Goal: Task Accomplishment & Management: Use online tool/utility

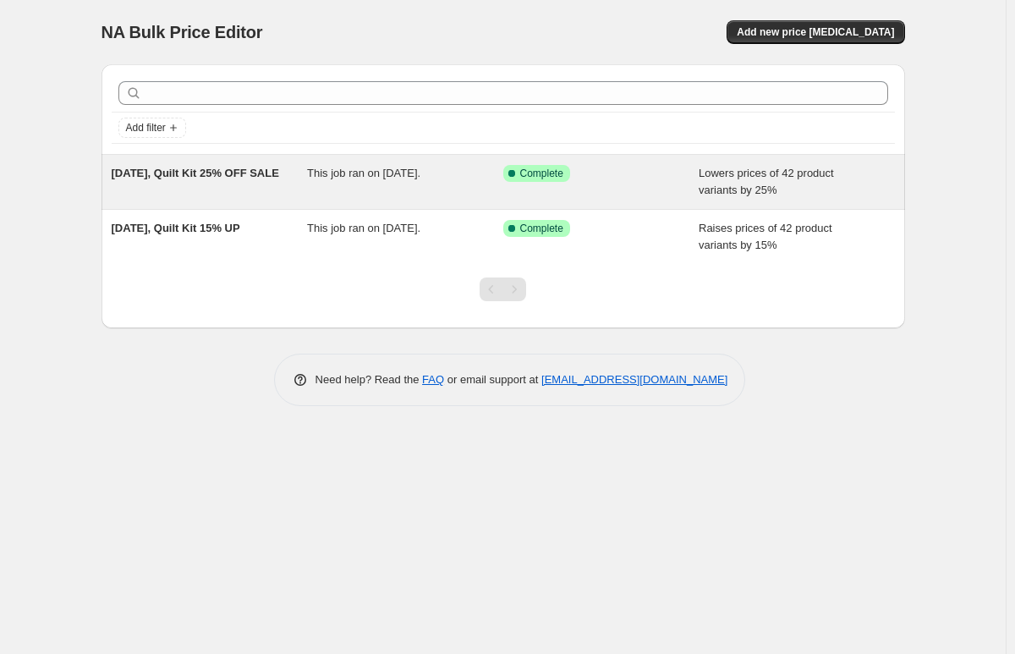
click at [198, 164] on div "[DATE], Quilt Kit 25% OFF SALE This job ran on [DATE]. Success Complete Complet…" at bounding box center [504, 182] width 804 height 54
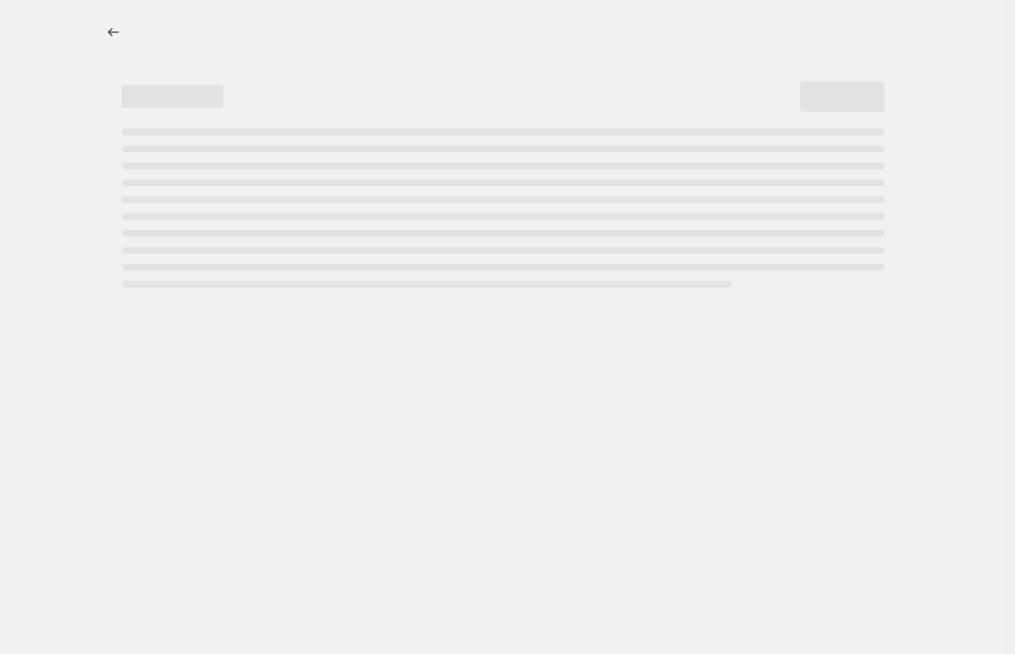
select select "percentage"
select select "collection"
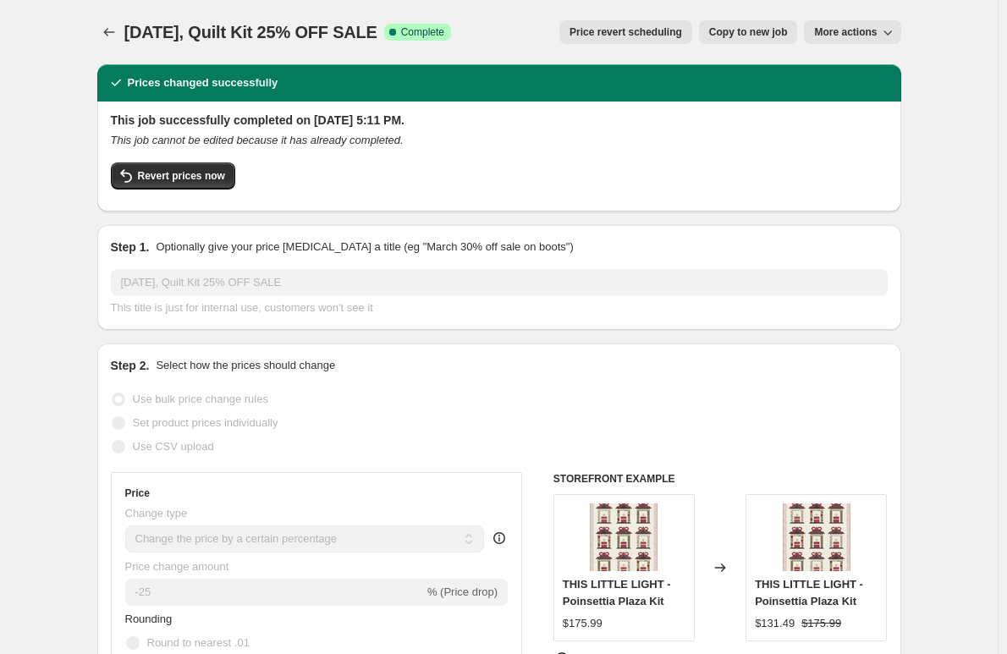
click at [894, 25] on icon "button" at bounding box center [887, 32] width 17 height 17
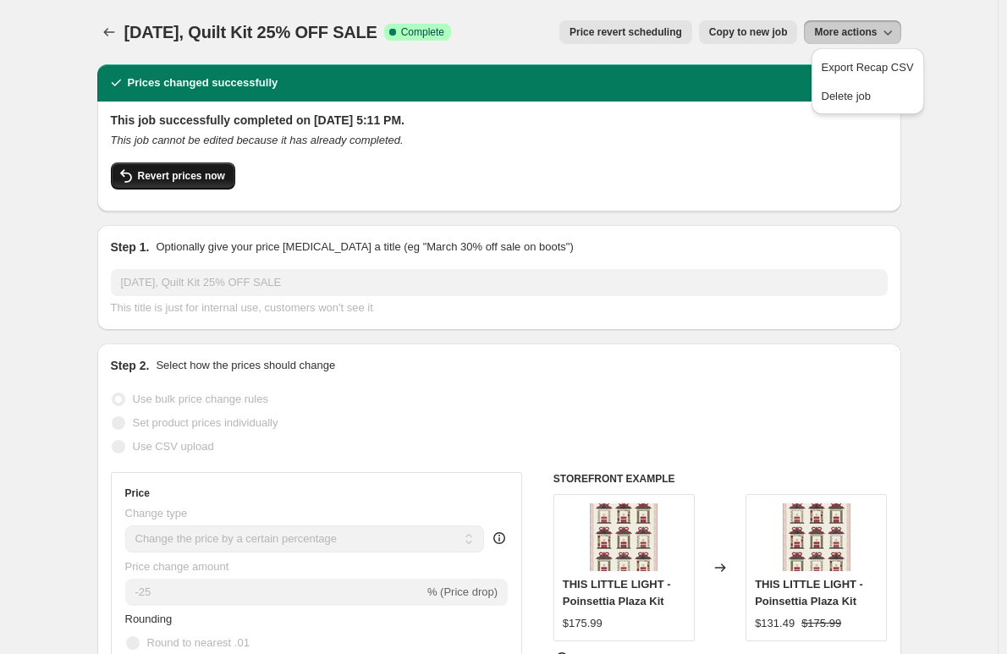
click at [152, 173] on span "Revert prices now" at bounding box center [181, 176] width 87 height 14
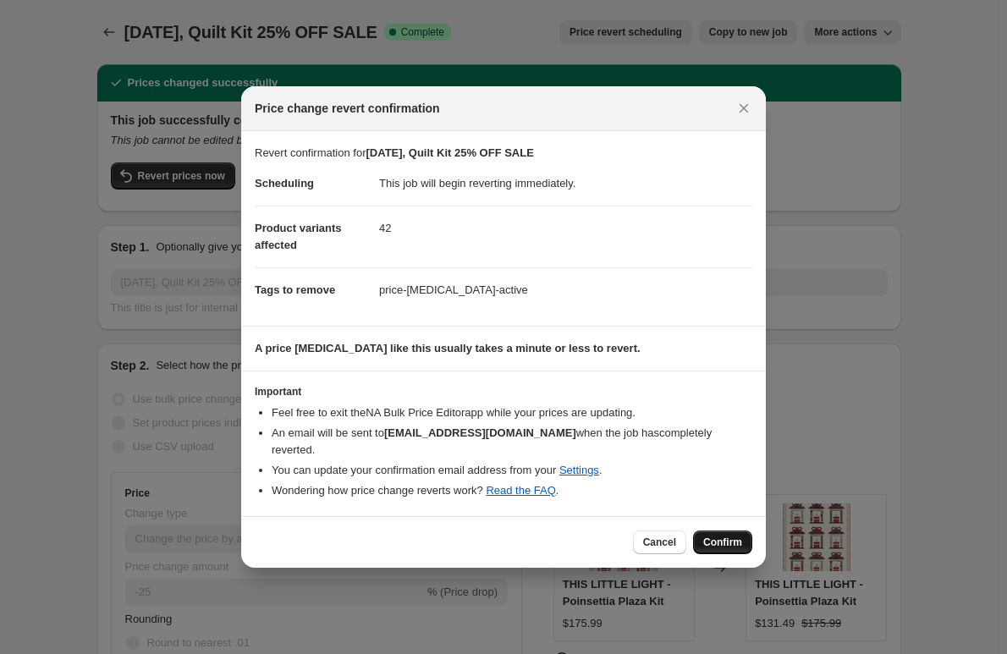
click at [710, 531] on button "Confirm" at bounding box center [722, 543] width 59 height 24
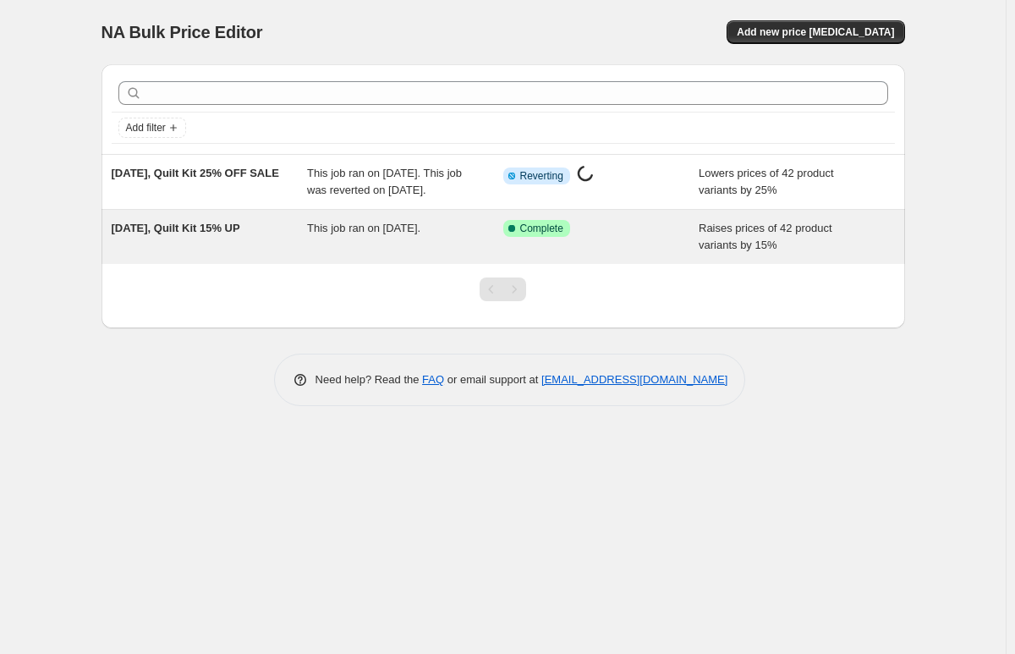
click at [204, 234] on span "Sep 20, 2025, Quilt Kit 15% UP" at bounding box center [176, 228] width 129 height 13
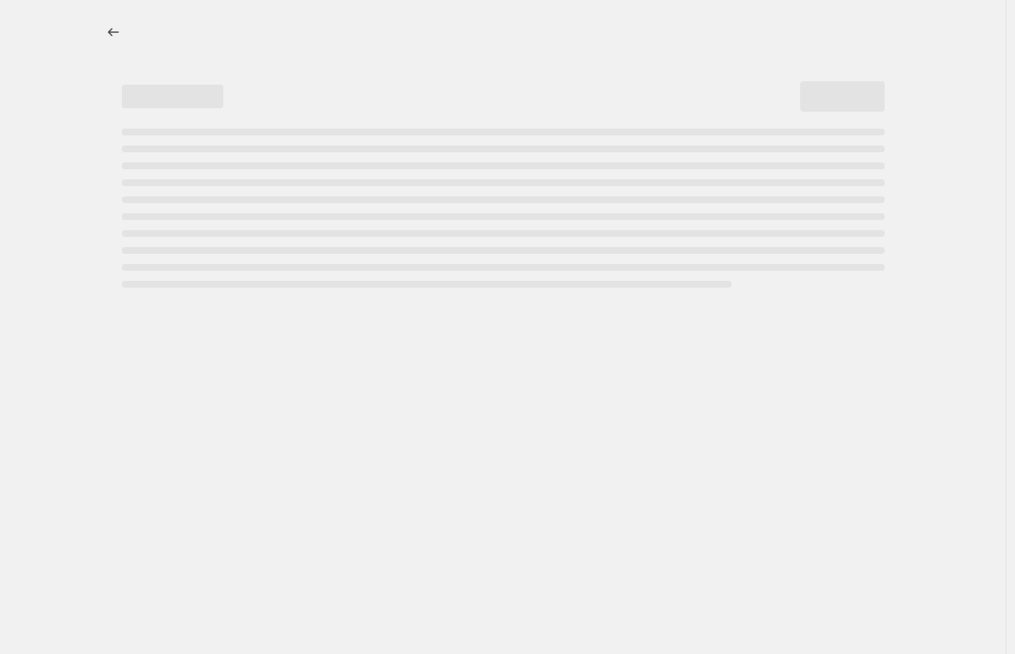
select select "percentage"
select select "remove"
select select "collection"
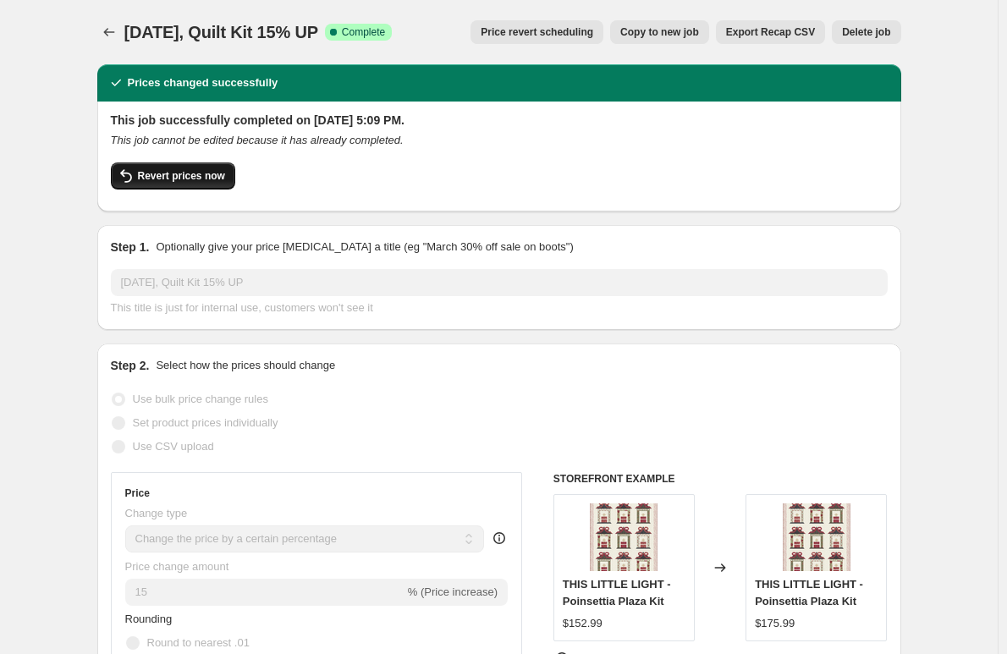
click at [151, 173] on span "Revert prices now" at bounding box center [181, 176] width 87 height 14
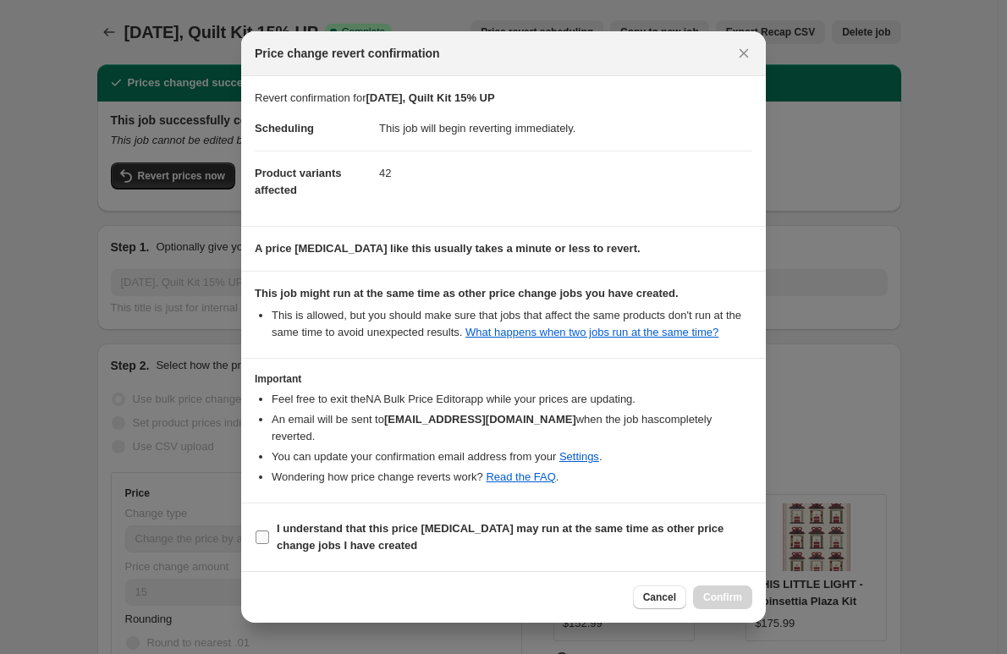
click at [263, 531] on input "I understand that this price change job may run at the same time as other price…" at bounding box center [263, 538] width 14 height 14
checkbox input "true"
click at [734, 591] on span "Confirm" at bounding box center [722, 598] width 39 height 14
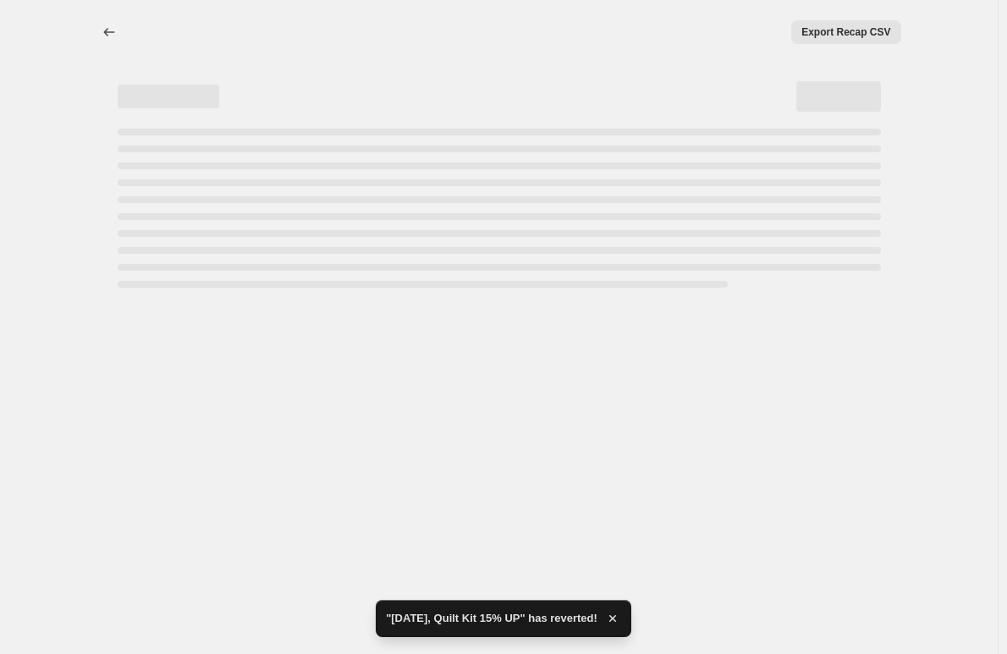
select select "percentage"
select select "remove"
select select "collection"
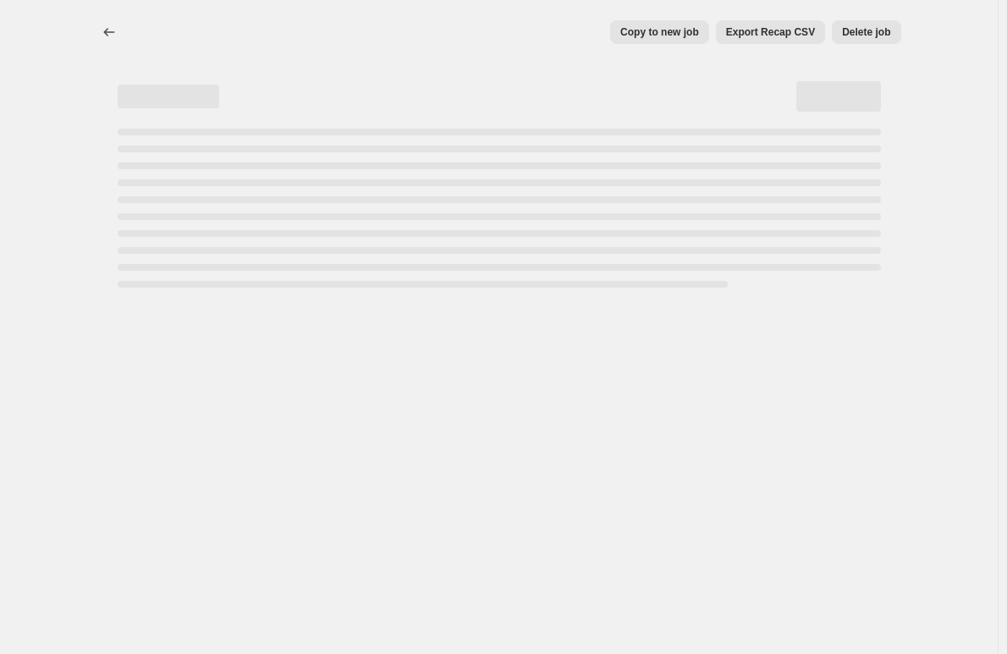
select select "percentage"
select select "remove"
select select "collection"
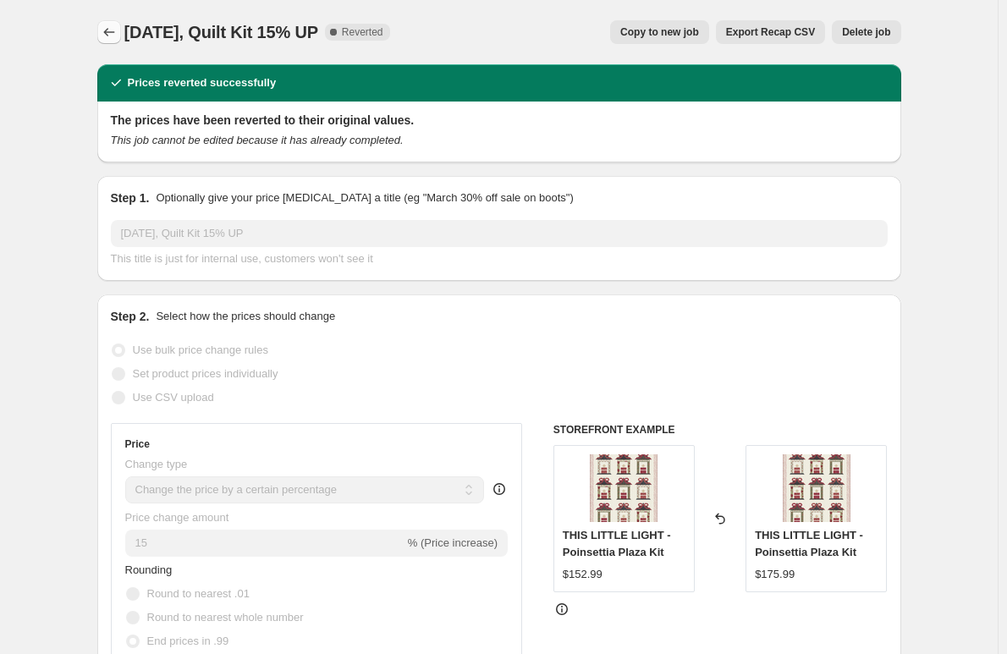
click at [113, 34] on icon "Price change jobs" at bounding box center [109, 32] width 17 height 17
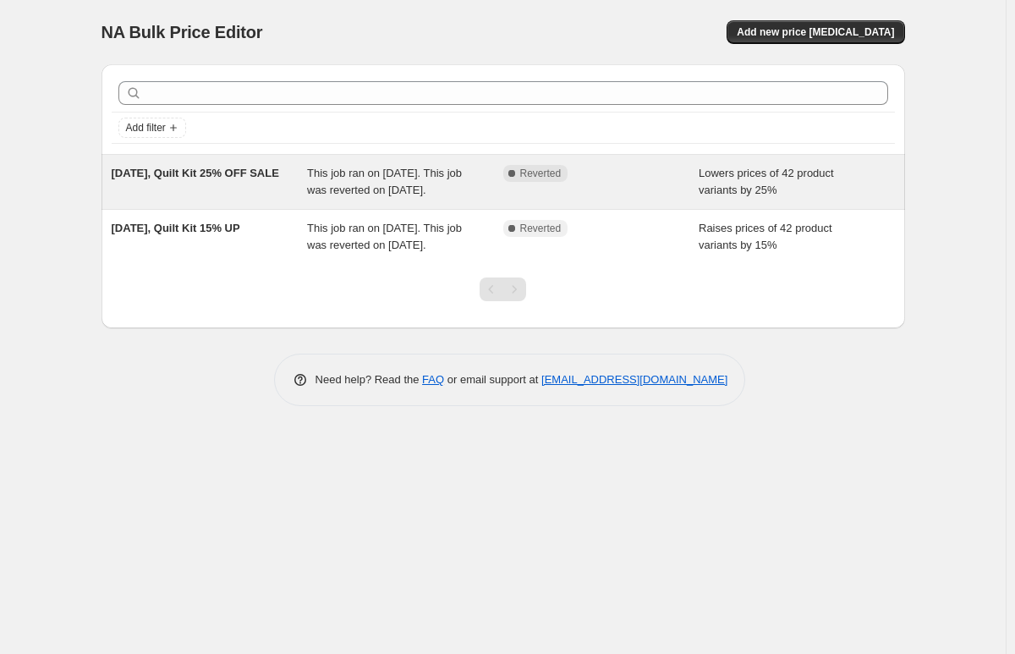
click at [186, 179] on span "Sep 20, 2025, Quilt Kit 25% OFF SALE" at bounding box center [196, 173] width 168 height 13
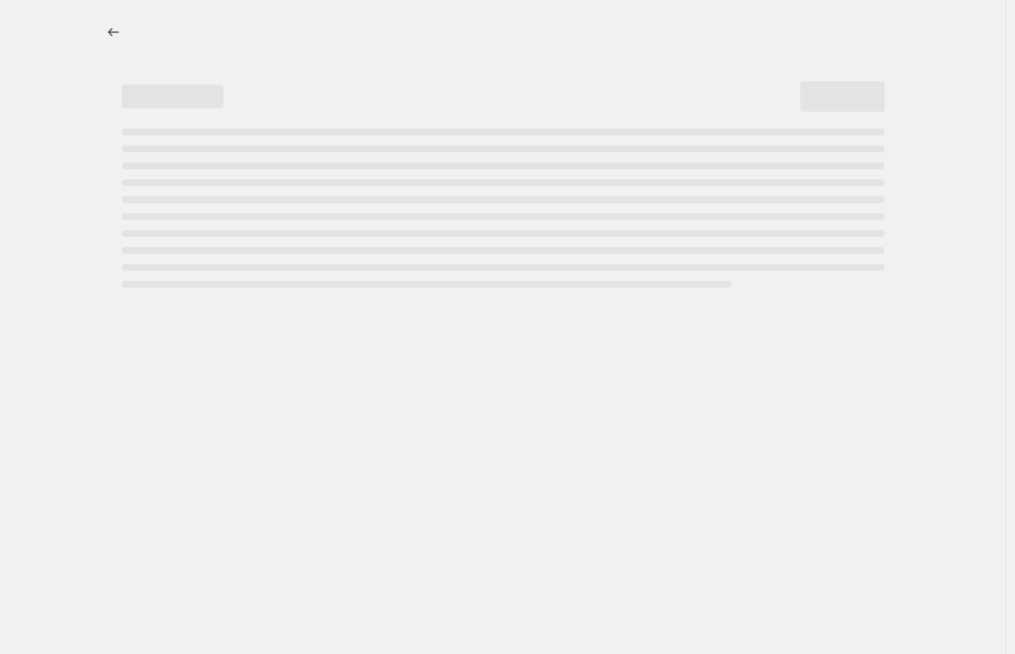
select select "percentage"
select select "collection"
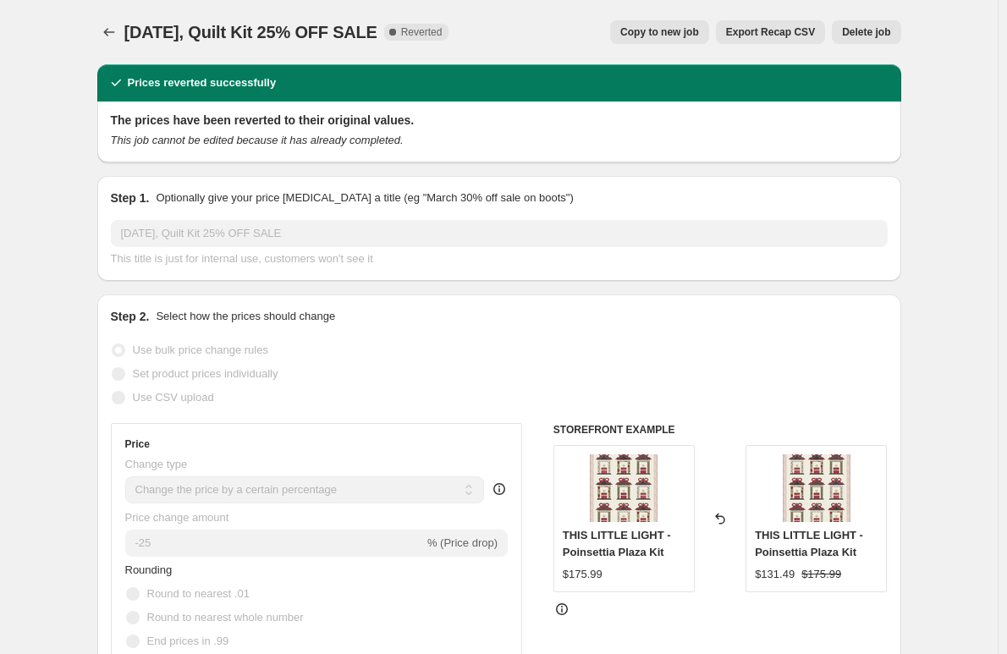
click at [877, 30] on span "Delete job" at bounding box center [866, 32] width 48 height 14
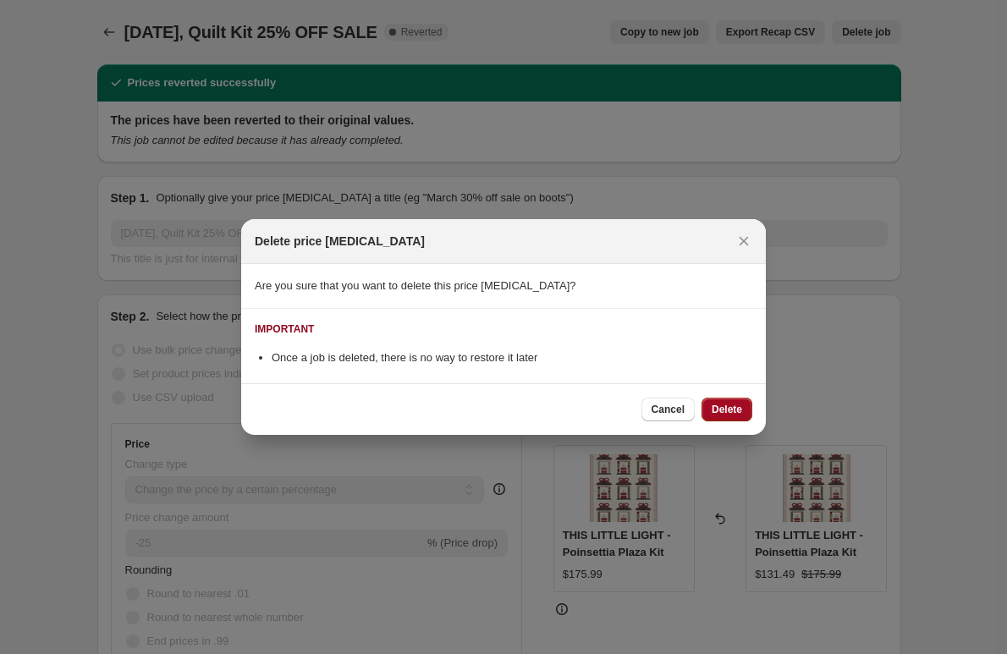
click at [734, 405] on span "Delete" at bounding box center [727, 410] width 30 height 14
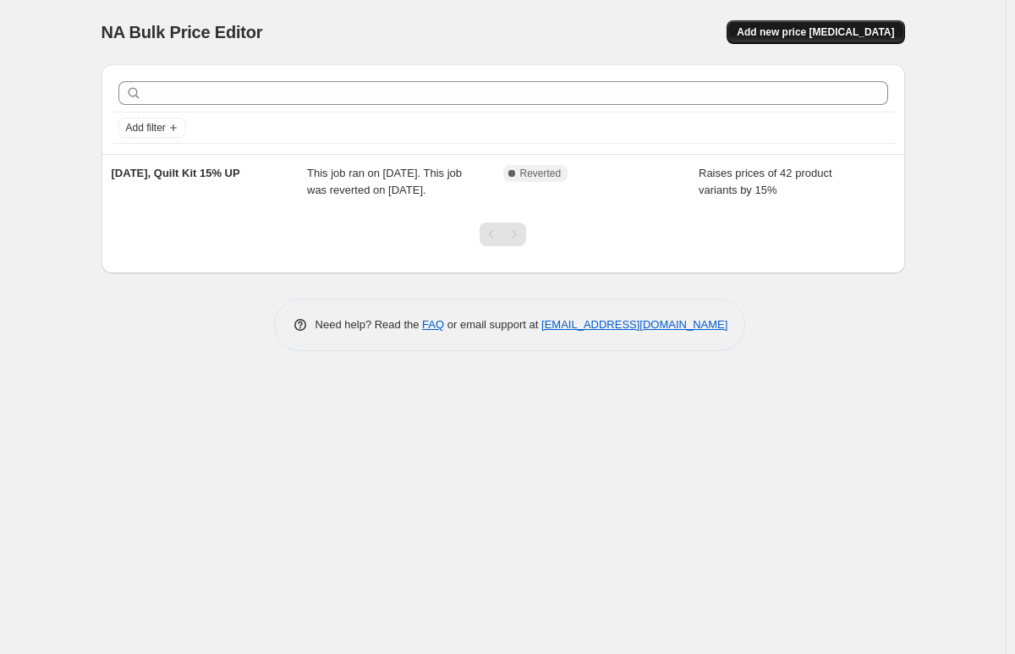
click at [851, 26] on span "Add new price [MEDICAL_DATA]" at bounding box center [815, 32] width 157 height 14
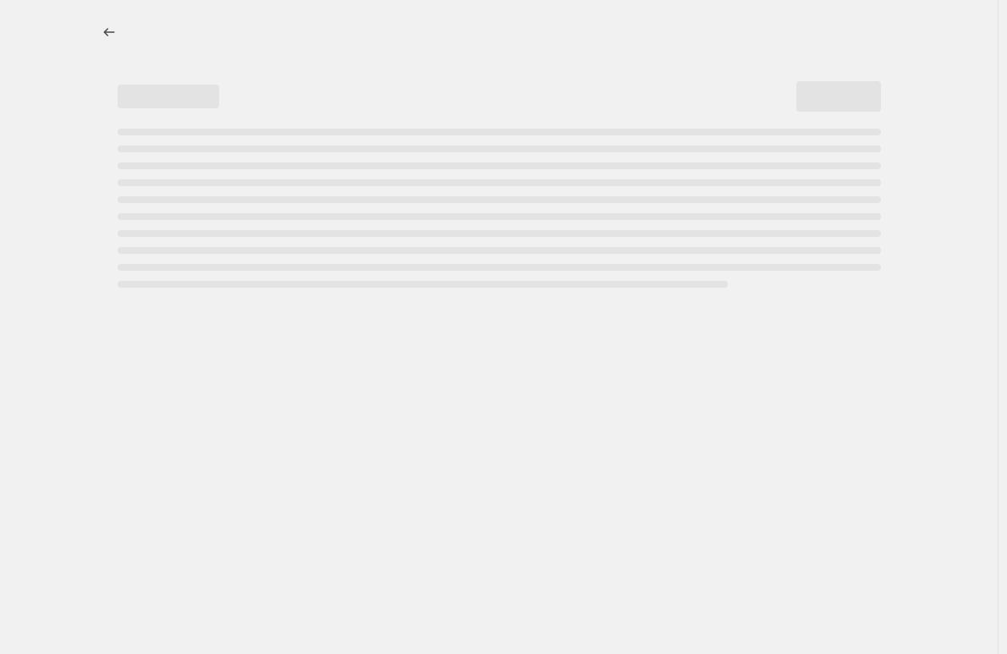
select select "percentage"
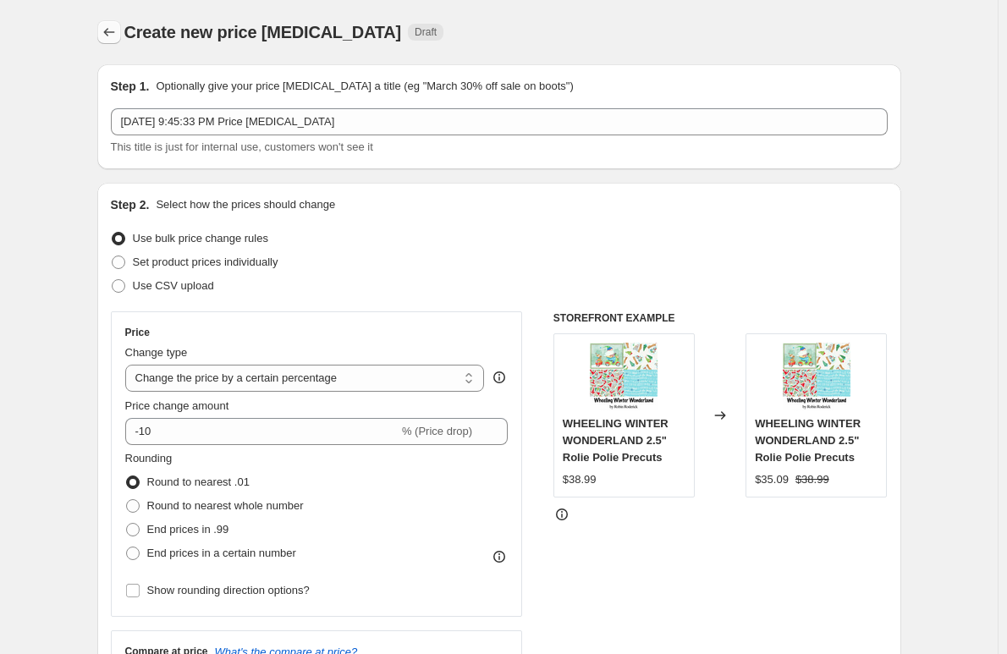
click at [114, 35] on icon "Price change jobs" at bounding box center [109, 32] width 17 height 17
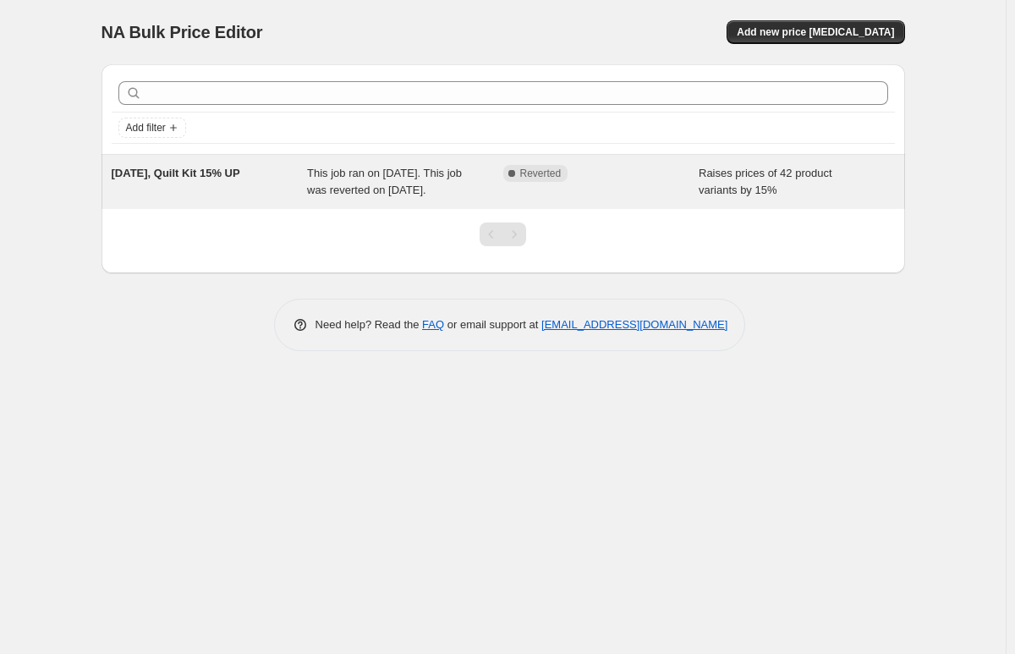
click at [145, 173] on span "Sep 20, 2025, Quilt Kit 15% UP" at bounding box center [176, 173] width 129 height 13
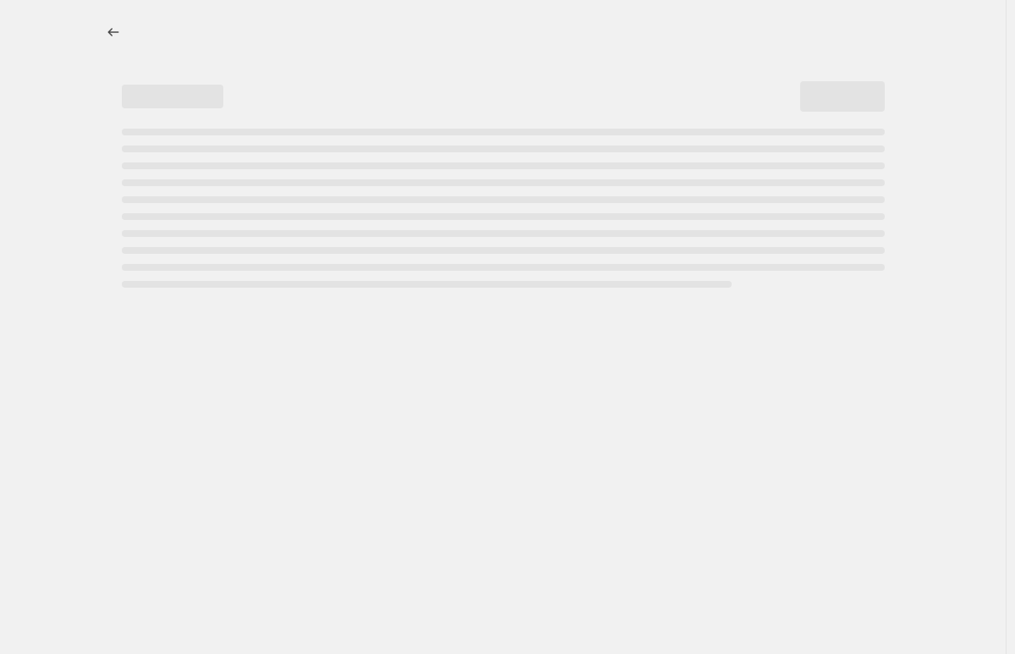
select select "percentage"
select select "remove"
select select "collection"
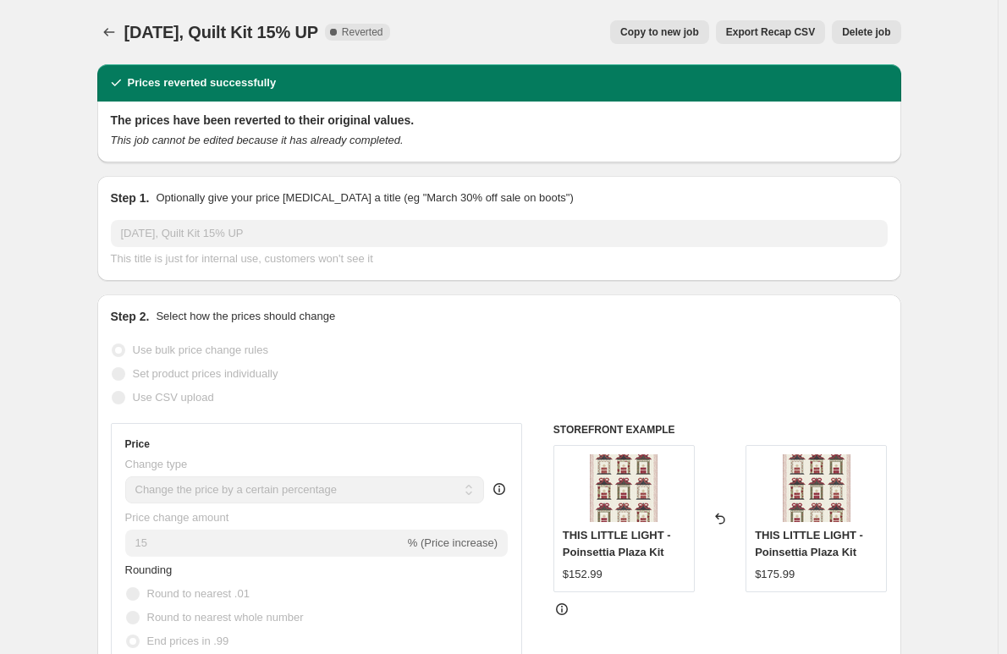
click at [861, 25] on button "Delete job" at bounding box center [866, 32] width 69 height 24
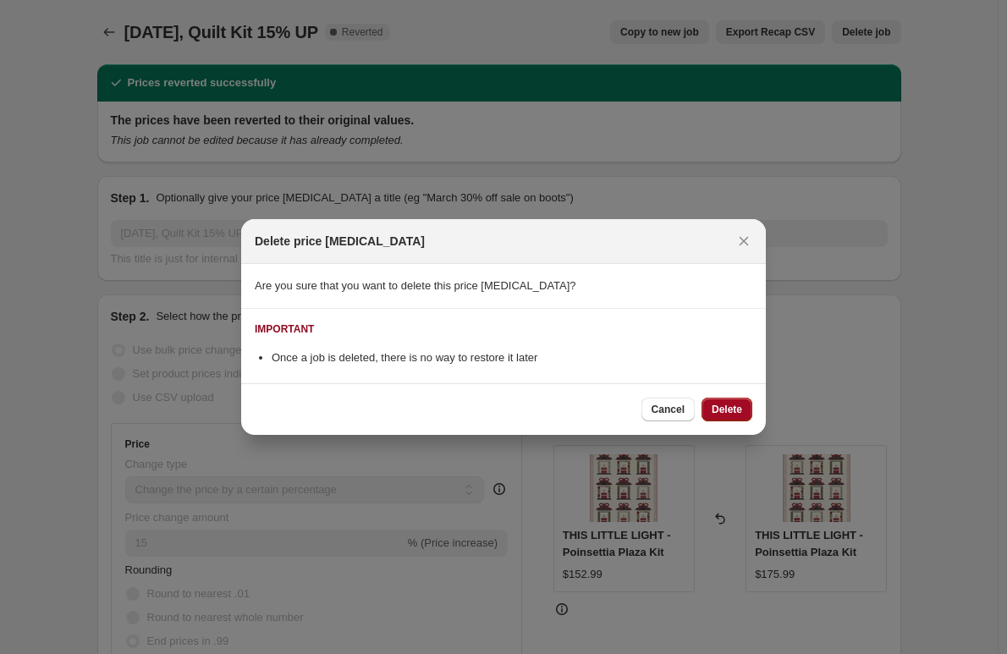
click at [725, 416] on button "Delete" at bounding box center [726, 410] width 51 height 24
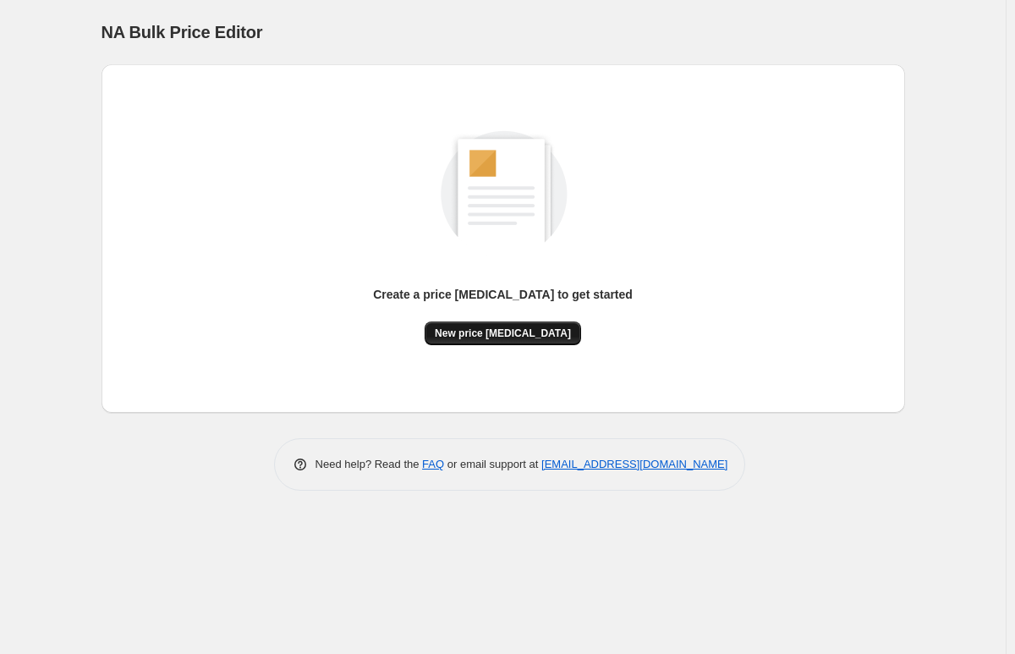
click at [497, 335] on span "New price change job" at bounding box center [503, 334] width 136 height 14
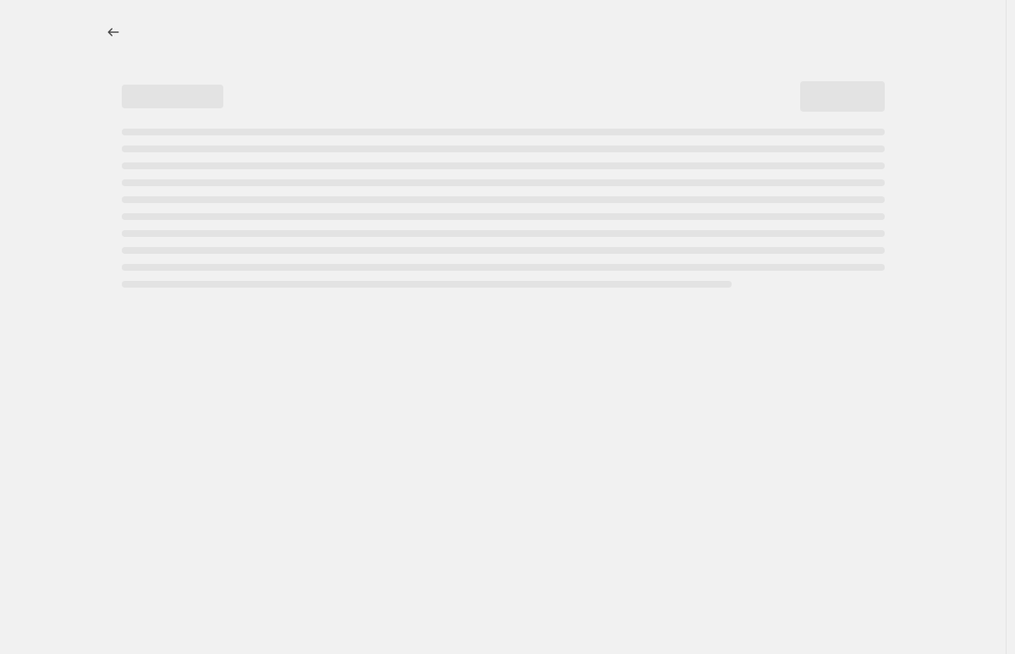
select select "percentage"
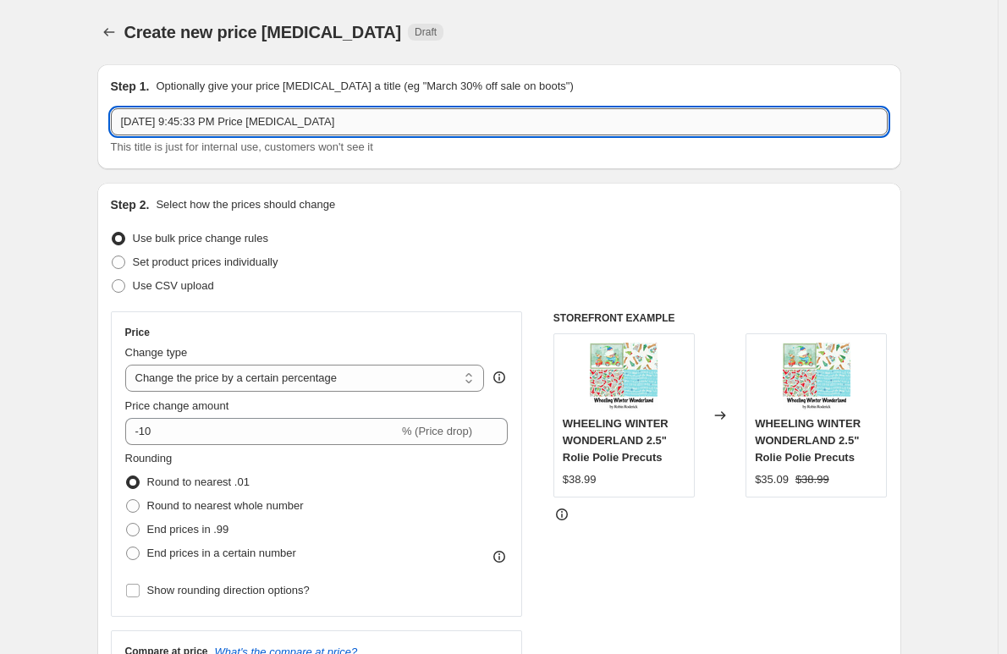
click at [353, 127] on input "Sep 20, 2025, 9:45:33 PM Price change job" at bounding box center [499, 121] width 777 height 27
drag, startPoint x: 356, startPoint y: 121, endPoint x: 56, endPoint y: 123, distance: 300.4
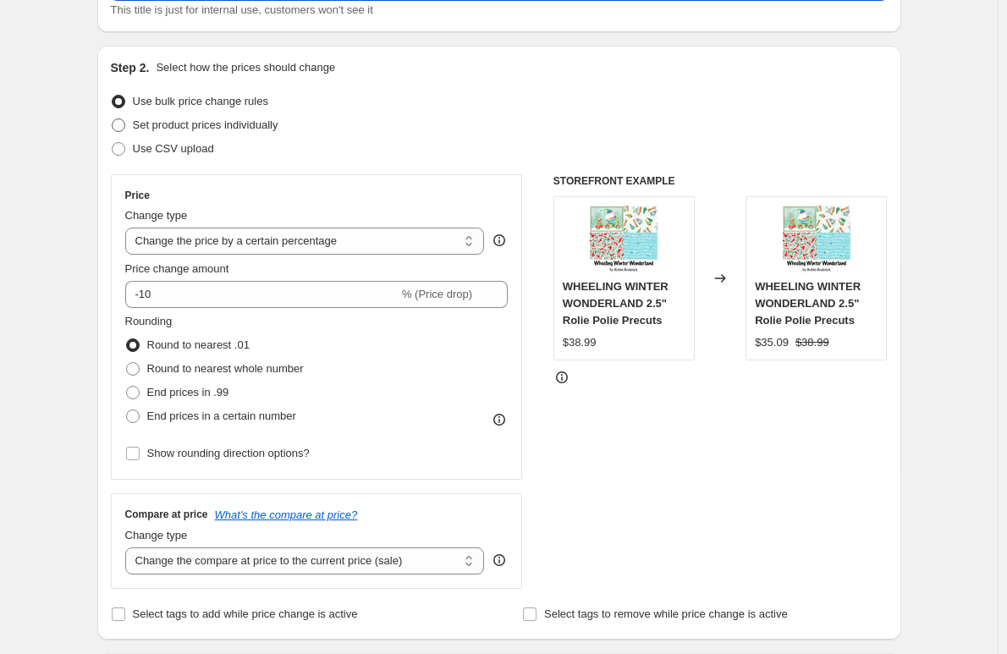
scroll to position [169, 0]
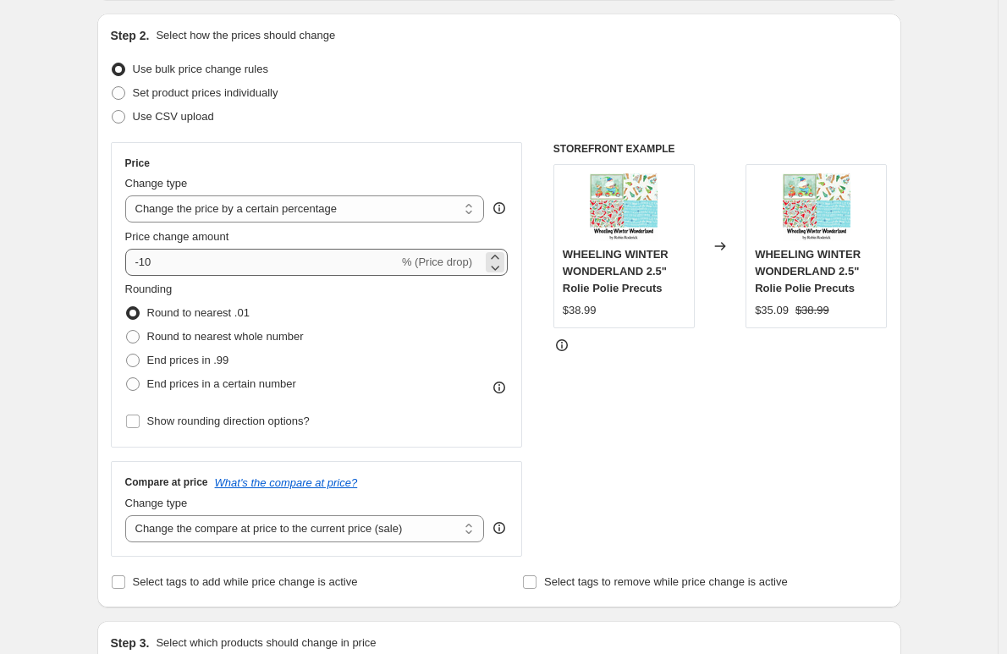
type input "15% Increase"
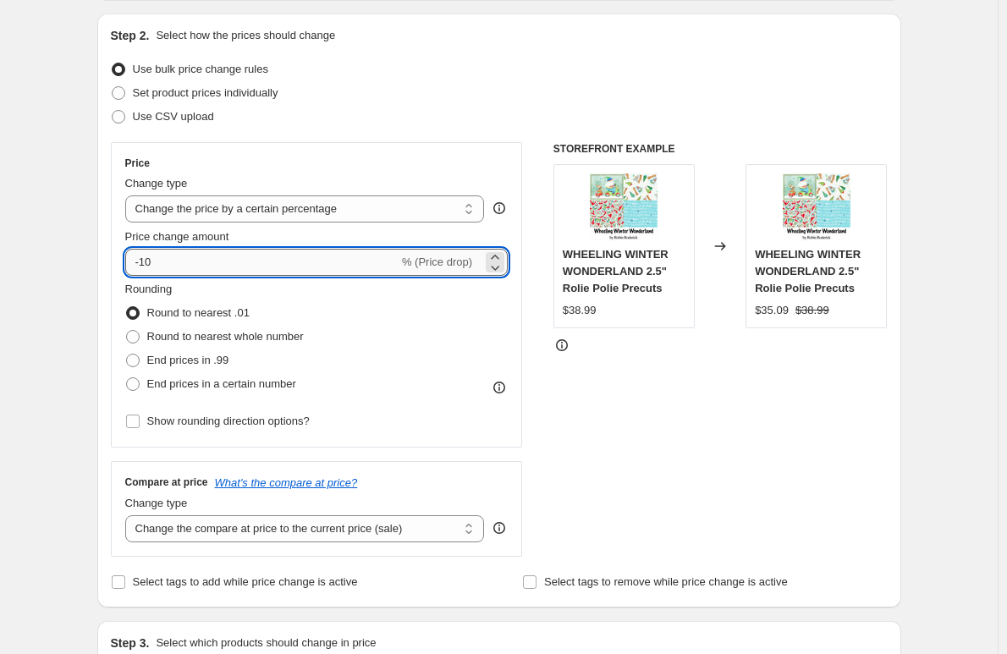
click at [195, 266] on input "-10" at bounding box center [261, 262] width 273 height 27
type input "-1"
type input "15"
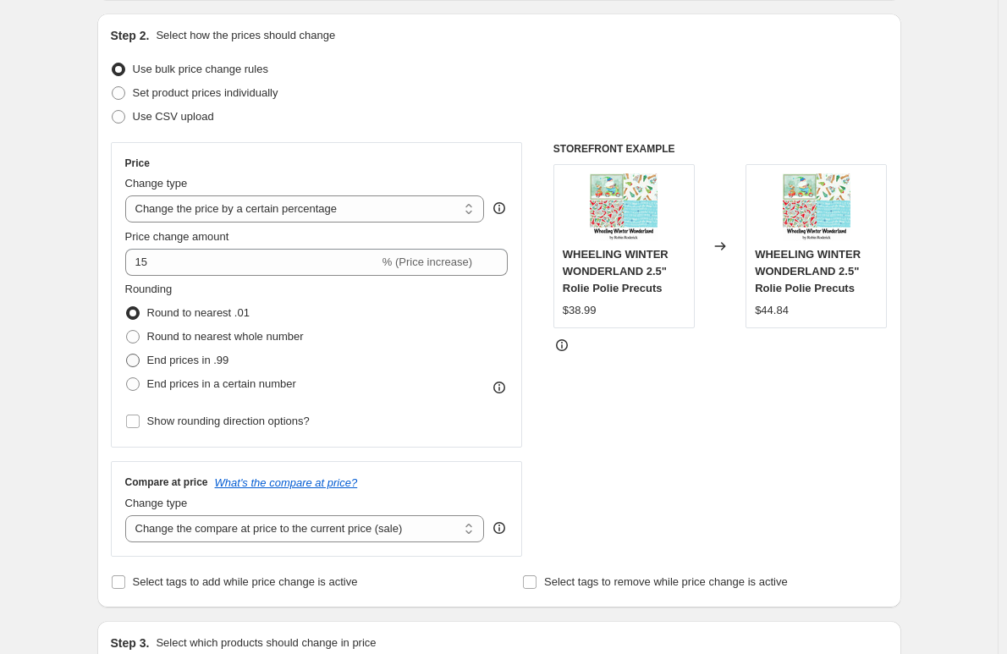
click at [194, 362] on span "End prices in .99" at bounding box center [188, 360] width 82 height 13
click at [127, 355] on input "End prices in .99" at bounding box center [126, 354] width 1 height 1
radio input "true"
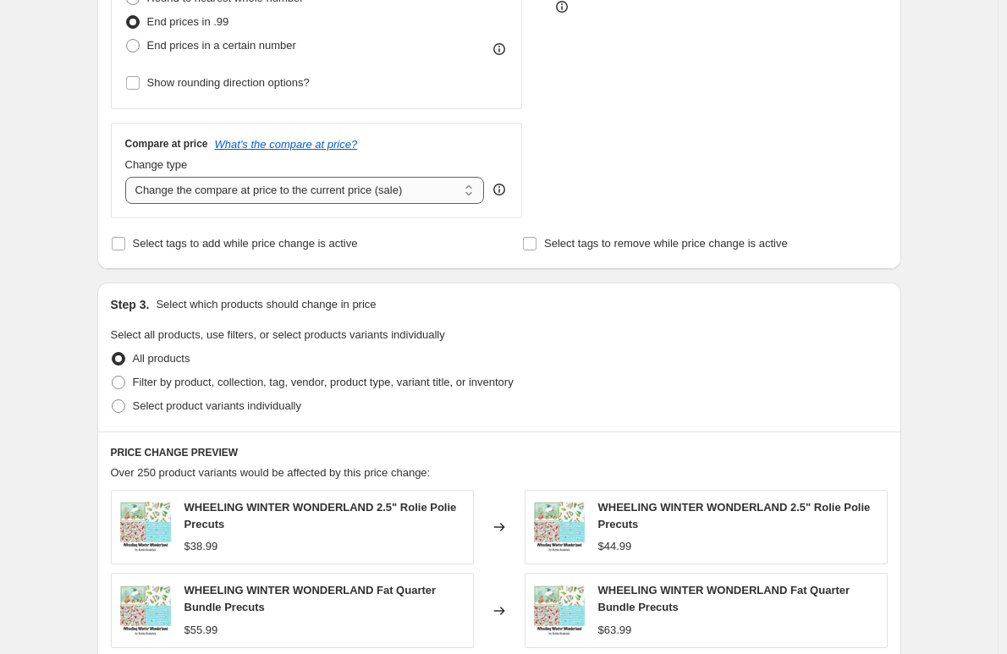
scroll to position [592, 0]
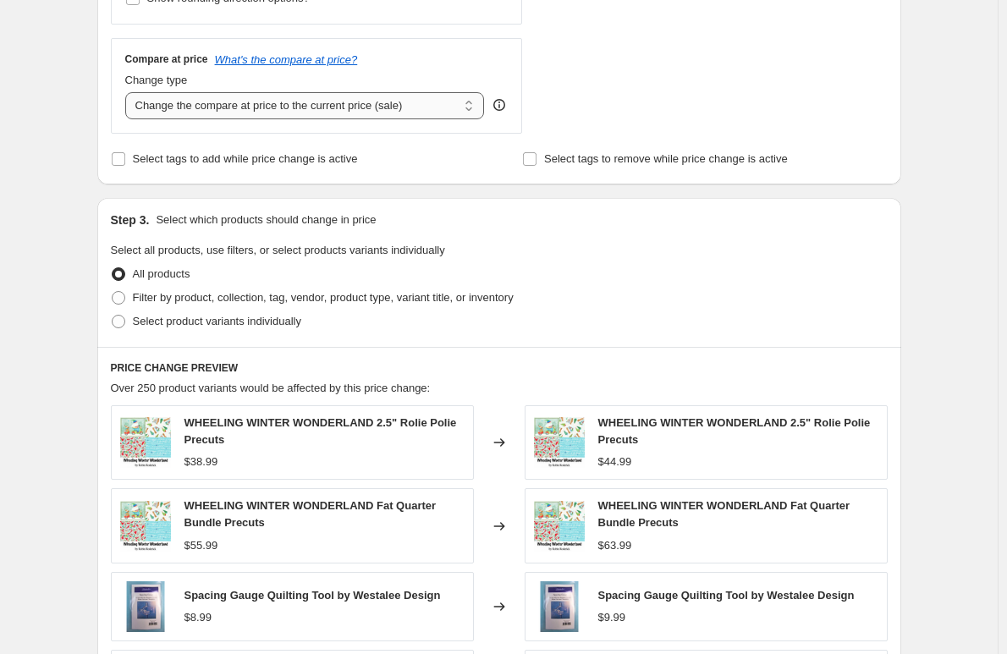
click at [402, 111] on select "Change the compare at price to the current price (sale) Change the compare at p…" at bounding box center [305, 105] width 360 height 27
select select "remove"
click at [129, 93] on select "Change the compare at price to the current price (sale) Change the compare at p…" at bounding box center [305, 105] width 360 height 27
click at [163, 294] on span "Filter by product, collection, tag, vendor, product type, variant title, or inv…" at bounding box center [323, 297] width 381 height 13
click at [113, 292] on input "Filter by product, collection, tag, vendor, product type, variant title, or inv…" at bounding box center [112, 291] width 1 height 1
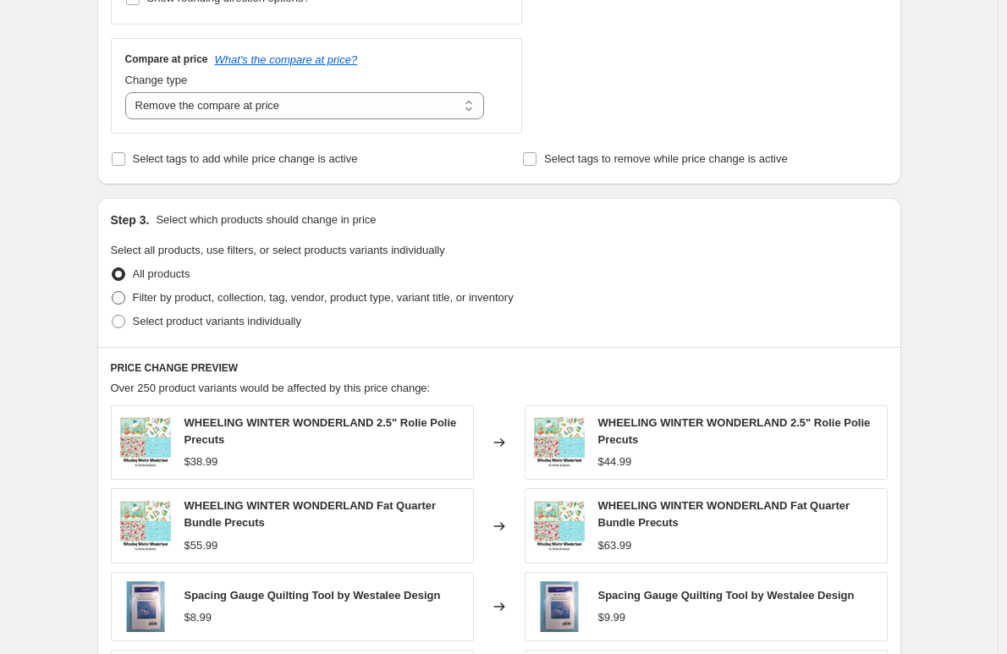
radio input "true"
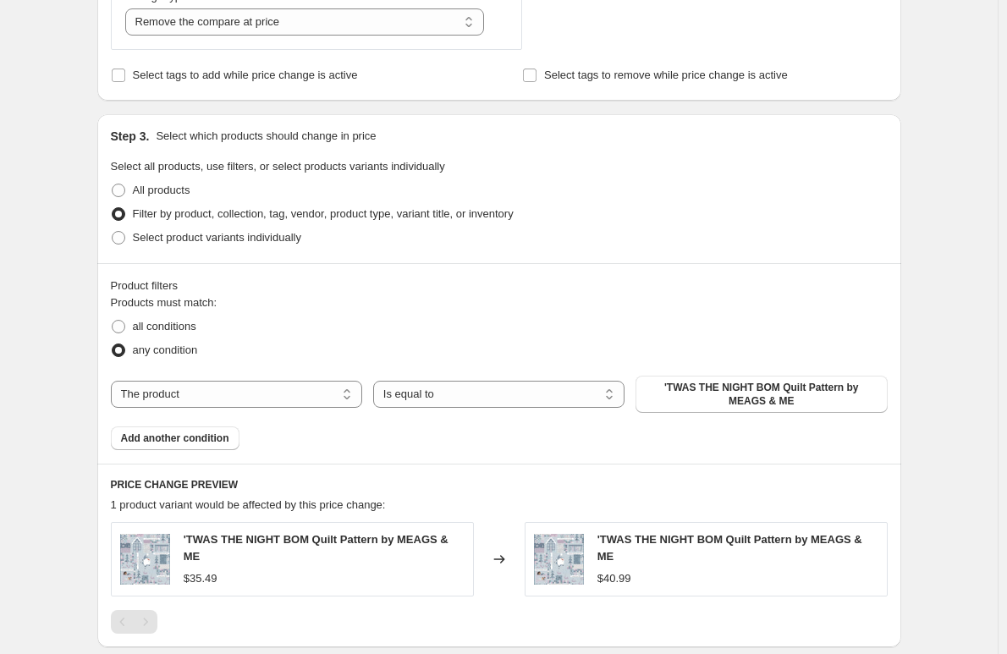
scroll to position [677, 0]
click at [735, 395] on span "'TWAS THE NIGHT BOM Quilt Pattern by MEAGS & ME" at bounding box center [761, 393] width 231 height 27
click at [222, 388] on select "The product The product's collection The product's tag The product's vendor The…" at bounding box center [236, 393] width 251 height 27
select select "collection"
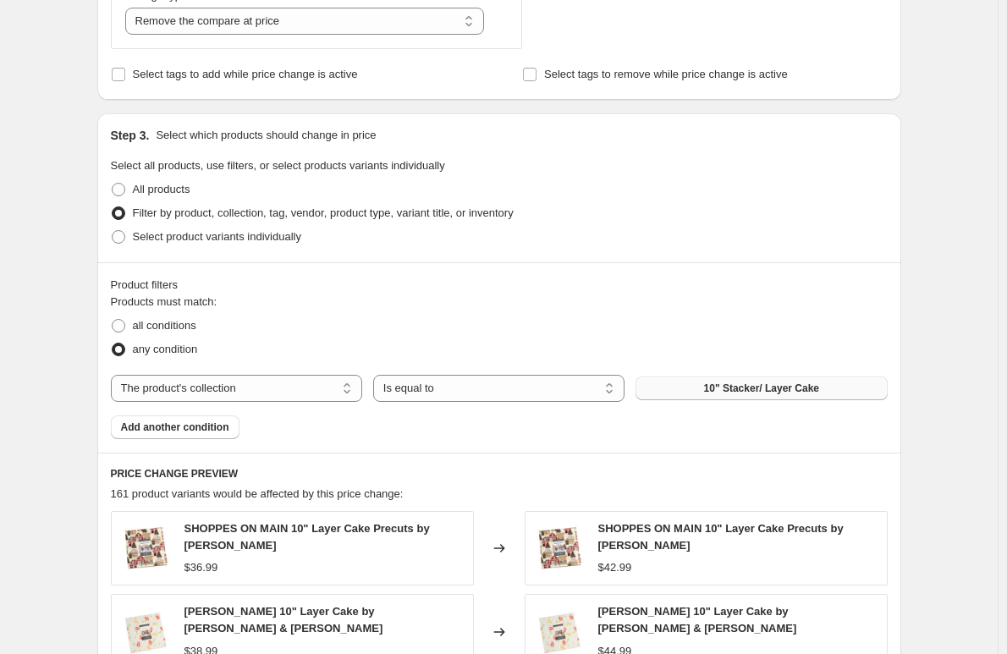
click at [779, 383] on span "10" Stacker/ Layer Cake" at bounding box center [761, 389] width 115 height 14
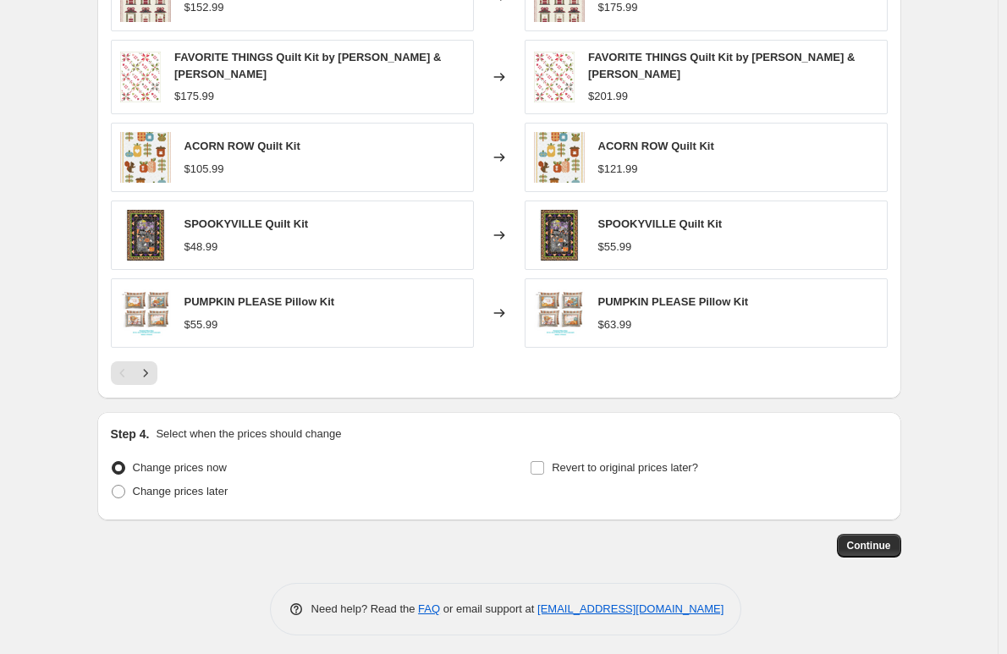
scroll to position [1229, 0]
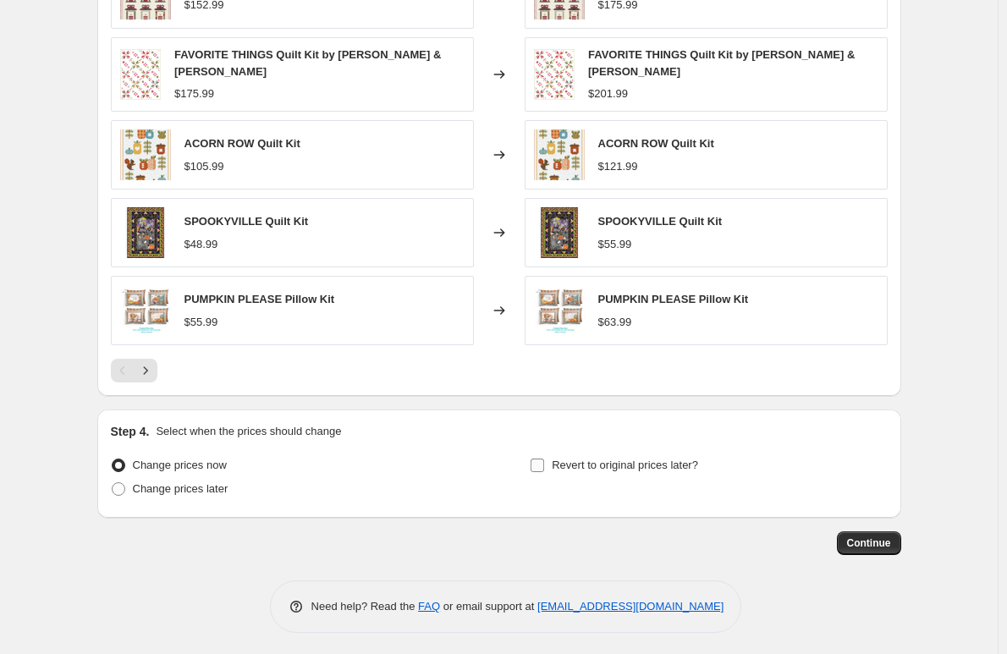
click at [632, 459] on span "Revert to original prices later?" at bounding box center [625, 465] width 146 height 13
click at [544, 459] on input "Revert to original prices later?" at bounding box center [538, 466] width 14 height 14
checkbox input "true"
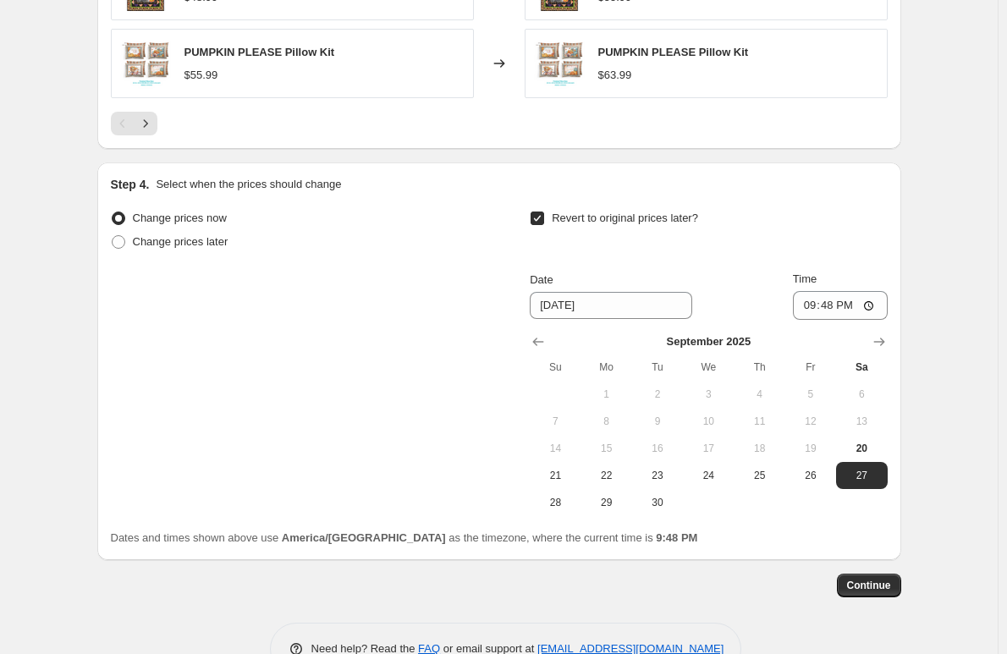
scroll to position [1518, 0]
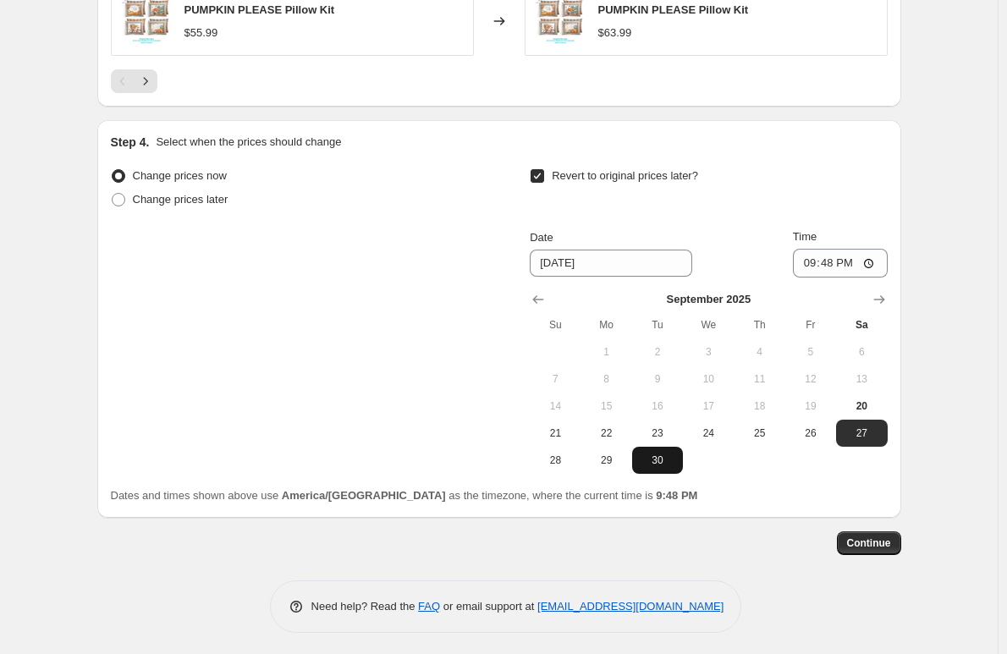
click at [657, 458] on span "30" at bounding box center [657, 461] width 37 height 14
type input "[DATE]"
click at [867, 256] on input "21:48" at bounding box center [840, 263] width 95 height 29
type input "23:59"
click at [837, 261] on input "23:59" at bounding box center [840, 263] width 95 height 29
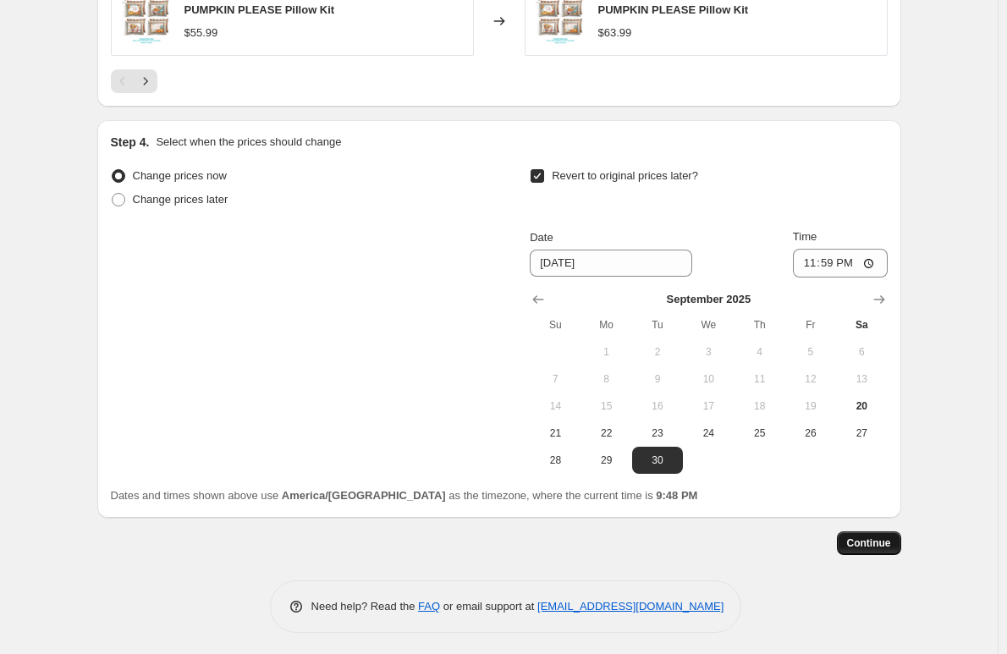
click at [883, 537] on span "Continue" at bounding box center [869, 543] width 44 height 14
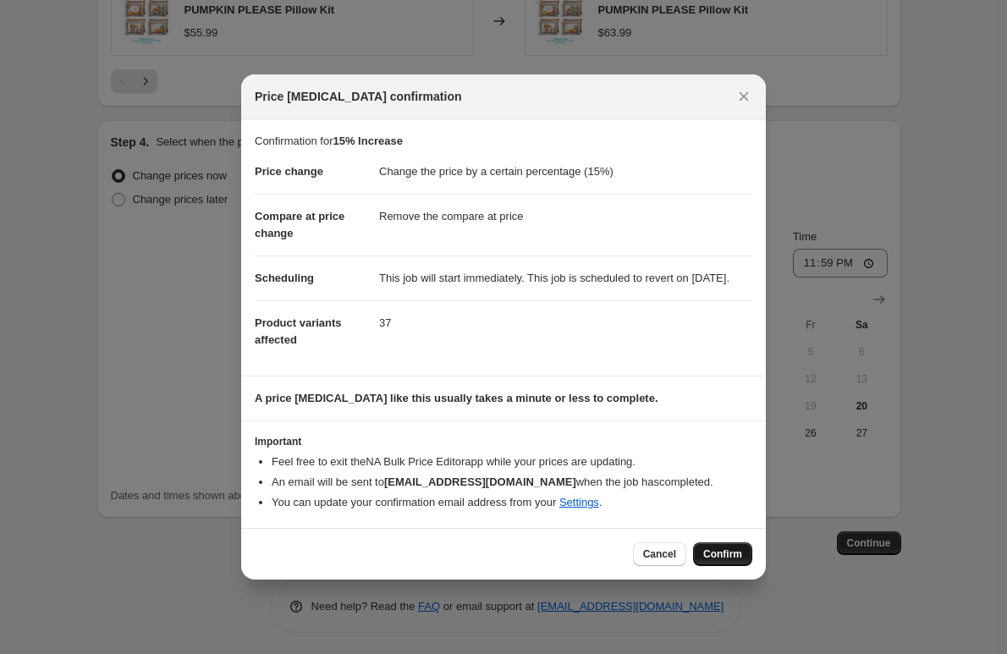
click at [722, 561] on span "Confirm" at bounding box center [722, 554] width 39 height 14
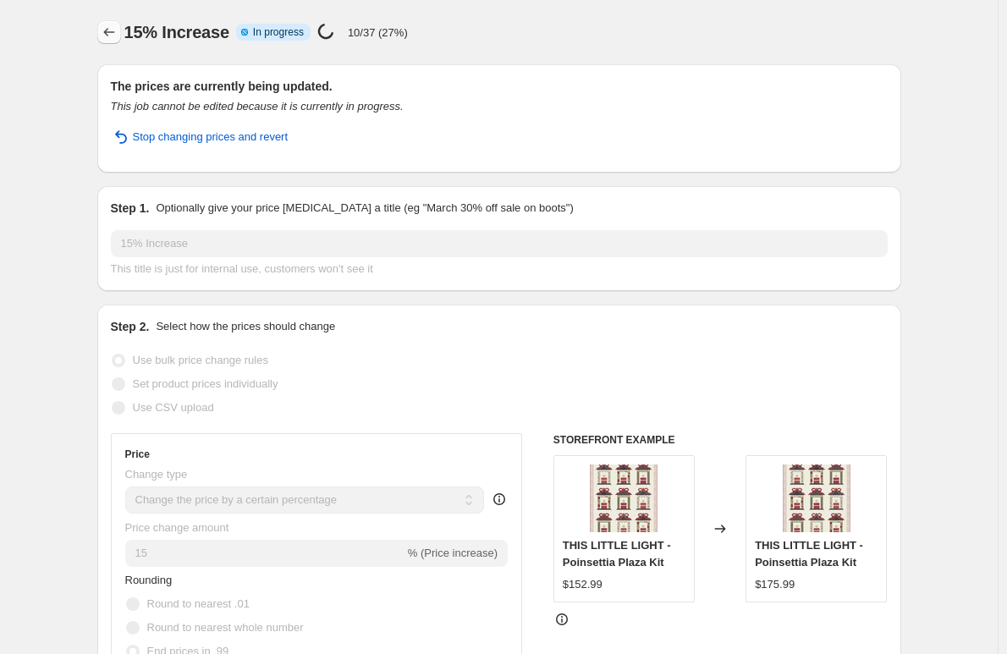
click at [107, 31] on icon "Price change jobs" at bounding box center [109, 32] width 17 height 17
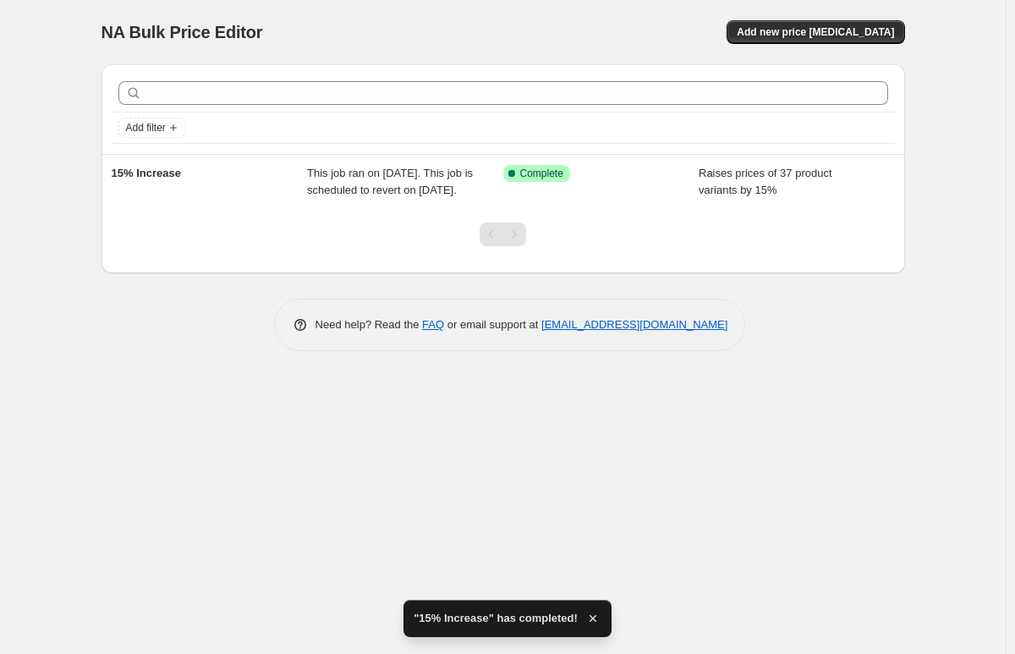
click at [795, 29] on span "Add new price [MEDICAL_DATA]" at bounding box center [815, 32] width 157 height 14
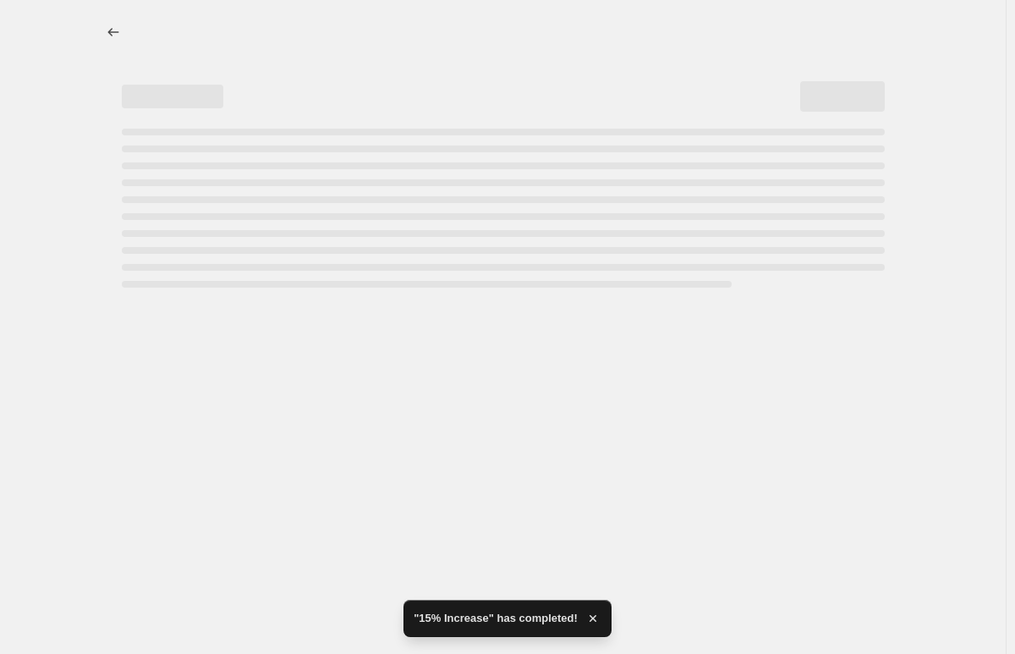
select select "percentage"
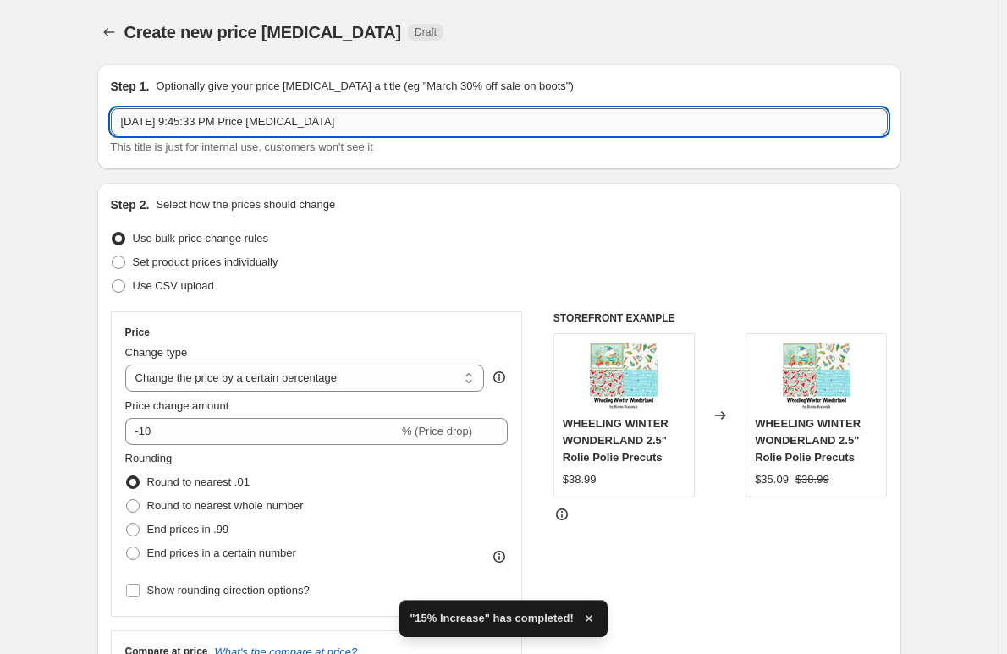
click at [159, 126] on input "Sep 20, 2025, 9:45:33 PM Price change job" at bounding box center [499, 121] width 777 height 27
drag, startPoint x: 367, startPoint y: 127, endPoint x: 66, endPoint y: 113, distance: 301.6
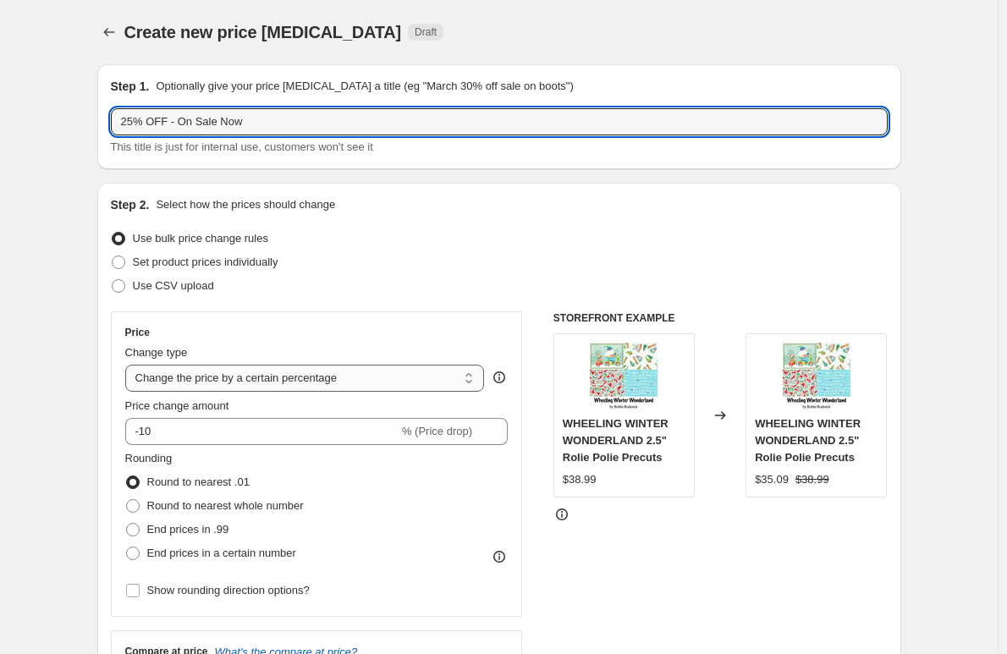
type input "25% OFF - On Sale Now"
click at [197, 378] on select "Change the price to a certain amount Change the price by a certain amount Chang…" at bounding box center [305, 378] width 360 height 27
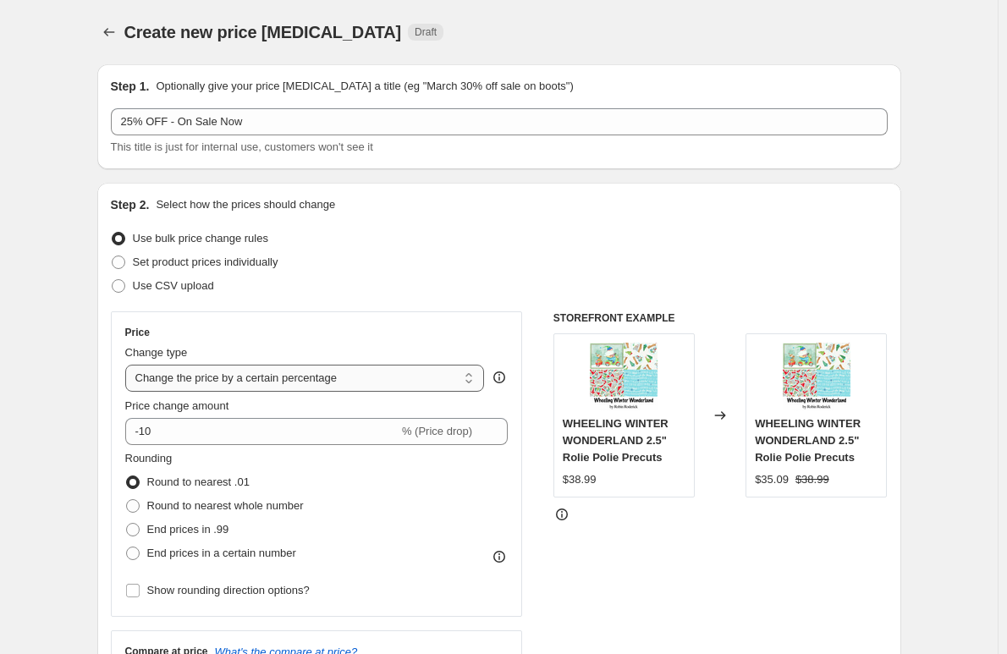
click at [197, 378] on select "Change the price to a certain amount Change the price by a certain amount Chang…" at bounding box center [305, 378] width 360 height 27
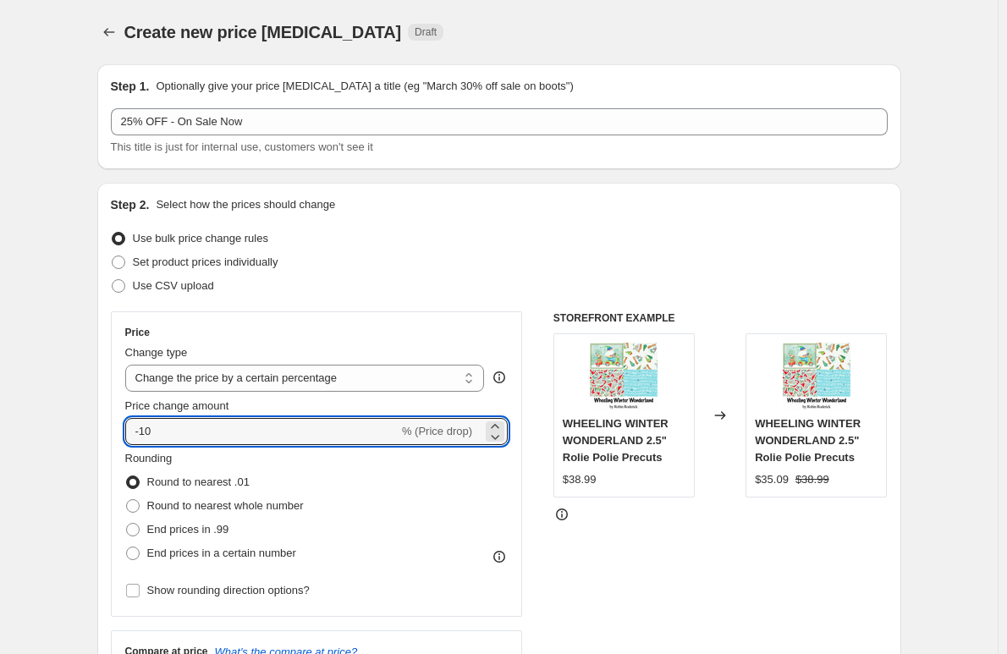
drag, startPoint x: 167, startPoint y: 431, endPoint x: 110, endPoint y: 426, distance: 56.8
click at [110, 426] on div "Step 2. Select how the prices should change Use bulk price change rules Set pro…" at bounding box center [499, 480] width 804 height 594
type input "-25"
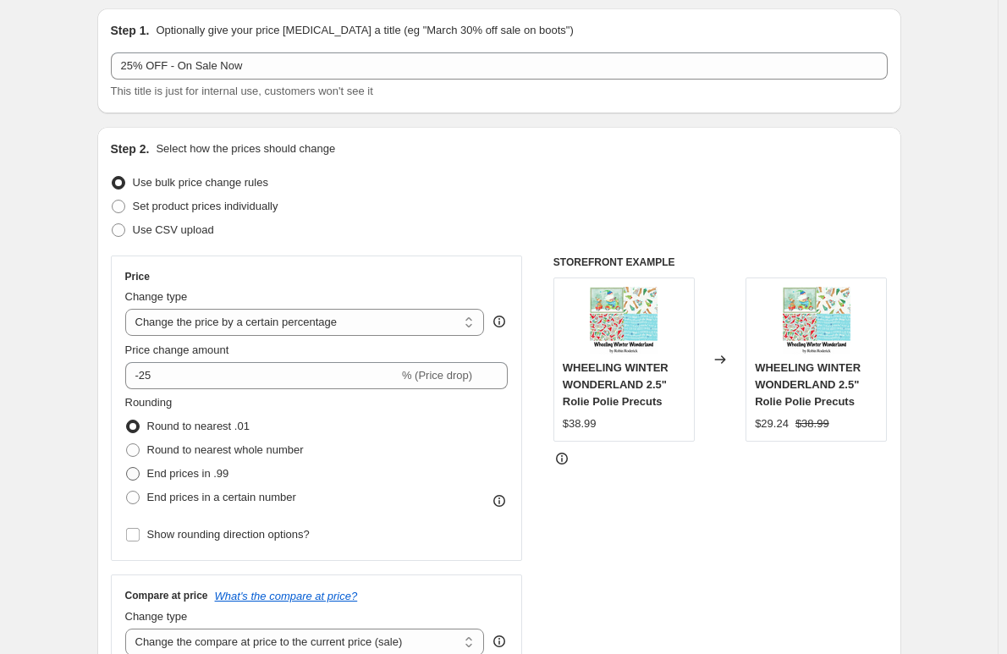
scroll to position [85, 0]
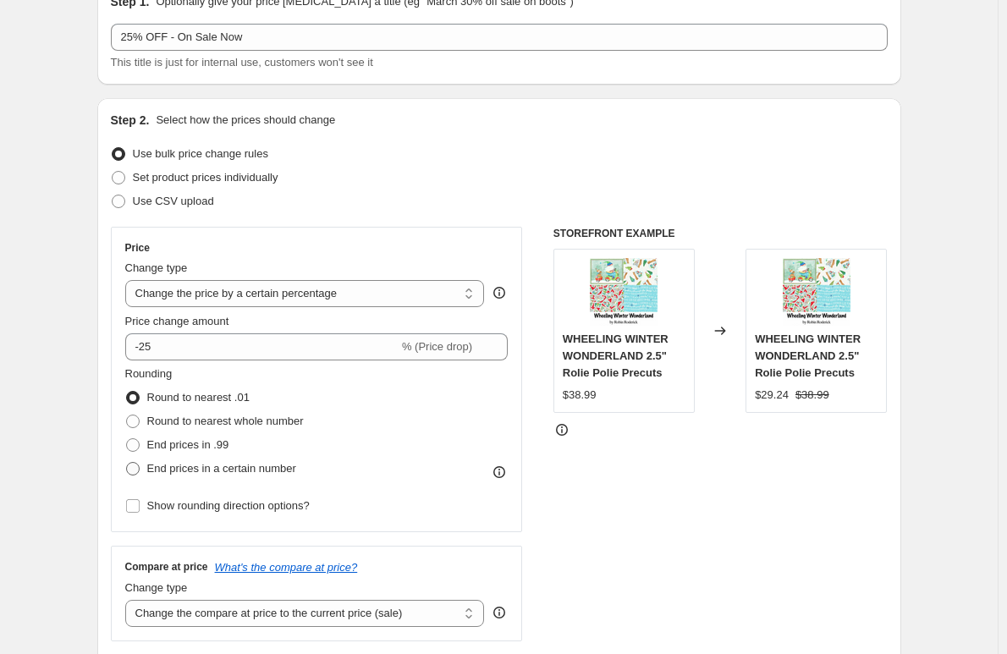
click at [137, 474] on span at bounding box center [133, 469] width 14 height 14
click at [127, 463] on input "End prices in a certain number" at bounding box center [126, 462] width 1 height 1
radio input "true"
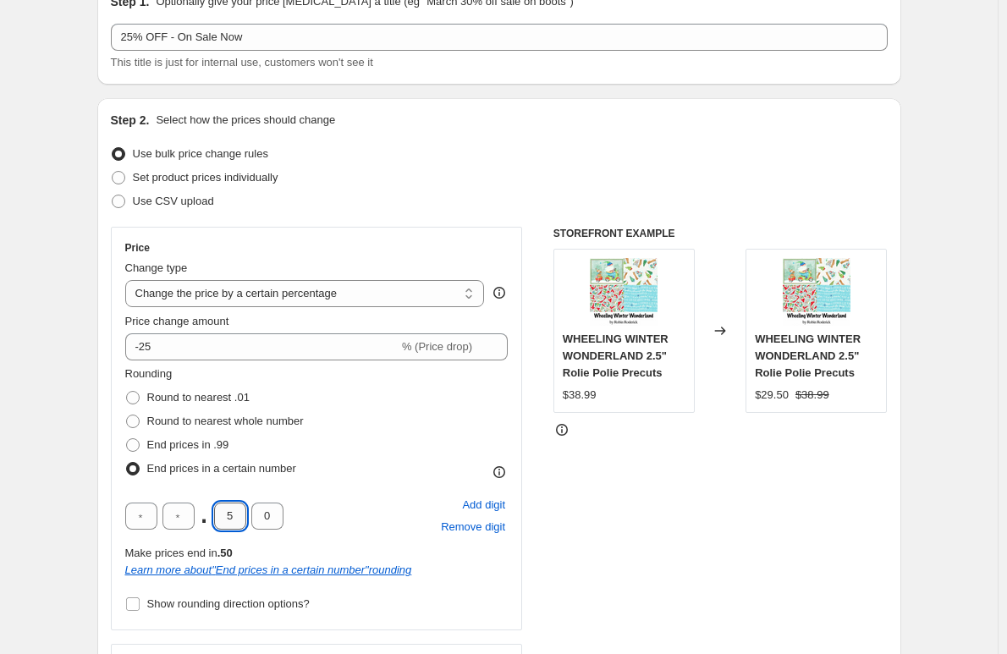
drag, startPoint x: 226, startPoint y: 514, endPoint x: 240, endPoint y: 514, distance: 14.4
click at [240, 514] on input "5" at bounding box center [230, 516] width 32 height 27
type input "4"
type input "0"
type input "9"
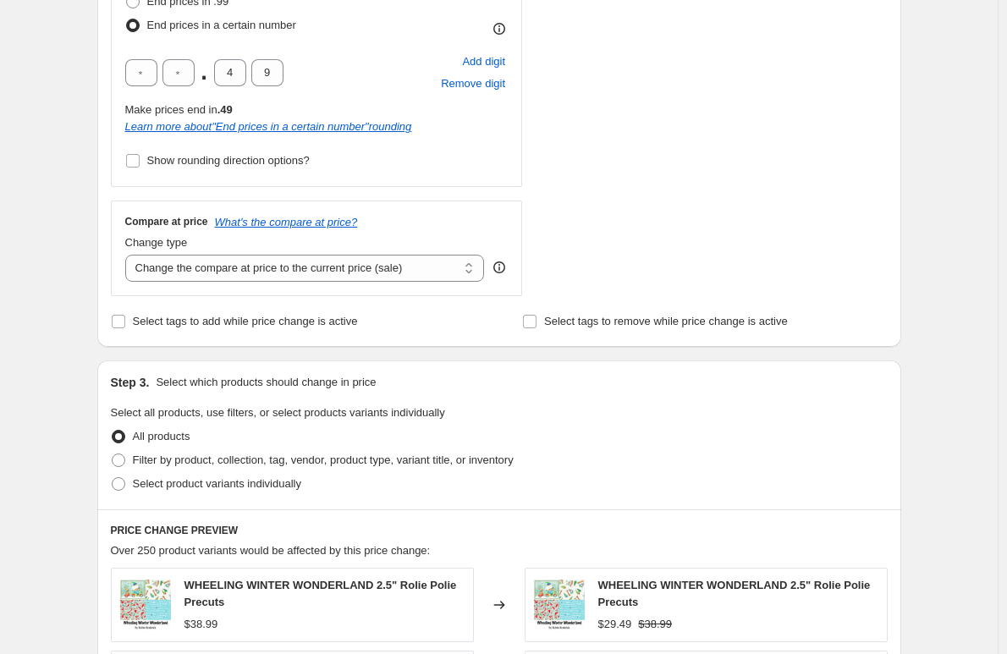
scroll to position [592, 0]
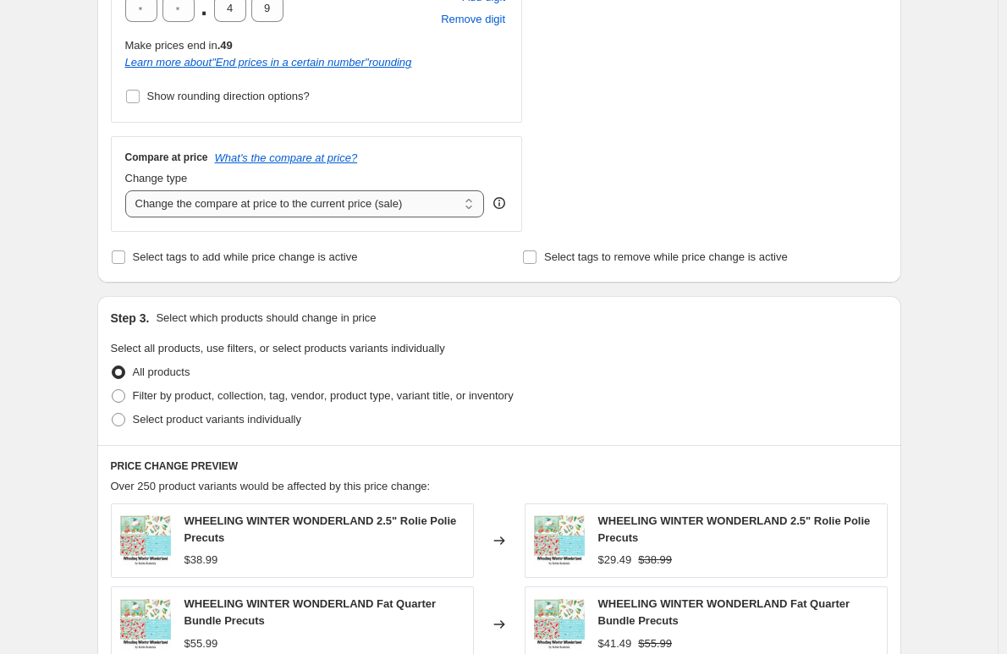
click at [202, 201] on select "Change the compare at price to the current price (sale) Change the compare at p…" at bounding box center [305, 203] width 360 height 27
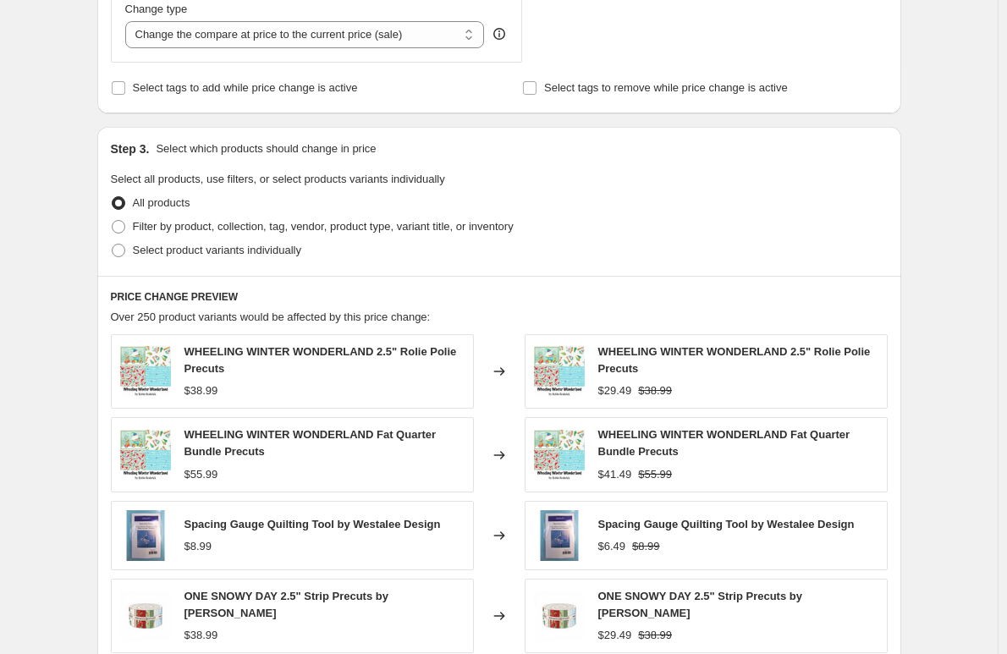
scroll to position [846, 0]
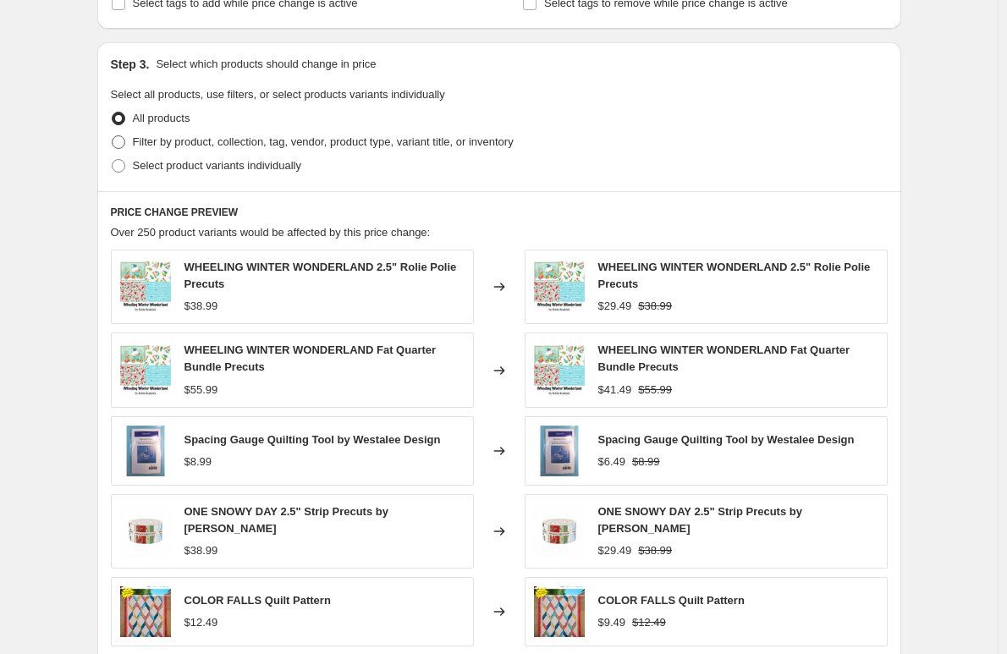
click at [124, 138] on span at bounding box center [119, 142] width 14 height 14
click at [113, 136] on input "Filter by product, collection, tag, vendor, product type, variant title, or inv…" at bounding box center [112, 135] width 1 height 1
radio input "true"
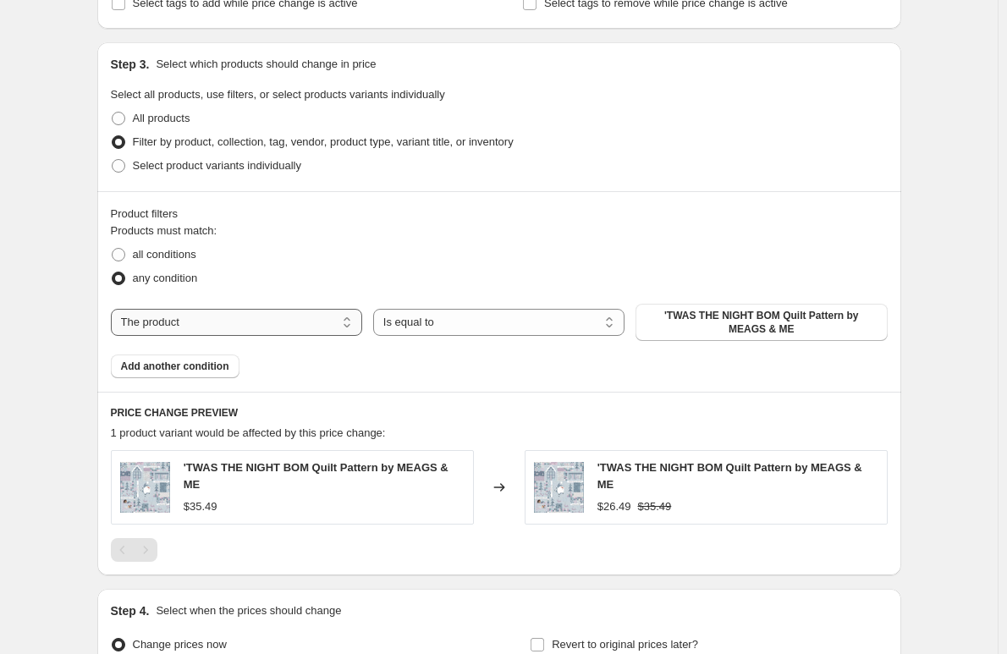
click at [166, 327] on select "The product The product's collection The product's tag The product's vendor The…" at bounding box center [236, 322] width 251 height 27
select select "collection"
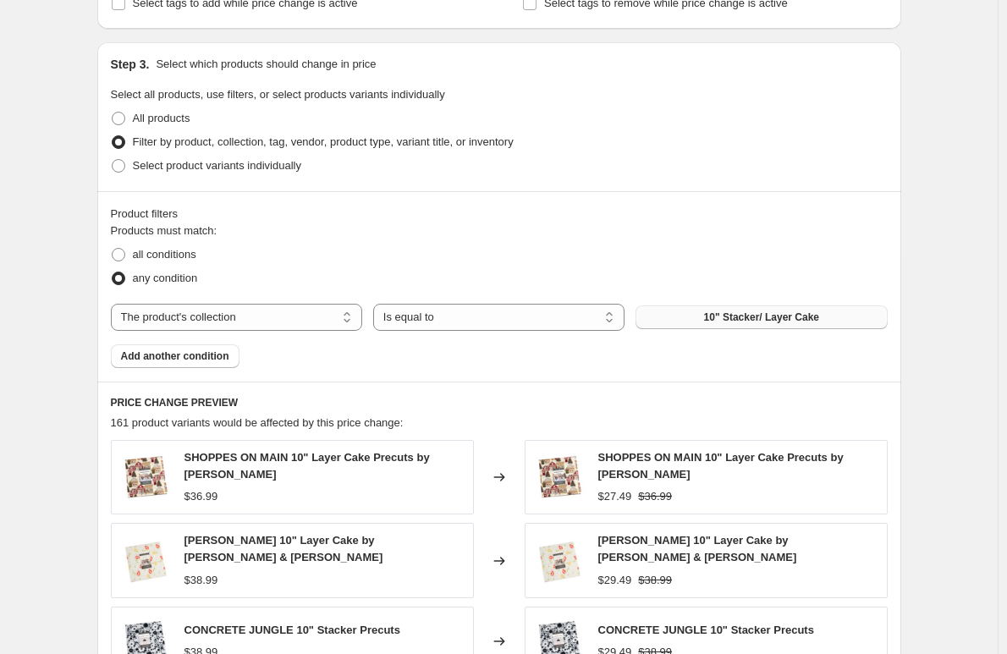
click at [728, 313] on span "10" Stacker/ Layer Cake" at bounding box center [761, 318] width 115 height 14
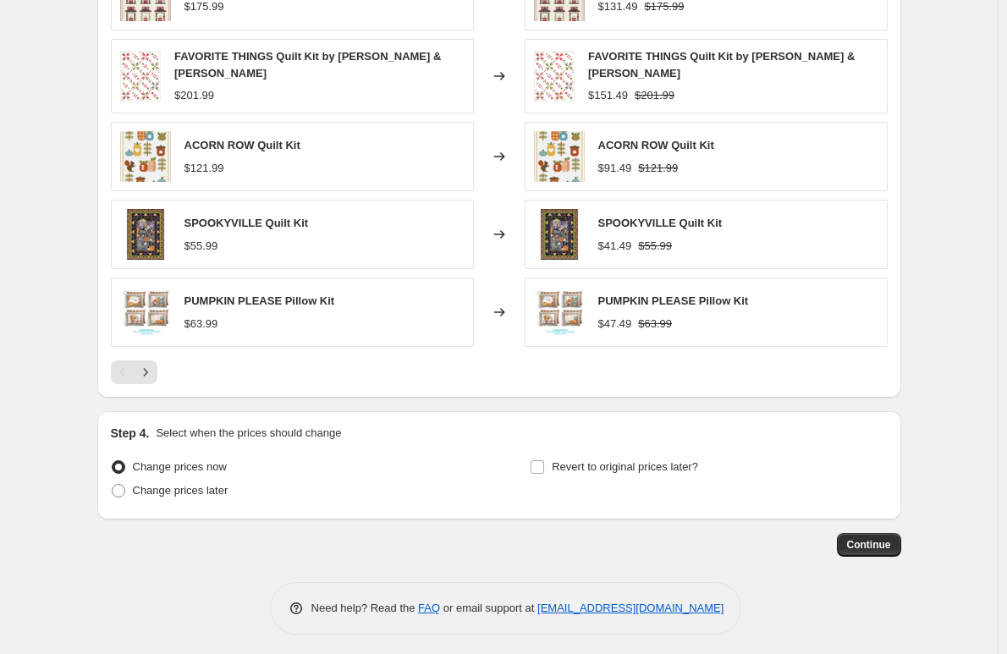
scroll to position [1327, 0]
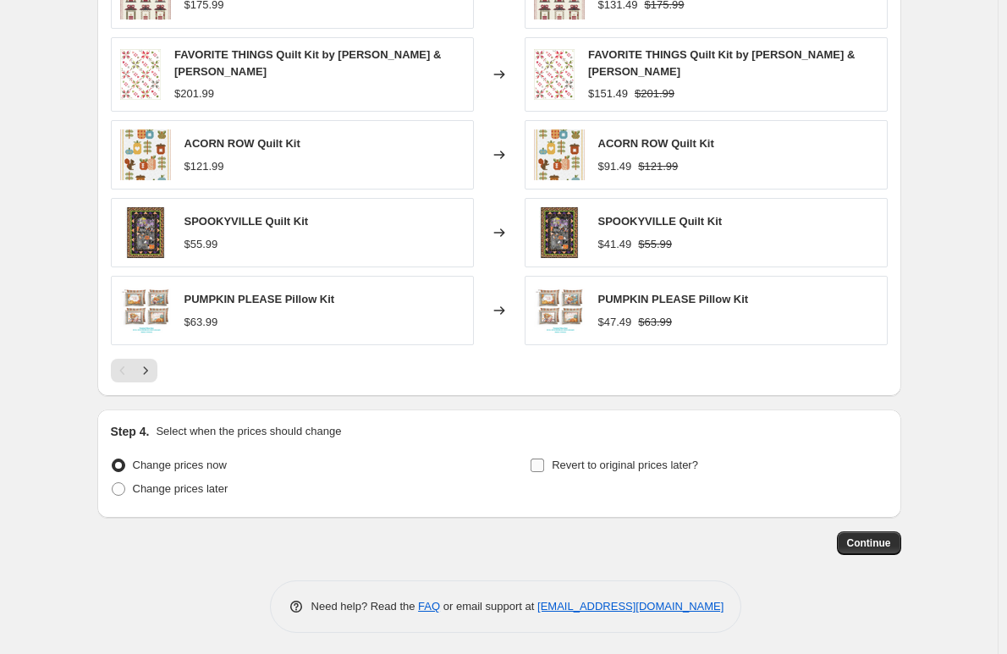
click at [543, 463] on input "Revert to original prices later?" at bounding box center [538, 466] width 14 height 14
checkbox input "true"
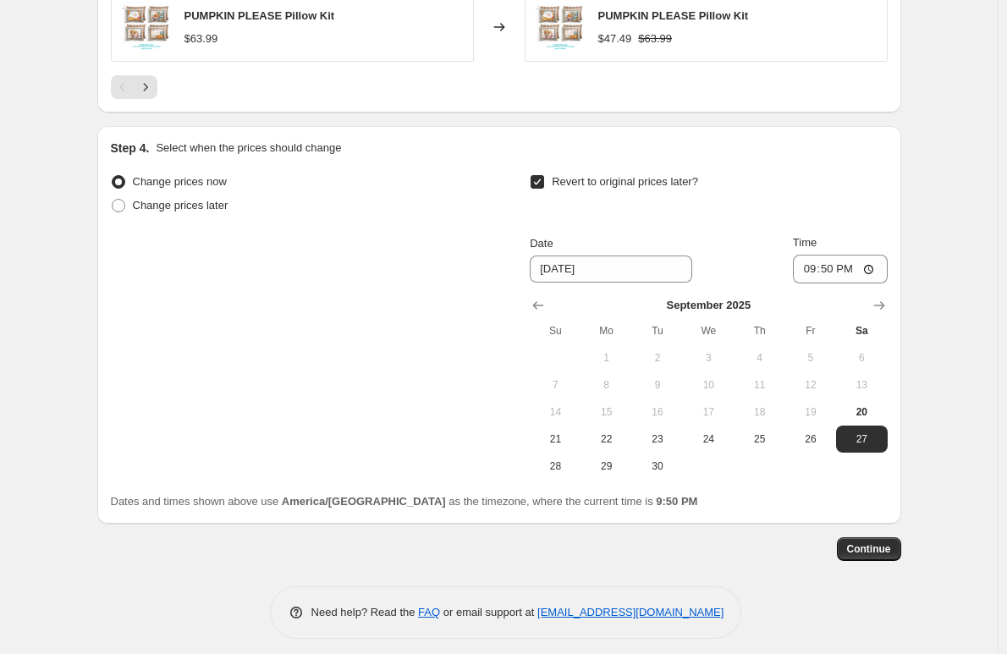
scroll to position [1616, 0]
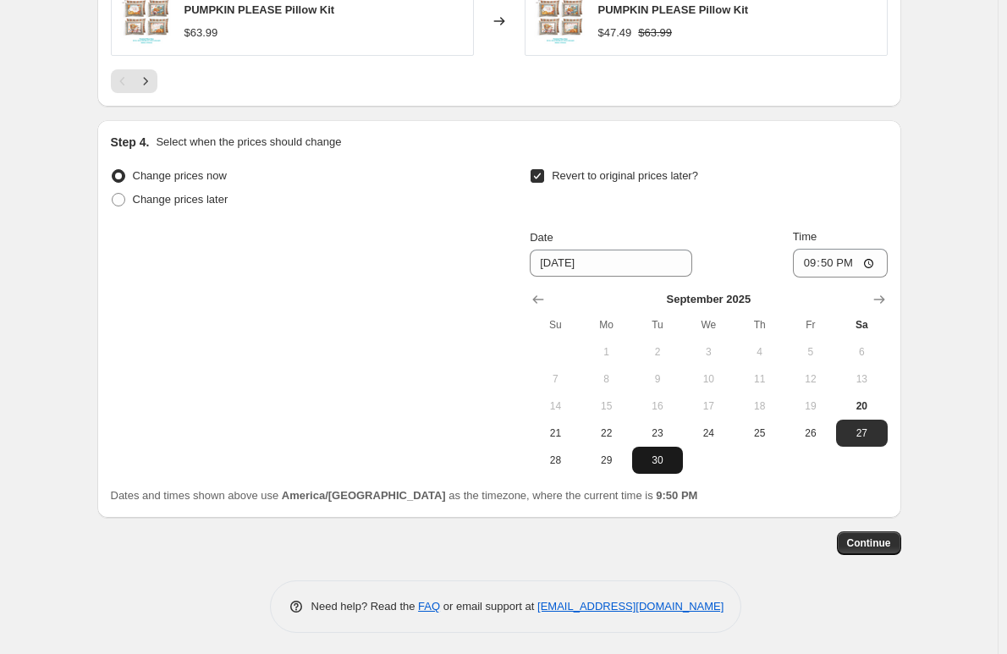
click at [652, 459] on span "30" at bounding box center [657, 461] width 37 height 14
type input "[DATE]"
click at [827, 266] on input "21:50" at bounding box center [840, 263] width 95 height 29
click at [828, 257] on input "21:50" at bounding box center [840, 263] width 95 height 29
drag, startPoint x: 806, startPoint y: 258, endPoint x: 853, endPoint y: 257, distance: 47.4
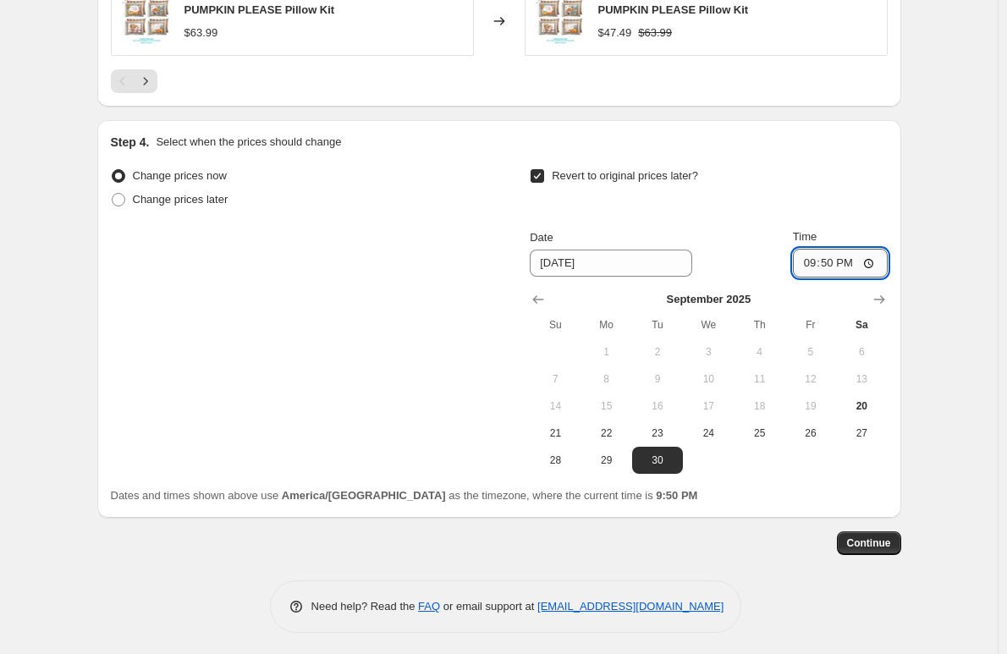
click at [853, 257] on input "21:50" at bounding box center [840, 263] width 95 height 29
click at [873, 256] on input "21:50" at bounding box center [840, 263] width 95 height 29
type input "23:58"
click at [849, 259] on input "23:58" at bounding box center [840, 263] width 95 height 29
click at [871, 536] on span "Continue" at bounding box center [869, 543] width 44 height 14
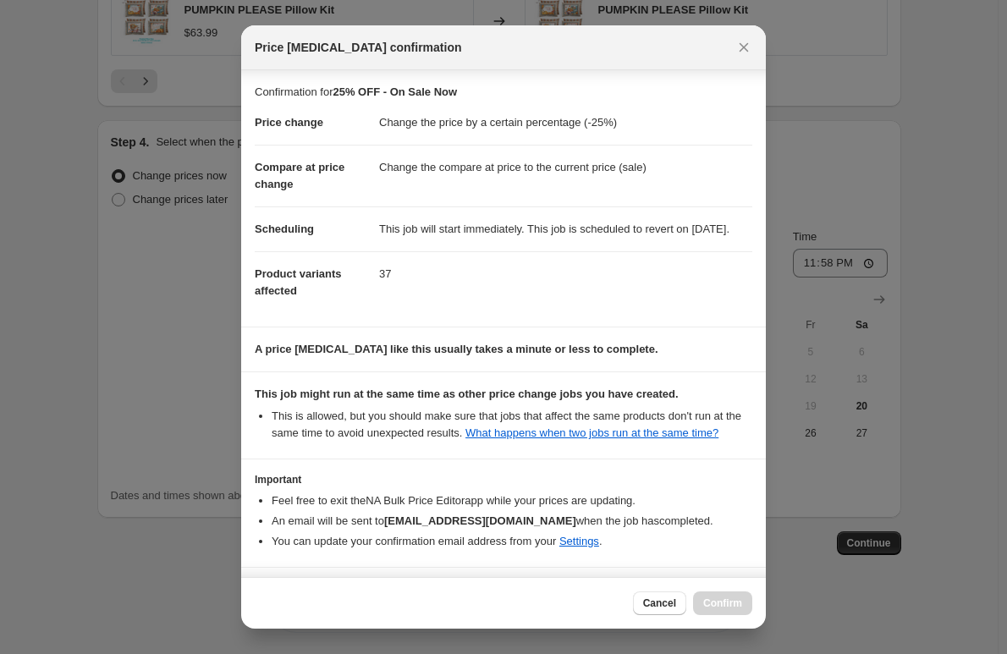
scroll to position [75, 0]
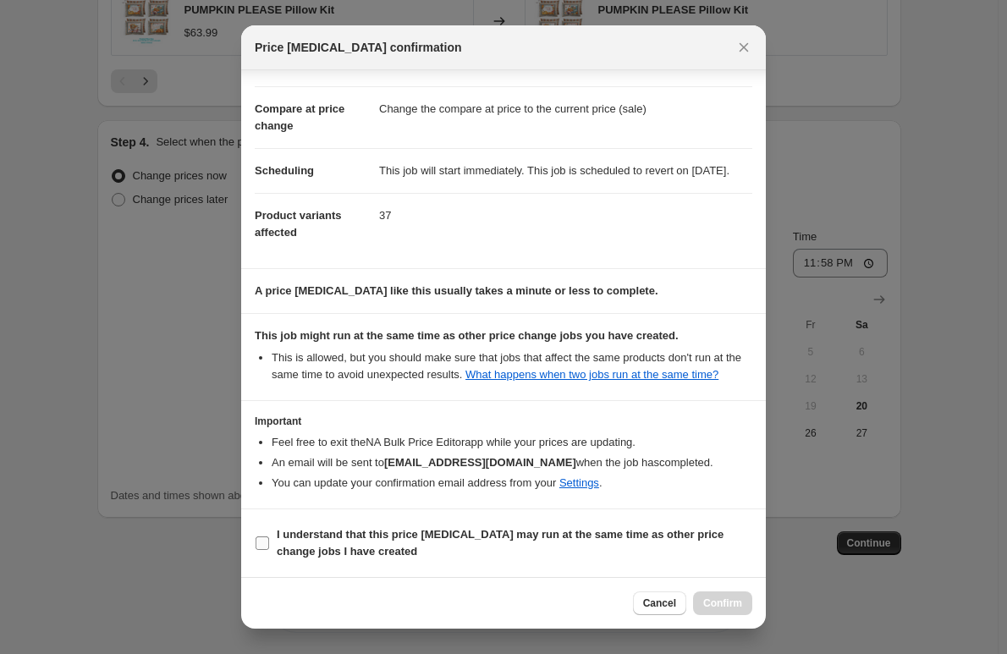
click at [258, 537] on input "I understand that this price [MEDICAL_DATA] may run at the same time as other p…" at bounding box center [263, 543] width 14 height 14
checkbox input "true"
click at [723, 600] on span "Confirm" at bounding box center [722, 604] width 39 height 14
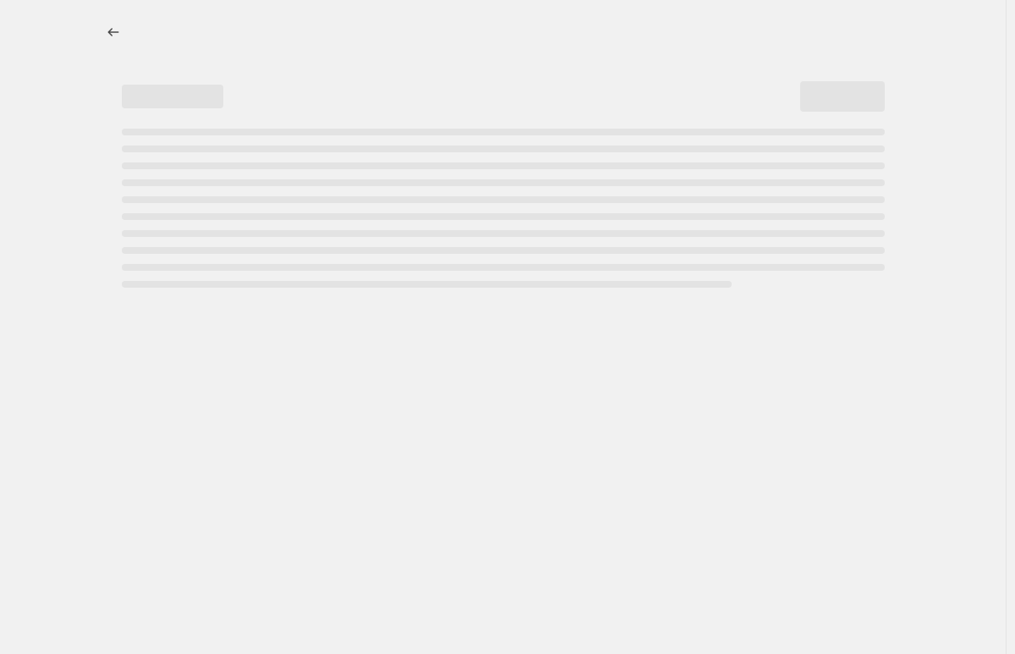
select select "percentage"
select select "collection"
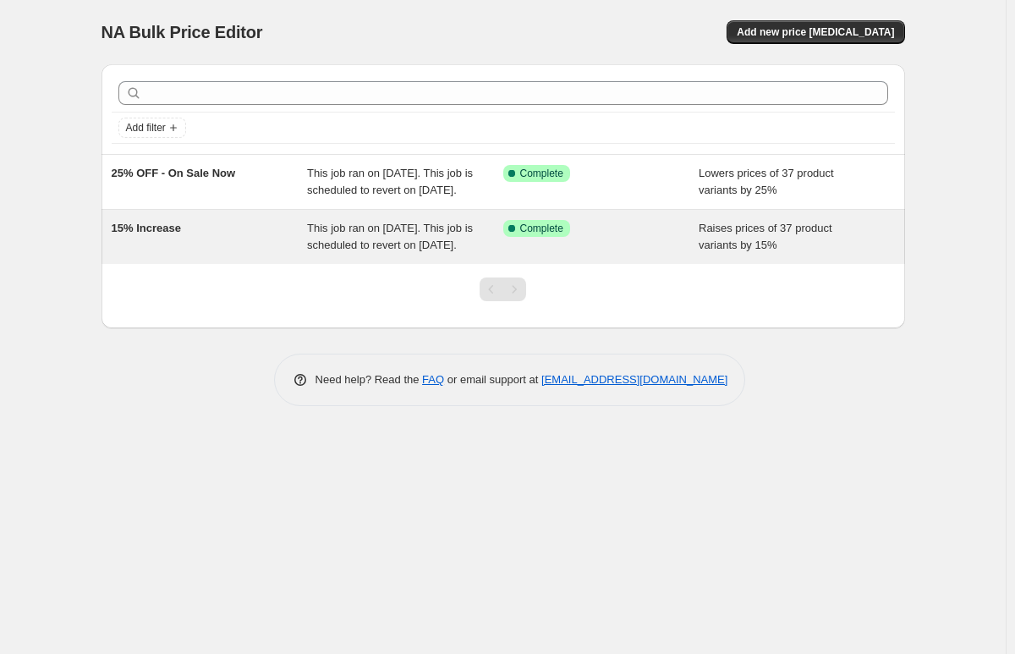
click at [157, 234] on span "15% Increase" at bounding box center [146, 228] width 69 height 13
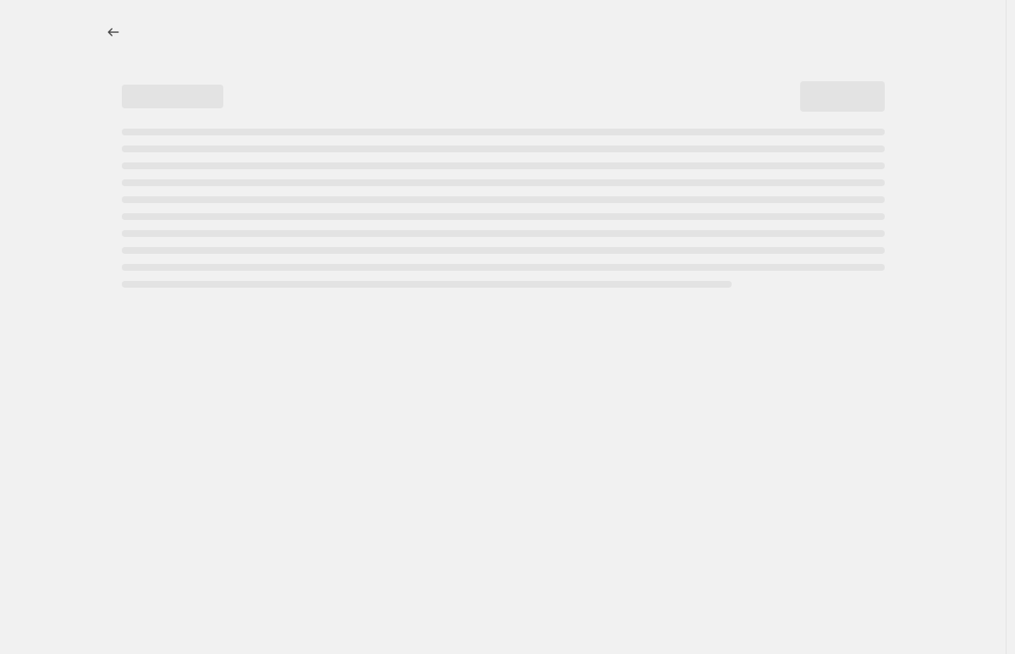
select select "percentage"
select select "remove"
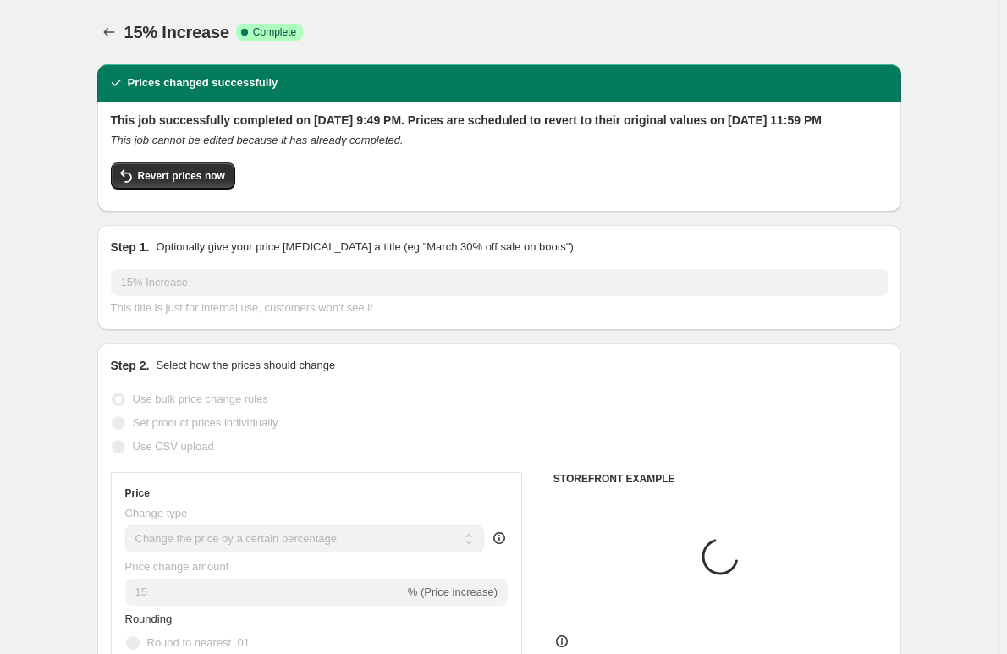
select select "collection"
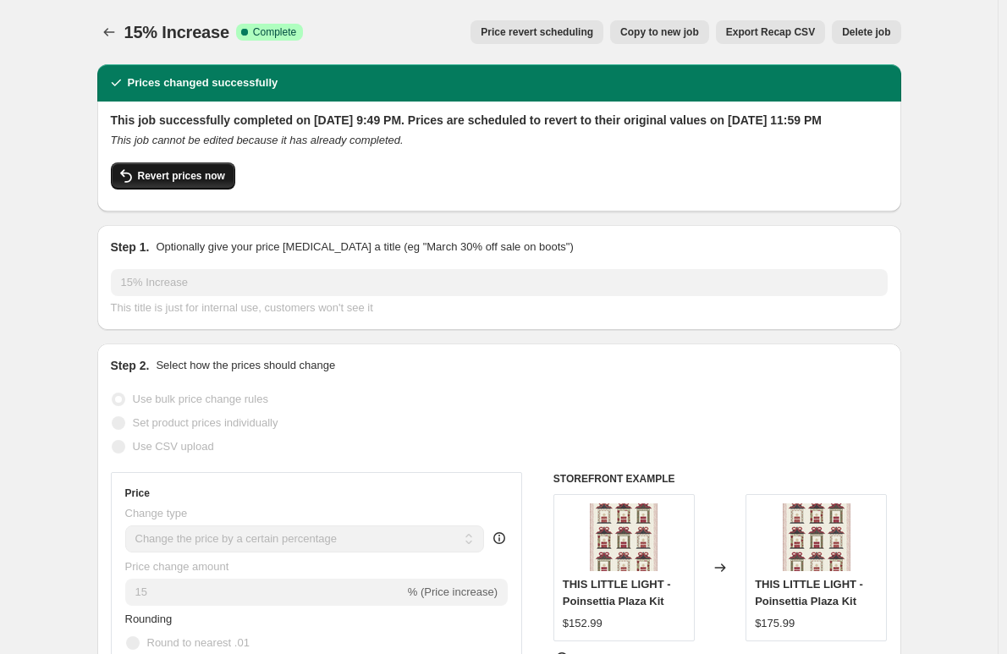
click at [174, 183] on span "Revert prices now" at bounding box center [181, 176] width 87 height 14
checkbox input "false"
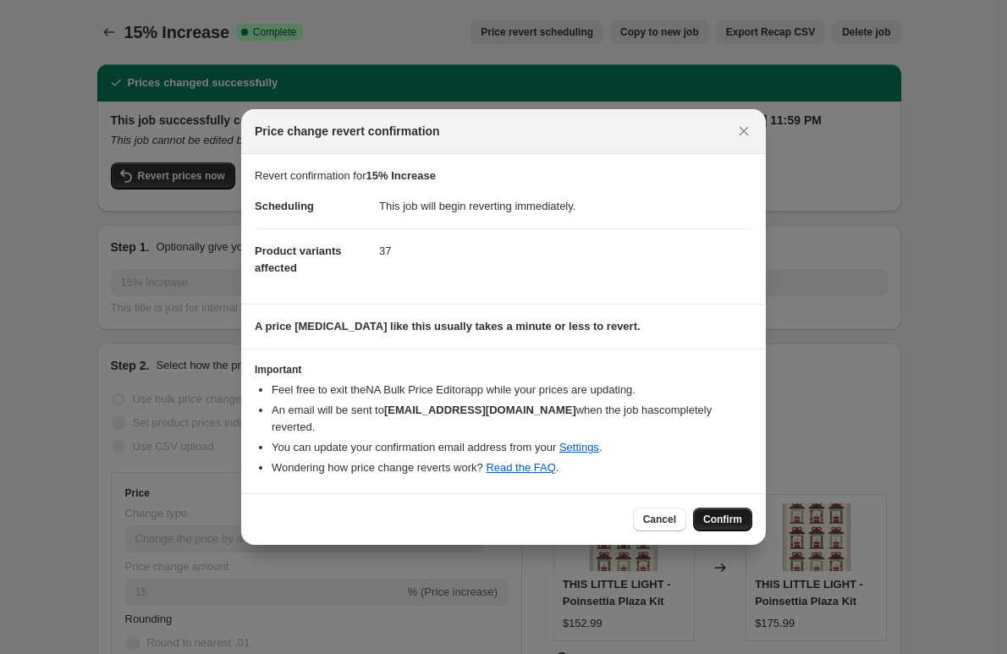
click at [721, 513] on span "Confirm" at bounding box center [722, 520] width 39 height 14
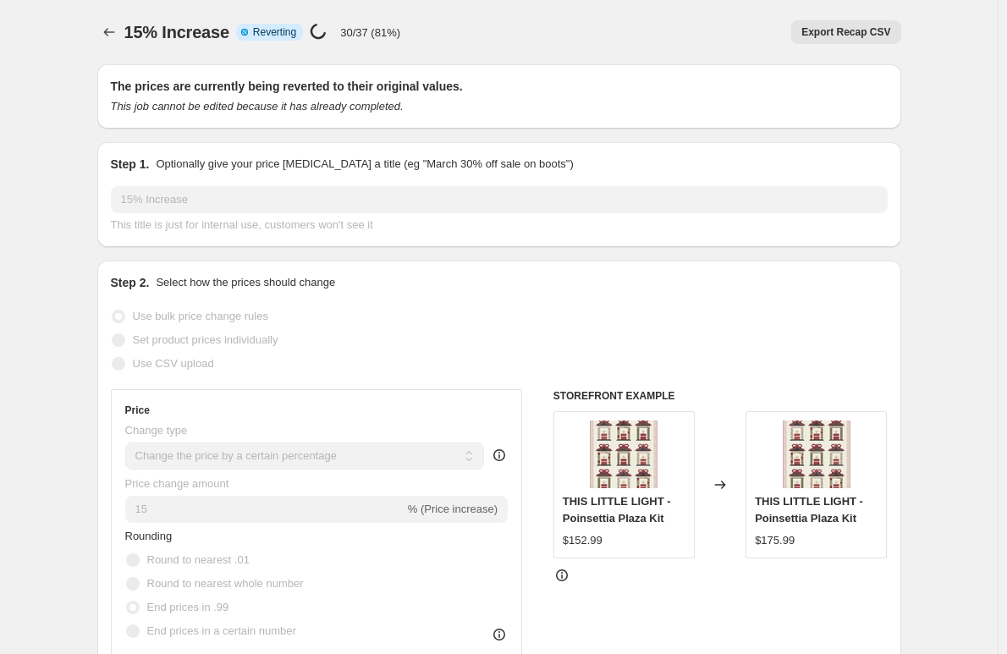
select select "percentage"
select select "remove"
select select "collection"
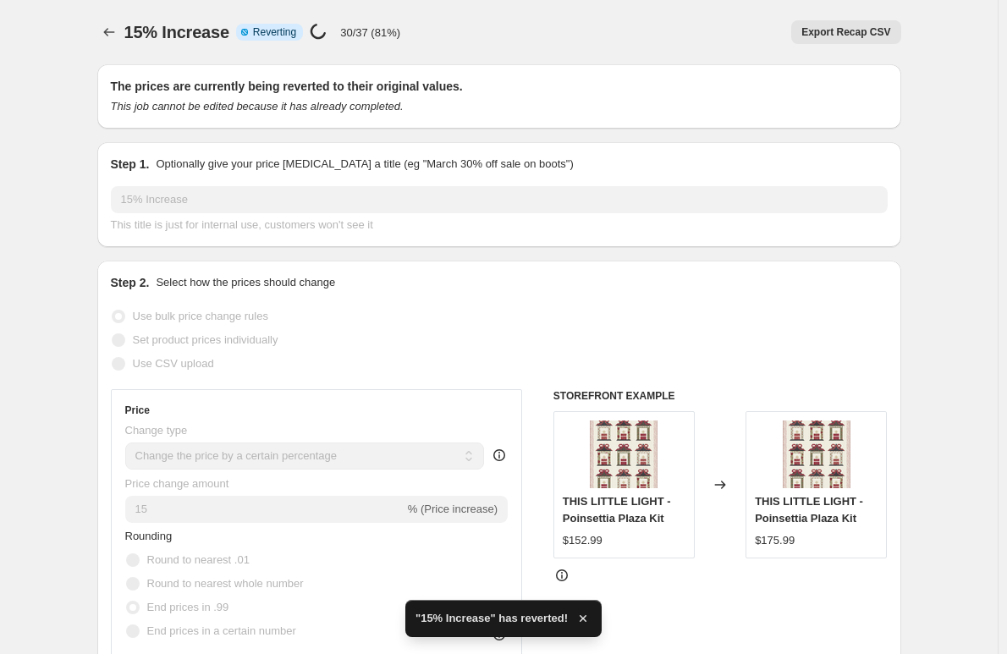
checkbox input "true"
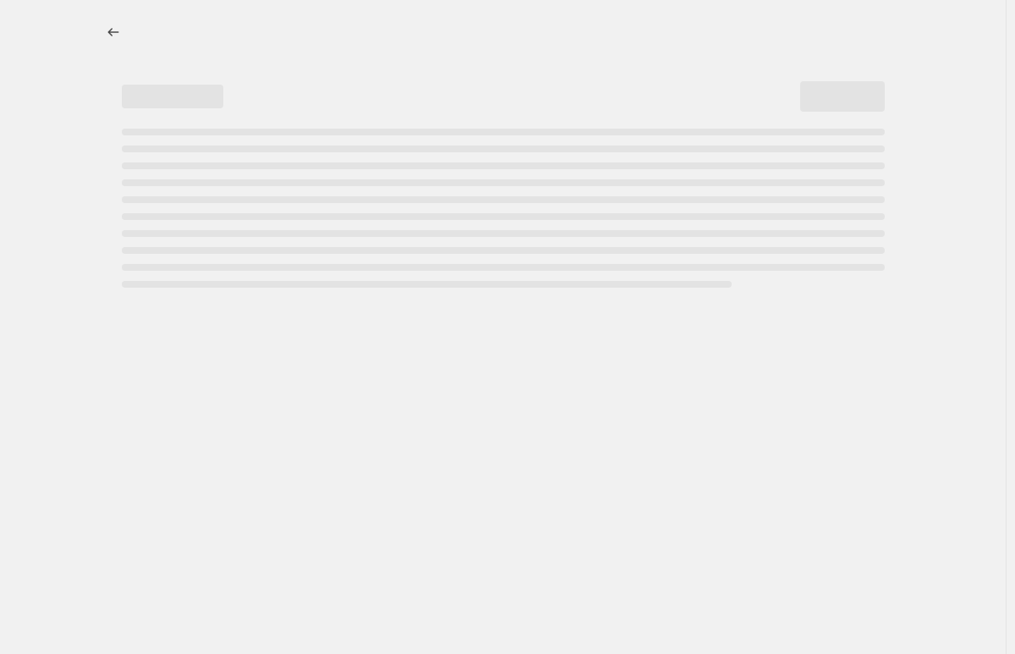
select select "percentage"
select select "remove"
select select "collection"
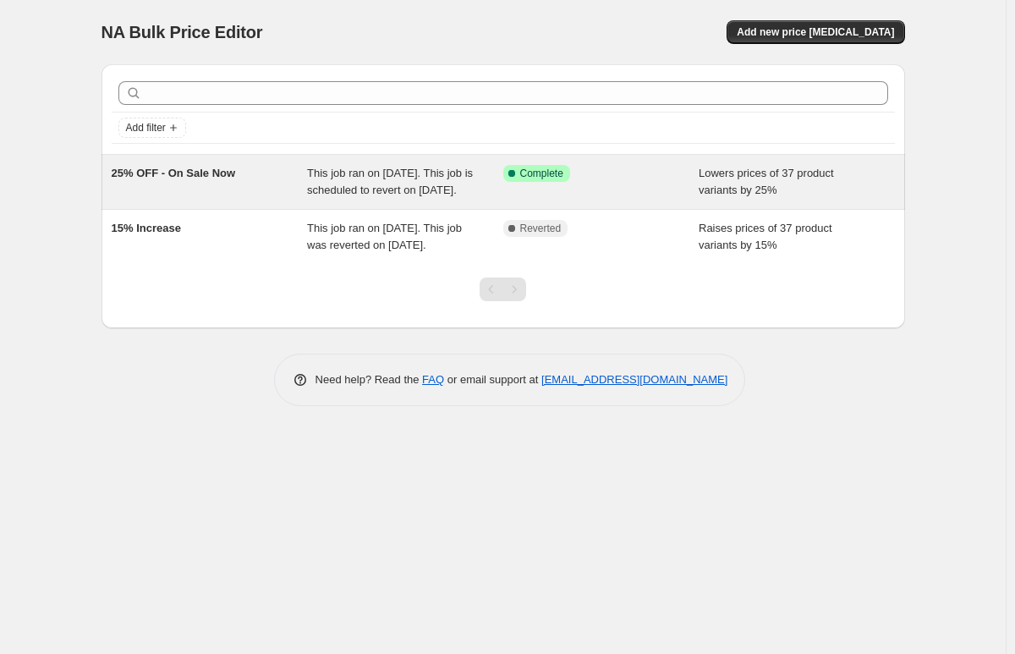
click at [389, 196] on span "This job ran on [DATE]. This job is scheduled to revert on [DATE]." at bounding box center [390, 182] width 166 height 30
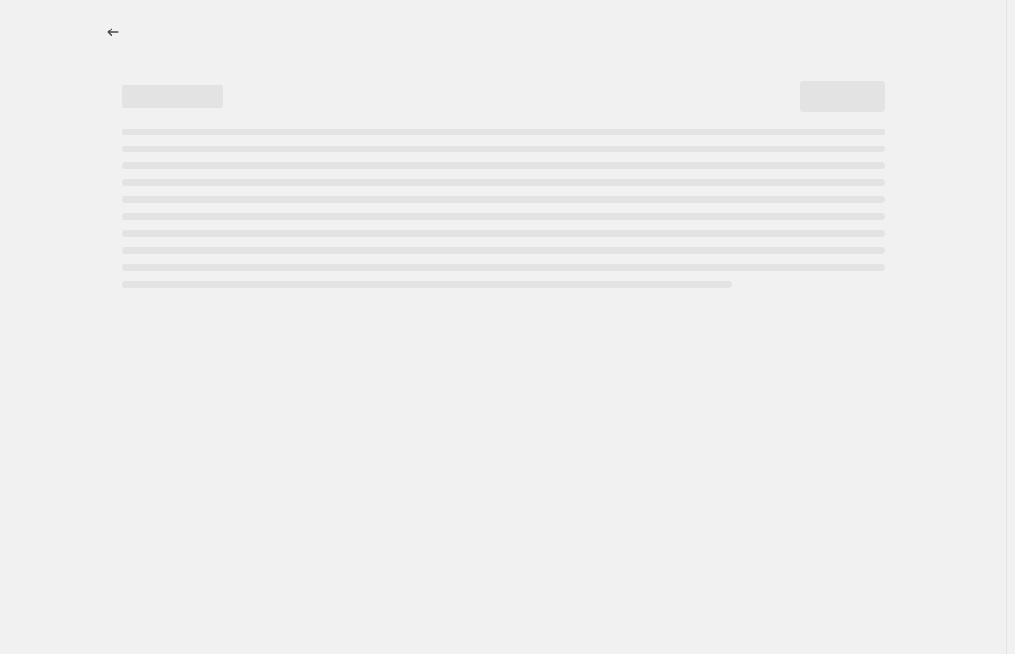
select select "percentage"
select select "collection"
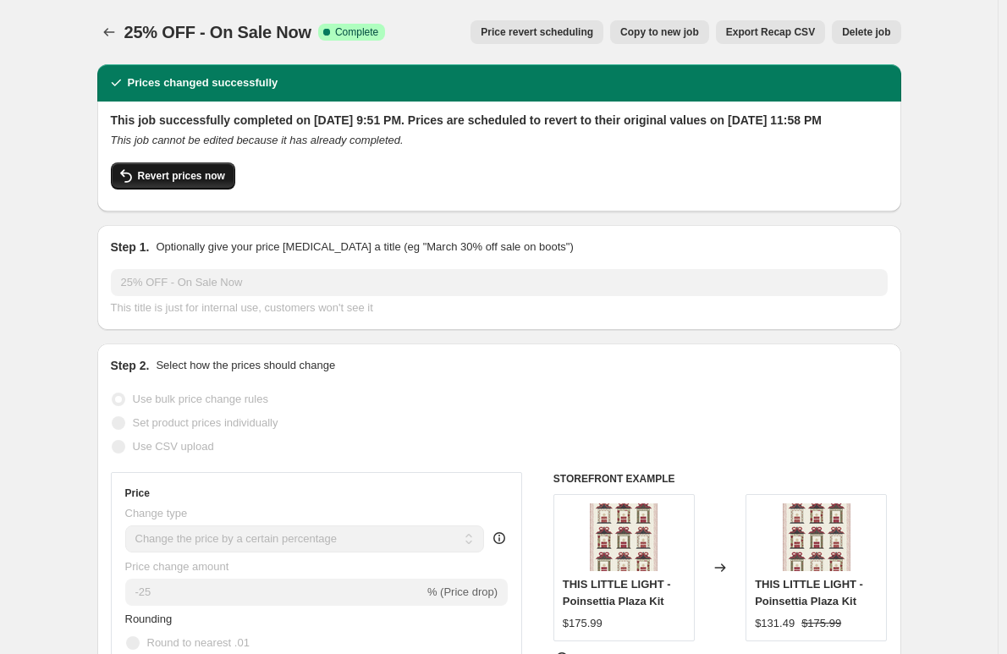
click at [187, 183] on span "Revert prices now" at bounding box center [181, 176] width 87 height 14
checkbox input "false"
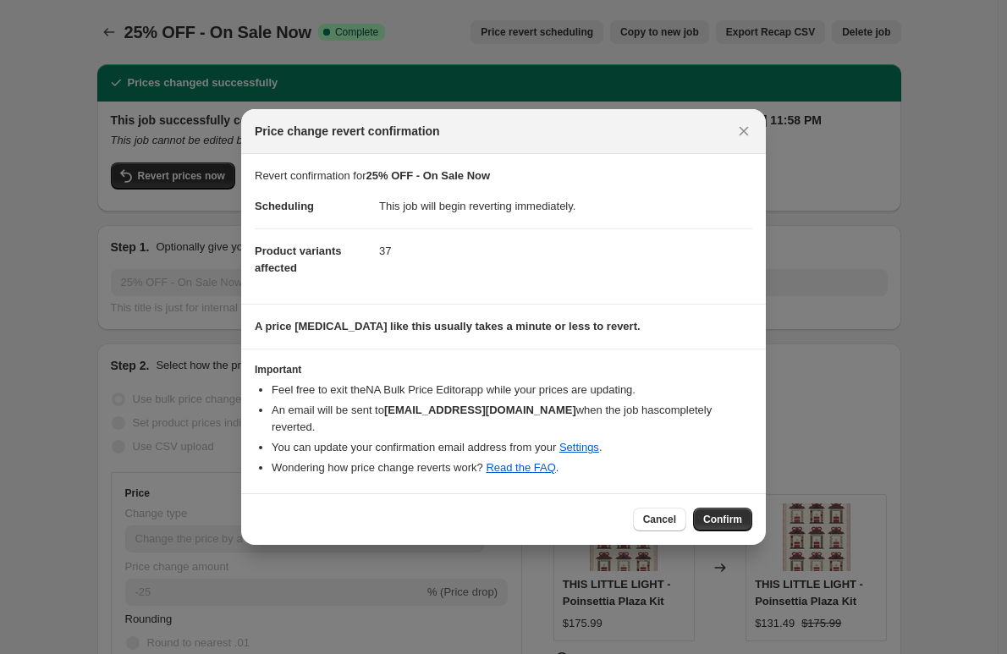
click at [716, 513] on span "Confirm" at bounding box center [722, 520] width 39 height 14
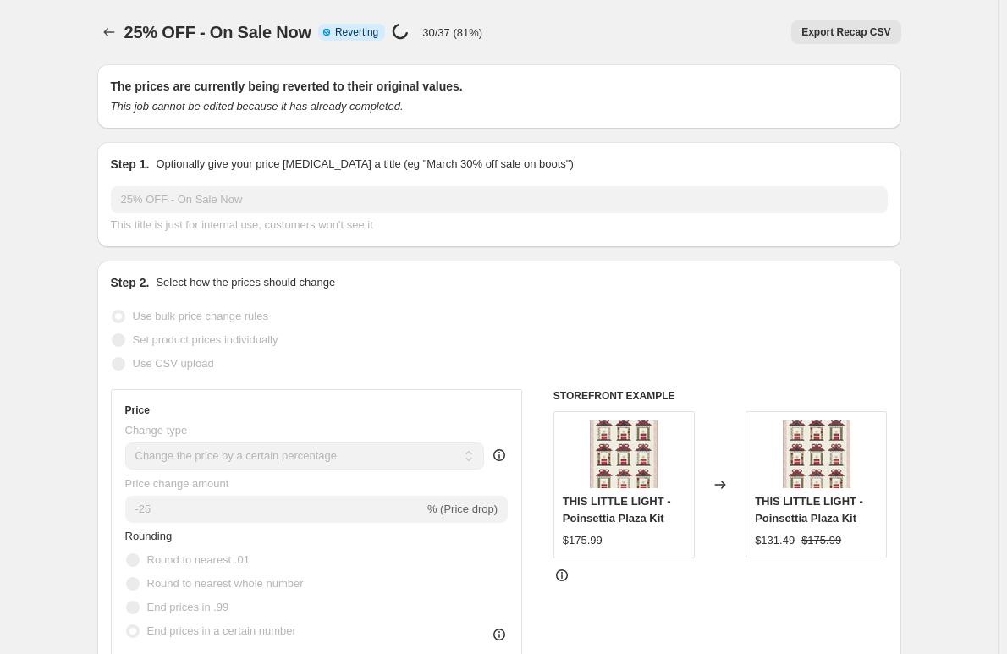
select select "percentage"
select select "collection"
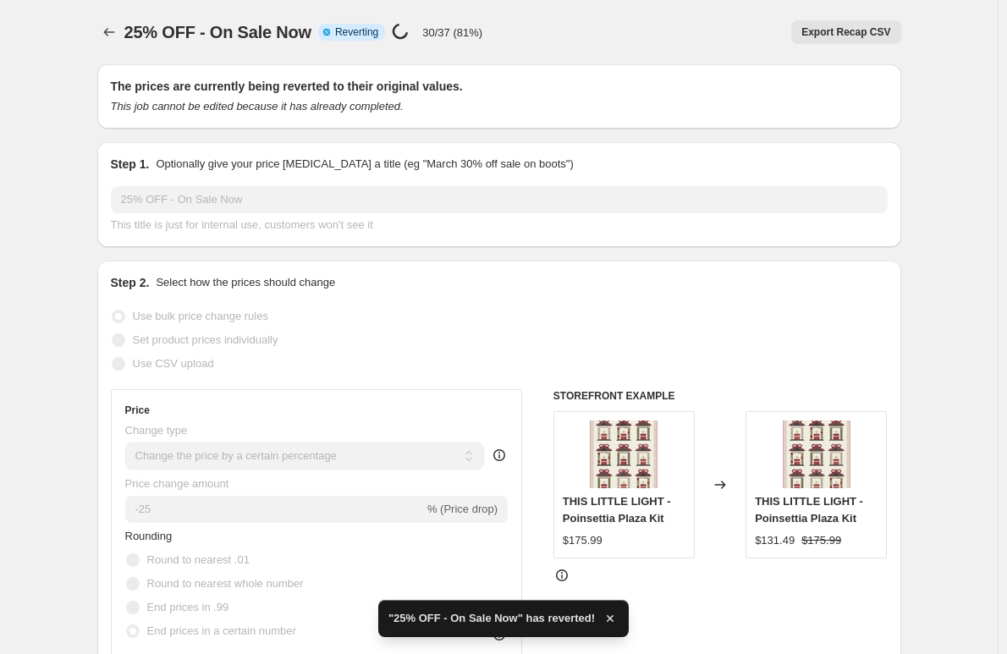
checkbox input "true"
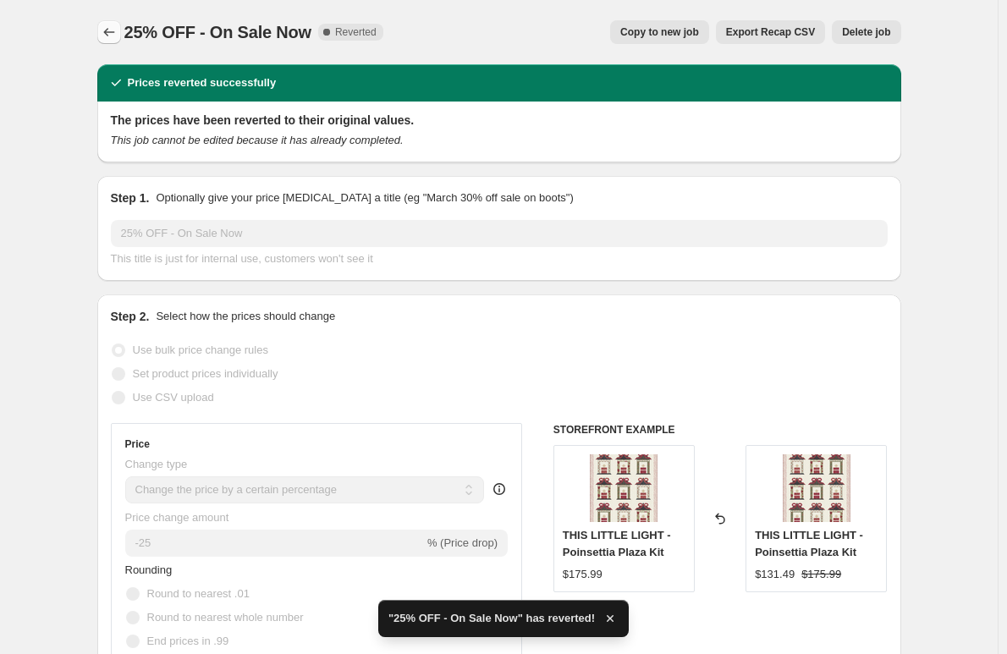
click at [118, 31] on icon "Price change jobs" at bounding box center [109, 32] width 17 height 17
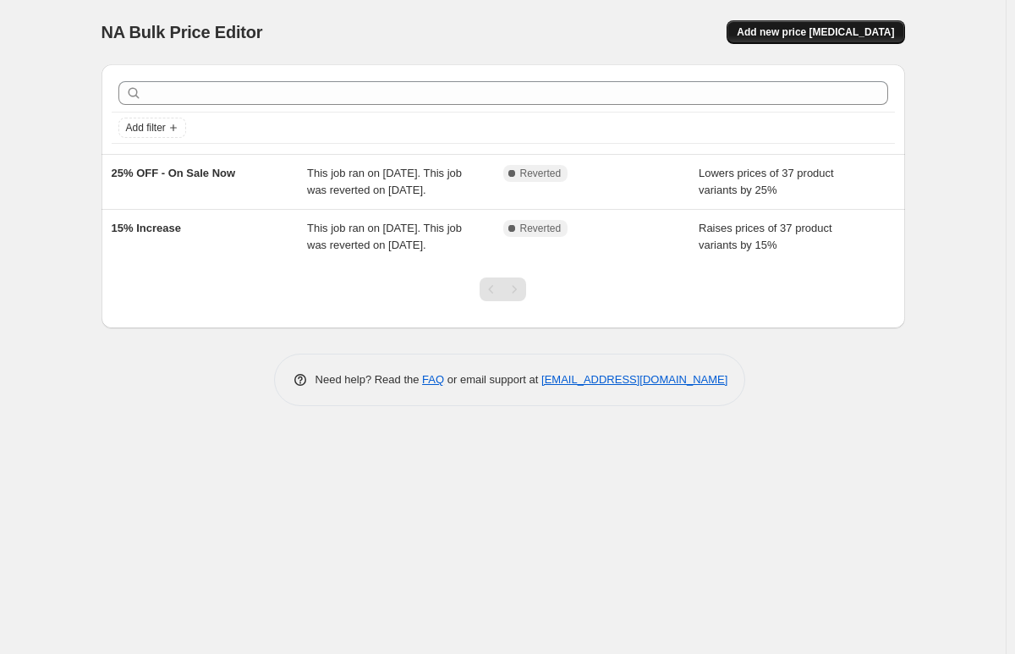
click at [807, 25] on button "Add new price [MEDICAL_DATA]" at bounding box center [816, 32] width 178 height 24
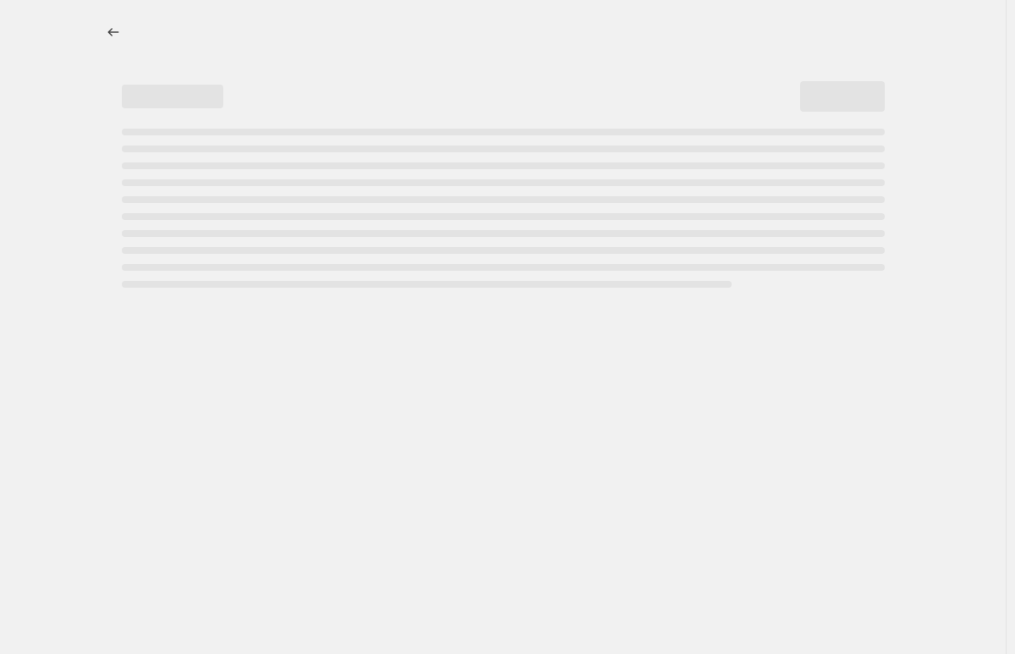
select select "percentage"
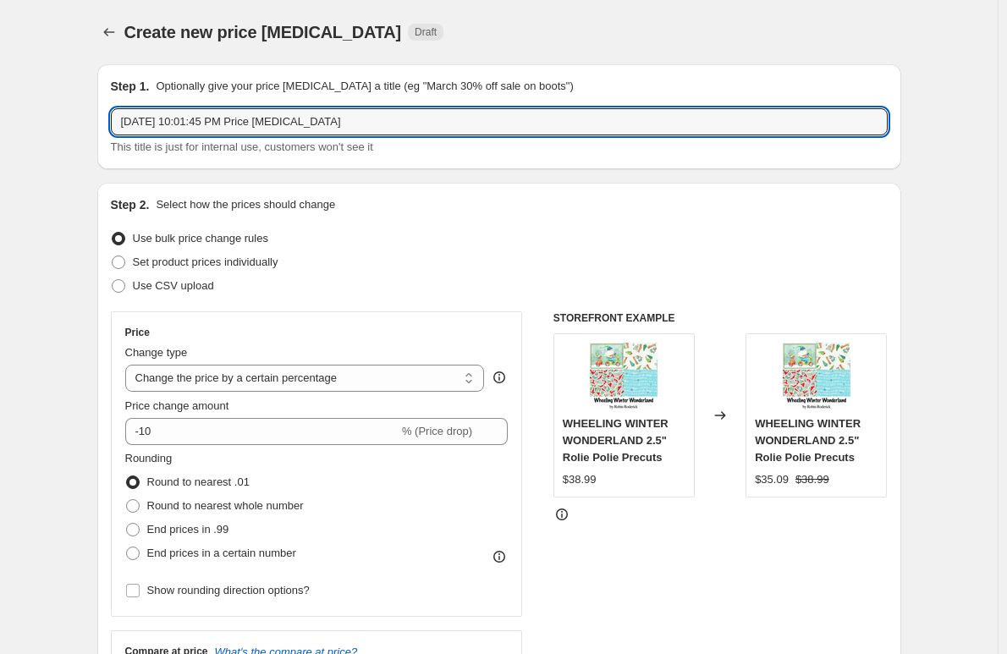
drag, startPoint x: 361, startPoint y: 117, endPoint x: 88, endPoint y: 128, distance: 273.5
drag, startPoint x: 131, startPoint y: 119, endPoint x: 102, endPoint y: 126, distance: 29.6
click at [102, 126] on div "Step 1. Optionally give your price [MEDICAL_DATA] a title (eg "March 30% off sa…" at bounding box center [499, 116] width 804 height 105
click at [196, 121] on input "25% Off Sale" at bounding box center [499, 121] width 777 height 27
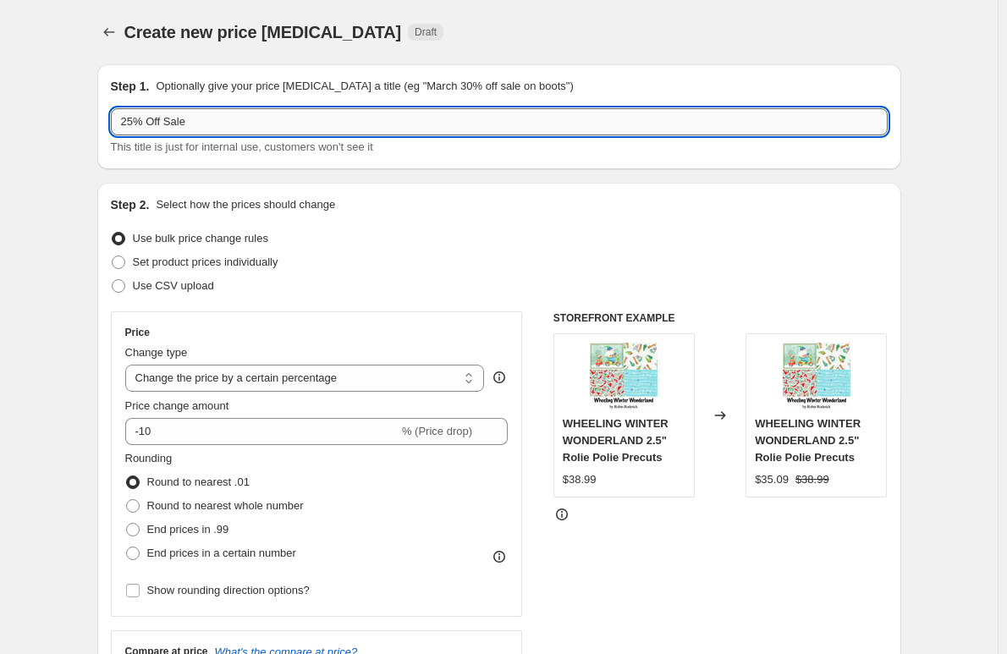
drag, startPoint x: 168, startPoint y: 125, endPoint x: 245, endPoint y: 116, distance: 76.7
click at [168, 125] on input "25% Off Sale" at bounding box center [499, 121] width 777 height 27
type input "25% Off Anniversary Sale"
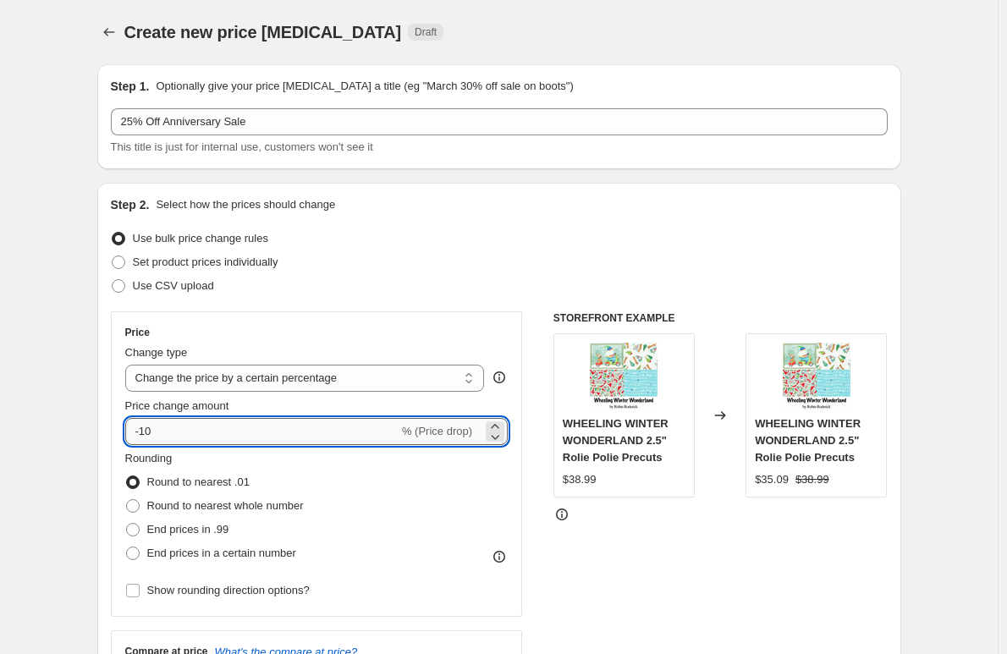
drag, startPoint x: 182, startPoint y: 426, endPoint x: 146, endPoint y: 432, distance: 36.9
click at [146, 432] on input "-10" at bounding box center [261, 431] width 273 height 27
type input "-25"
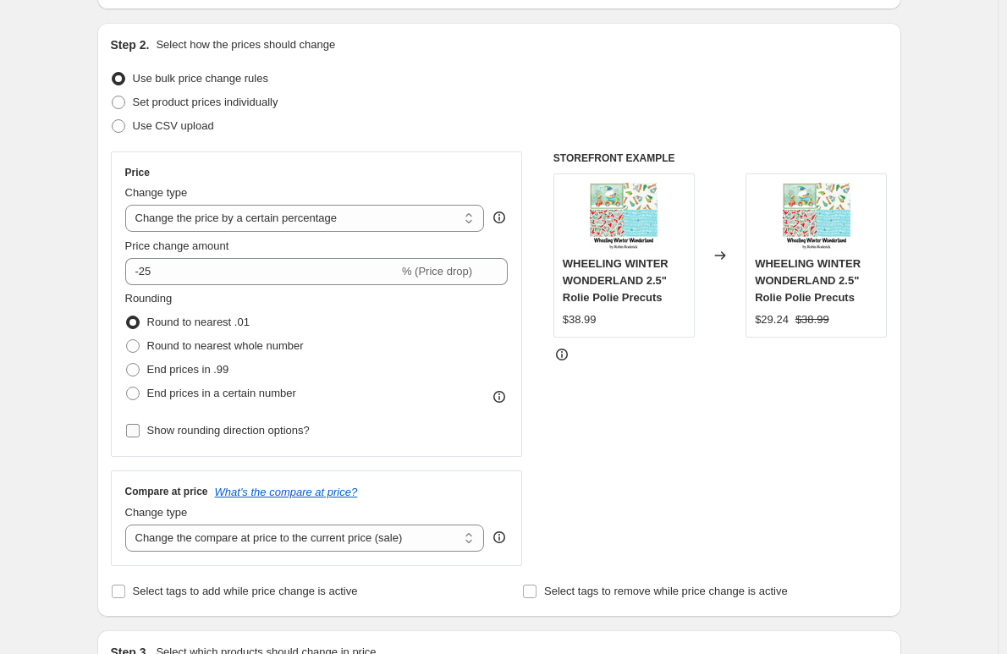
scroll to position [169, 0]
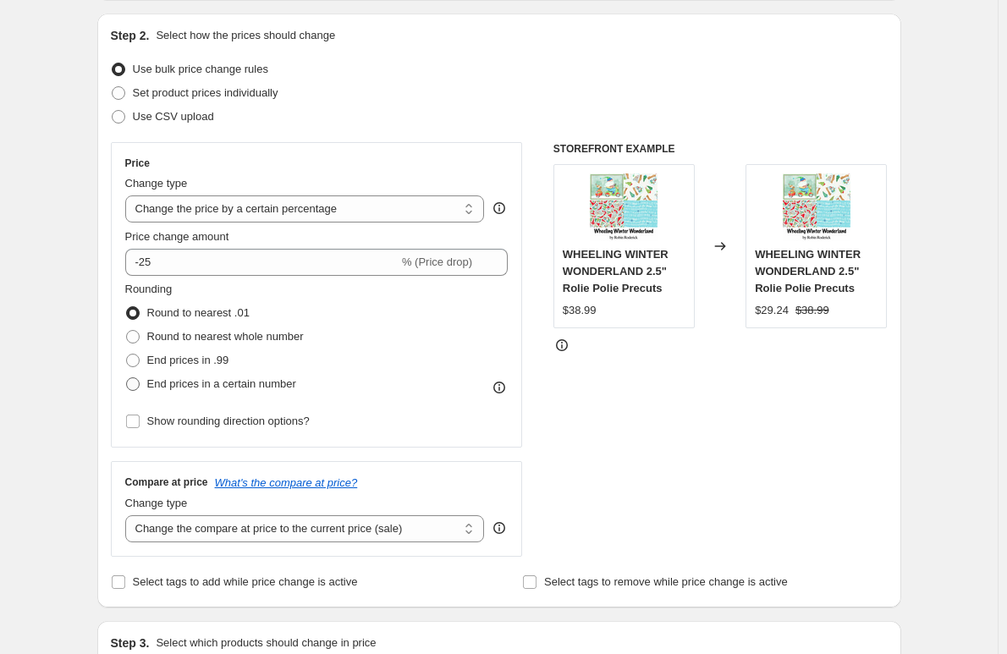
click at [140, 384] on span at bounding box center [133, 384] width 14 height 14
click at [127, 378] on input "End prices in a certain number" at bounding box center [126, 377] width 1 height 1
radio input "true"
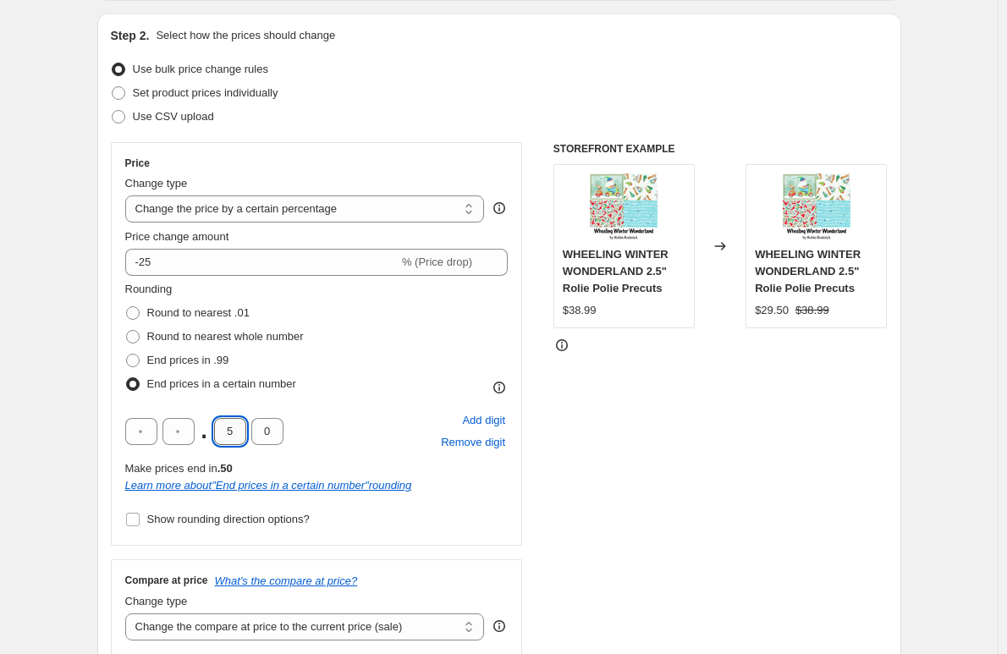
drag, startPoint x: 228, startPoint y: 426, endPoint x: 240, endPoint y: 426, distance: 11.8
click at [240, 426] on input "5" at bounding box center [230, 431] width 32 height 27
type input "4"
type input "9"
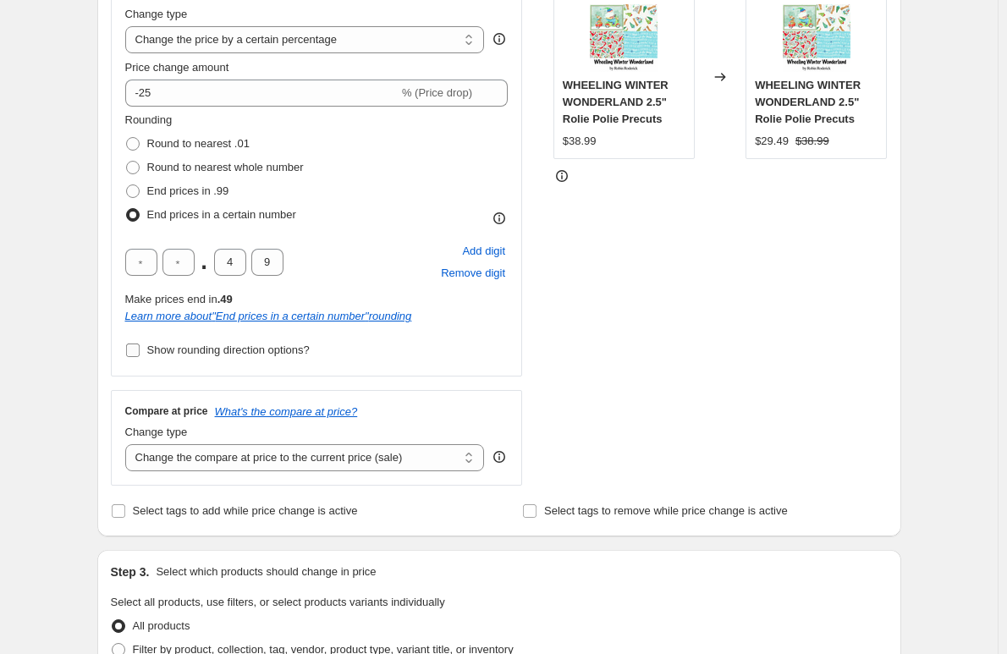
scroll to position [423, 0]
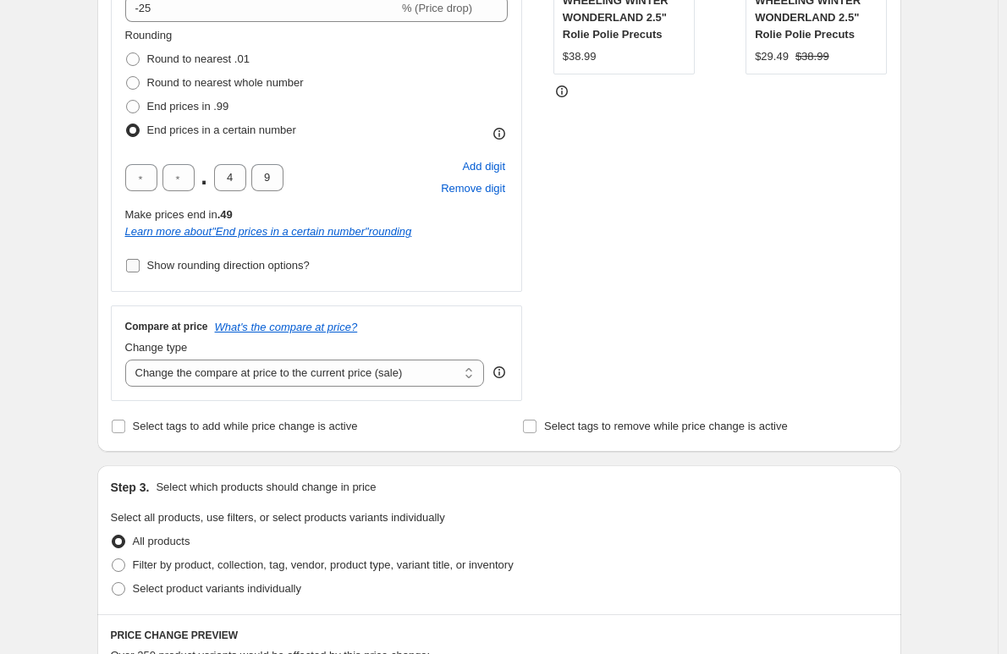
click at [140, 267] on input "Show rounding direction options?" at bounding box center [133, 266] width 14 height 14
checkbox input "true"
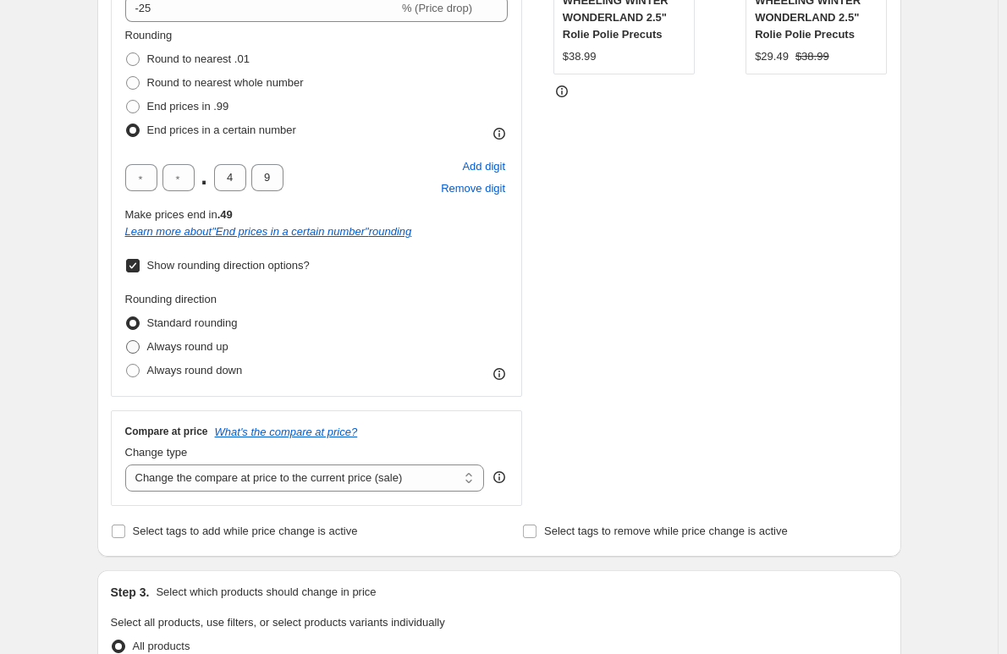
click at [134, 345] on span at bounding box center [133, 347] width 14 height 14
click at [127, 341] on input "Always round up" at bounding box center [126, 340] width 1 height 1
radio input "true"
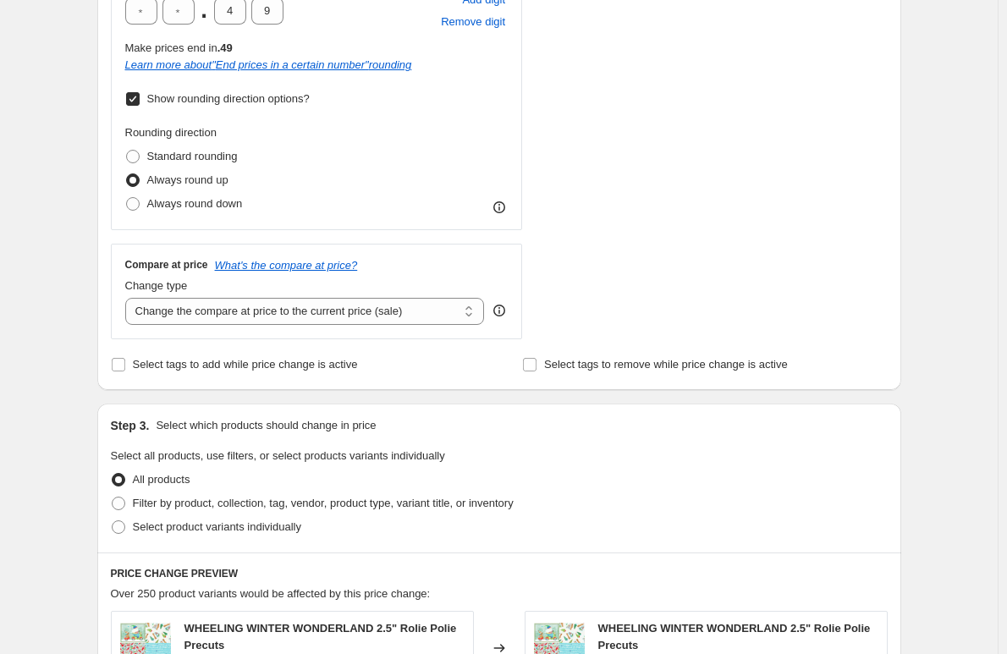
scroll to position [592, 0]
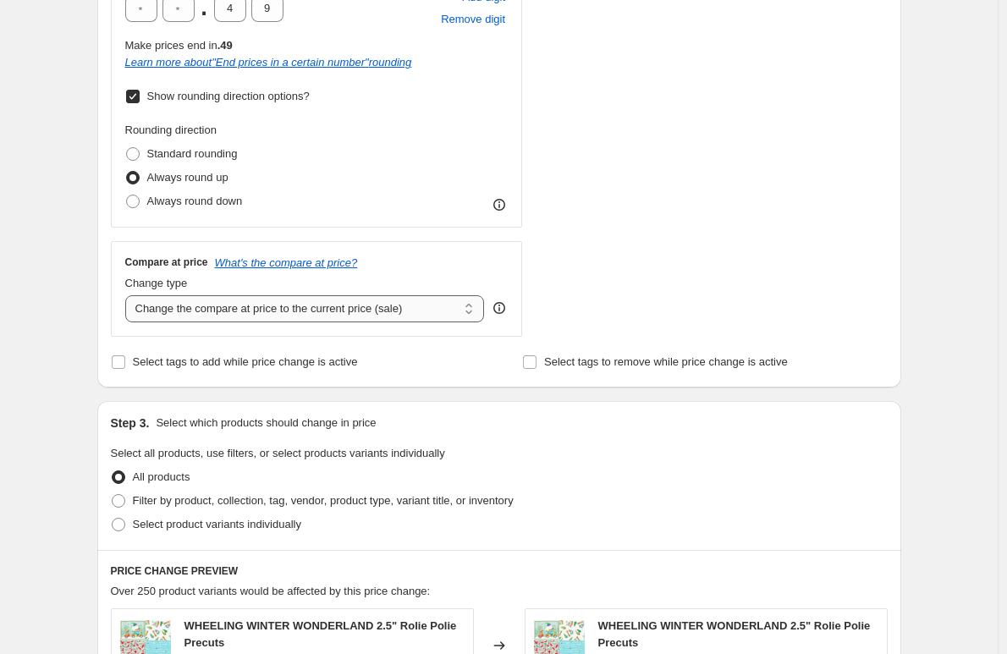
click at [300, 311] on select "Change the compare at price to the current price (sale) Change the compare at p…" at bounding box center [305, 308] width 360 height 27
click at [129, 296] on select "Change the compare at price to the current price (sale) Change the compare at p…" at bounding box center [305, 308] width 360 height 27
click at [182, 498] on span "Filter by product, collection, tag, vendor, product type, variant title, or inv…" at bounding box center [323, 500] width 381 height 13
click at [113, 495] on input "Filter by product, collection, tag, vendor, product type, variant title, or inv…" at bounding box center [112, 494] width 1 height 1
radio input "true"
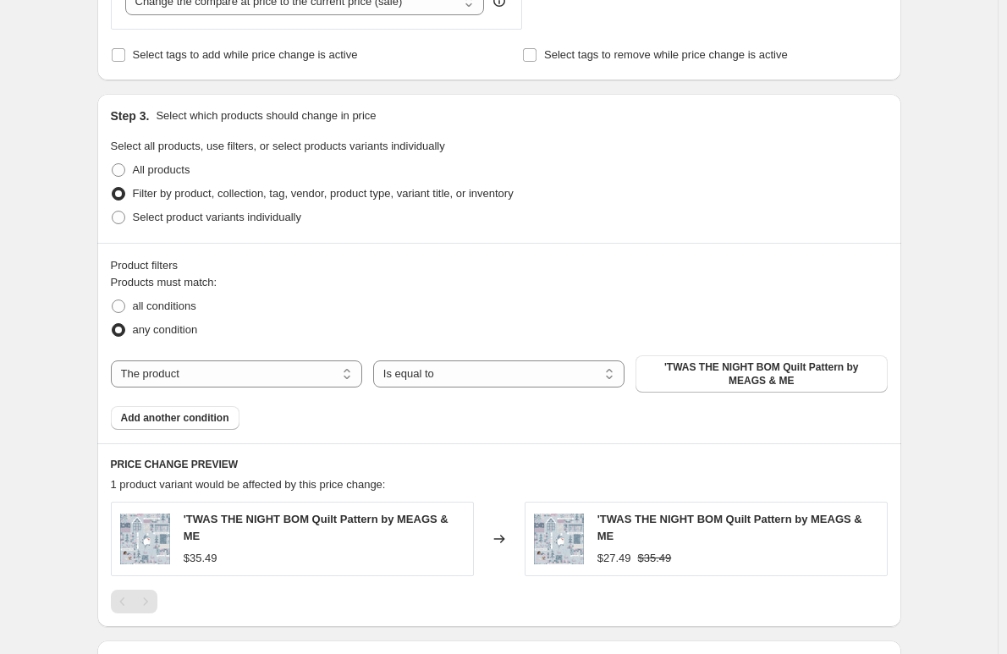
scroll to position [931, 0]
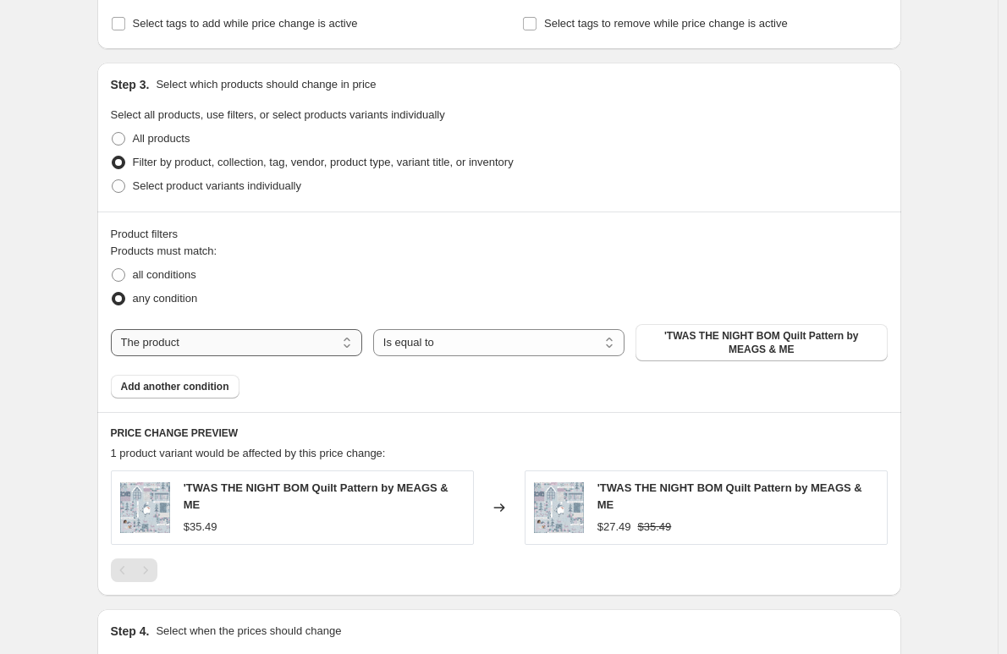
click at [155, 346] on select "The product The product's collection The product's tag The product's vendor The…" at bounding box center [236, 342] width 251 height 27
click at [158, 335] on select "The product The product's collection The product's tag The product's vendor The…" at bounding box center [236, 342] width 251 height 27
click at [257, 345] on select "The product The product's collection The product's tag The product's vendor The…" at bounding box center [236, 342] width 251 height 27
select select "collection"
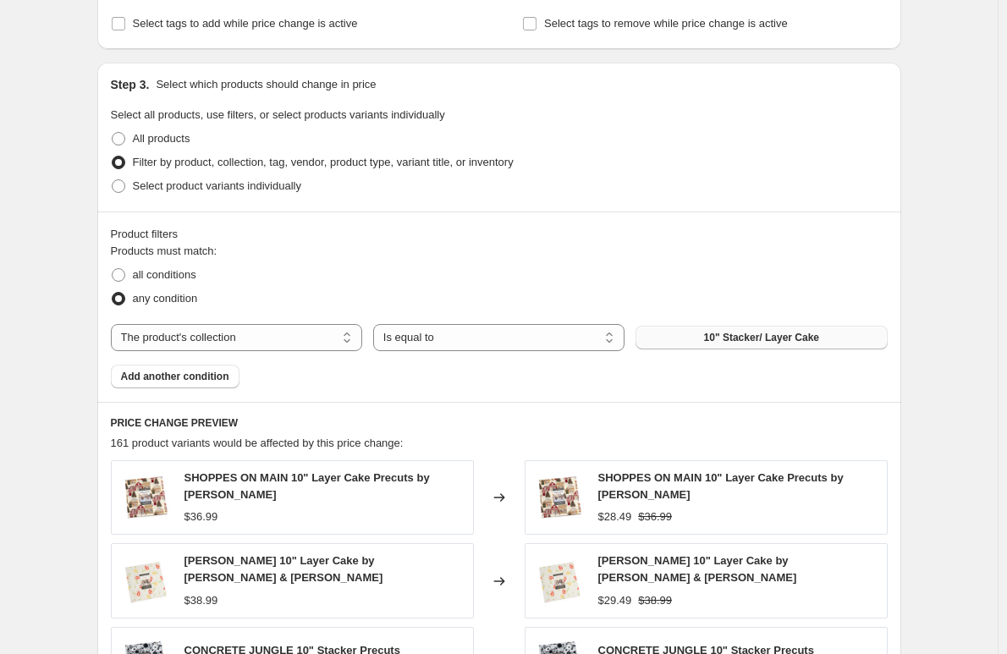
click at [751, 338] on span "10" Stacker/ Layer Cake" at bounding box center [761, 338] width 115 height 14
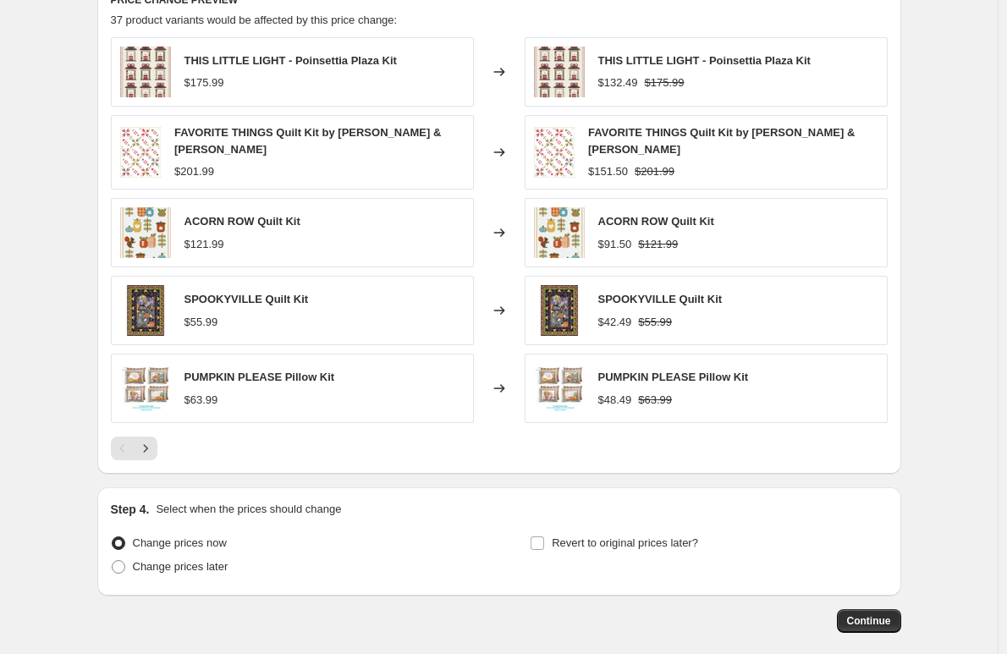
scroll to position [1432, 0]
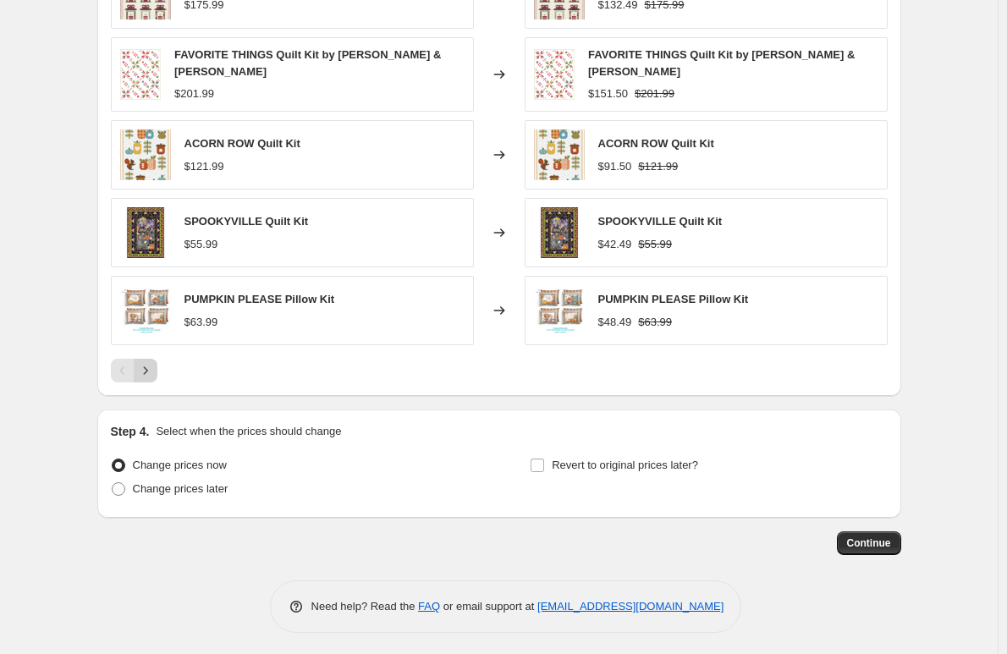
click at [151, 366] on icon "Next" at bounding box center [145, 370] width 17 height 17
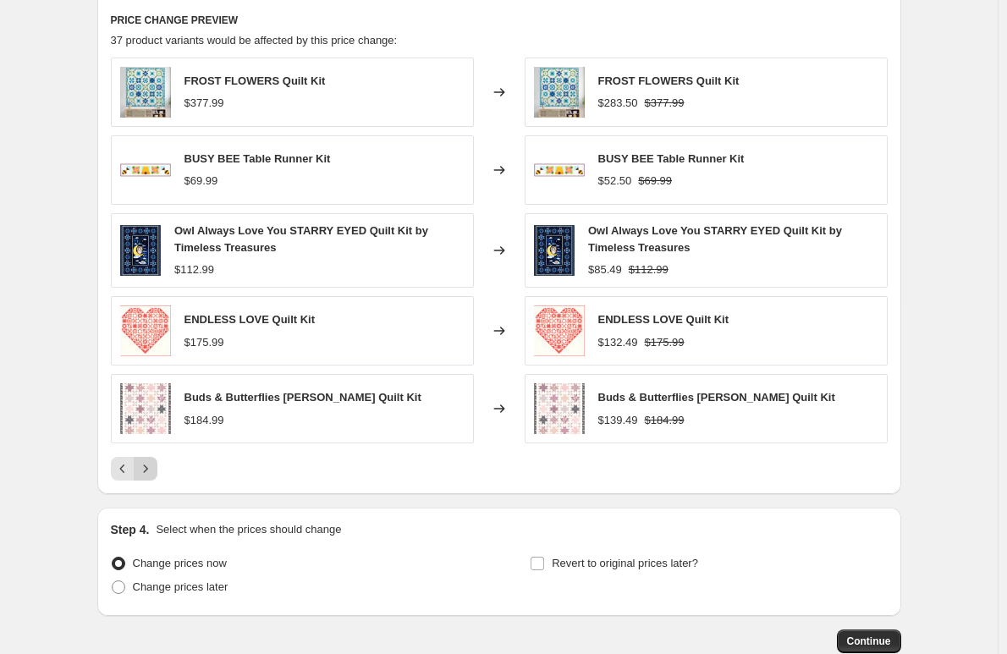
scroll to position [1347, 0]
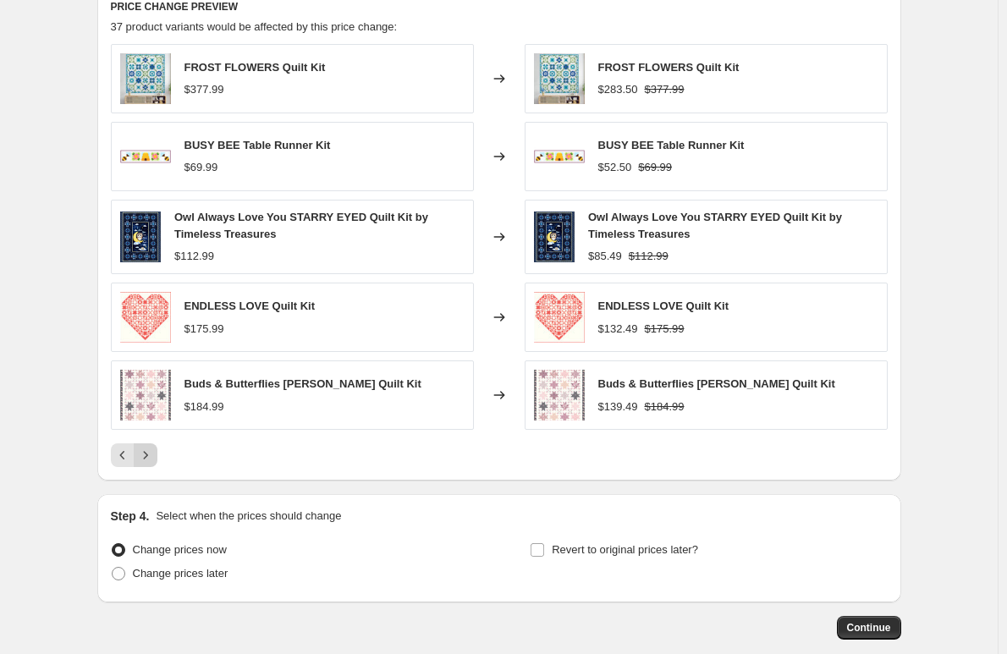
click at [151, 449] on icon "Next" at bounding box center [145, 455] width 17 height 17
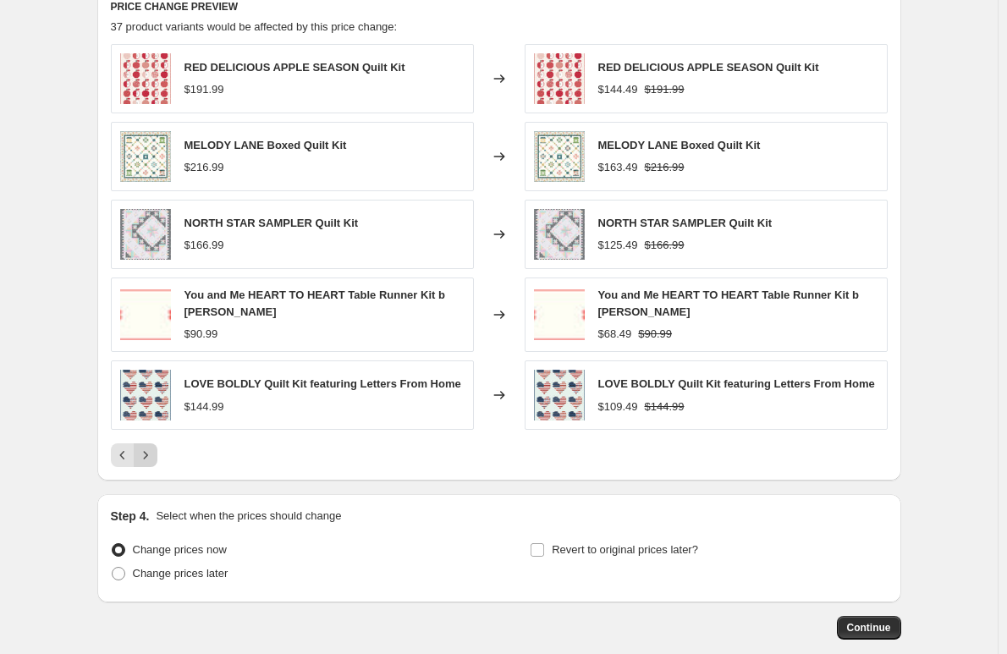
click at [151, 449] on icon "Next" at bounding box center [145, 455] width 17 height 17
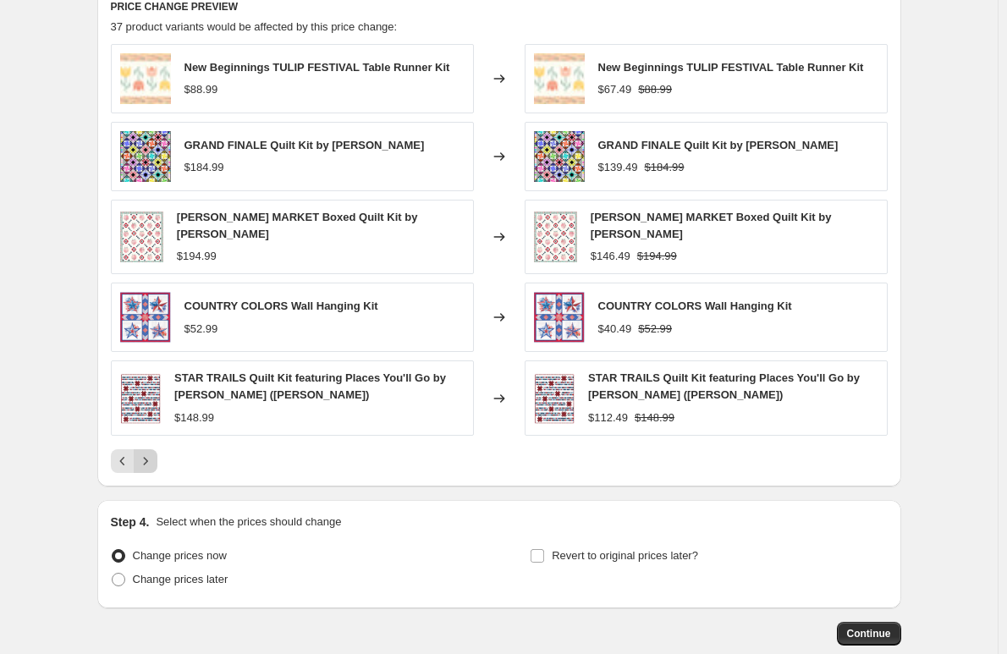
click at [151, 449] on button "Next" at bounding box center [146, 461] width 24 height 24
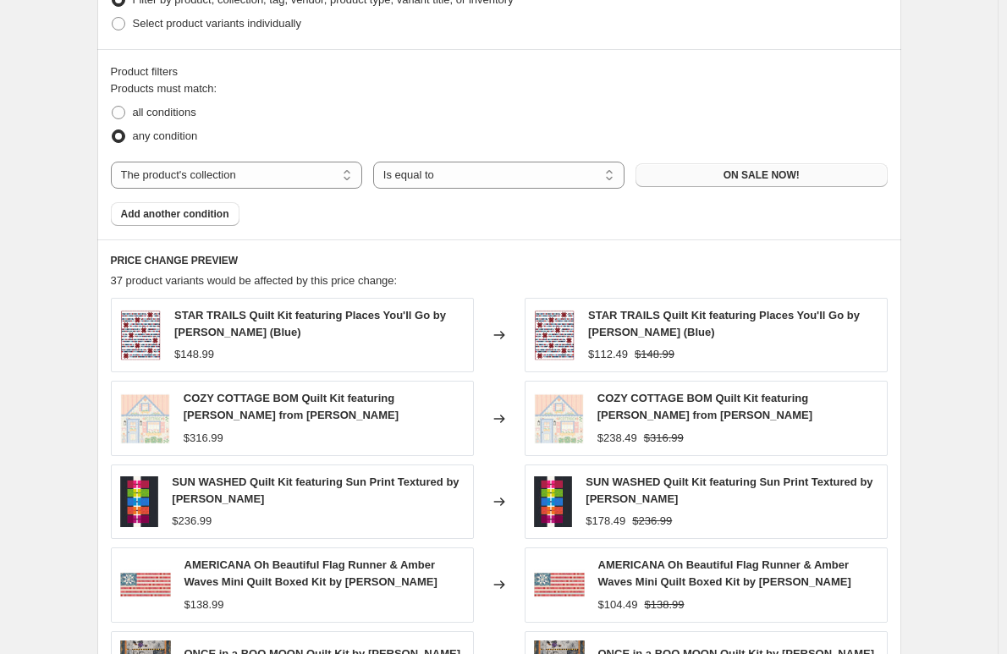
scroll to position [1454, 0]
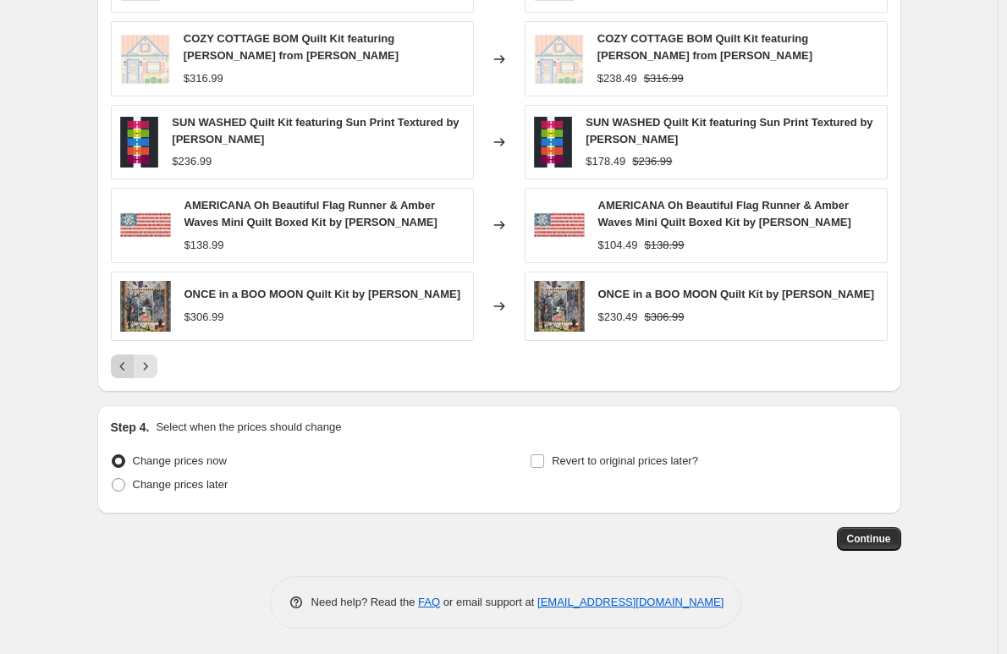
click at [122, 363] on icon "Previous" at bounding box center [122, 366] width 17 height 17
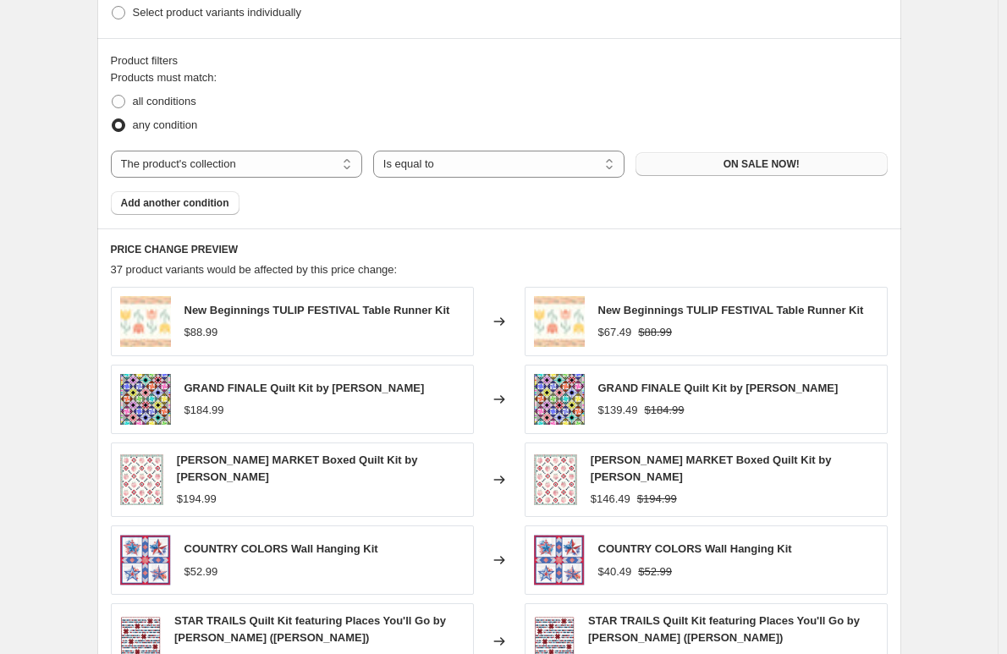
scroll to position [1273, 0]
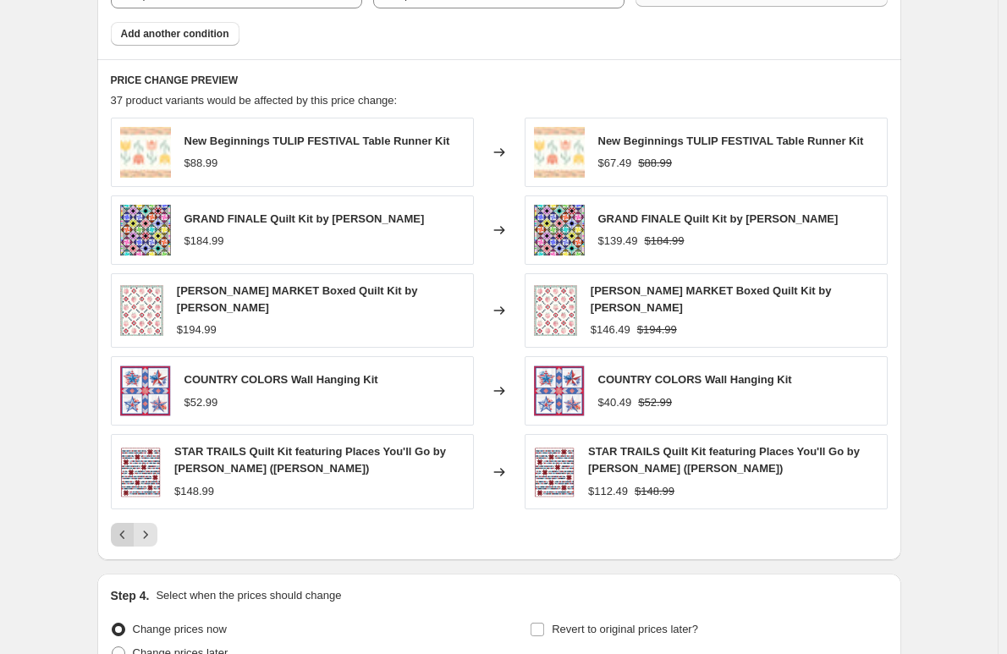
click at [128, 540] on icon "Previous" at bounding box center [122, 534] width 17 height 17
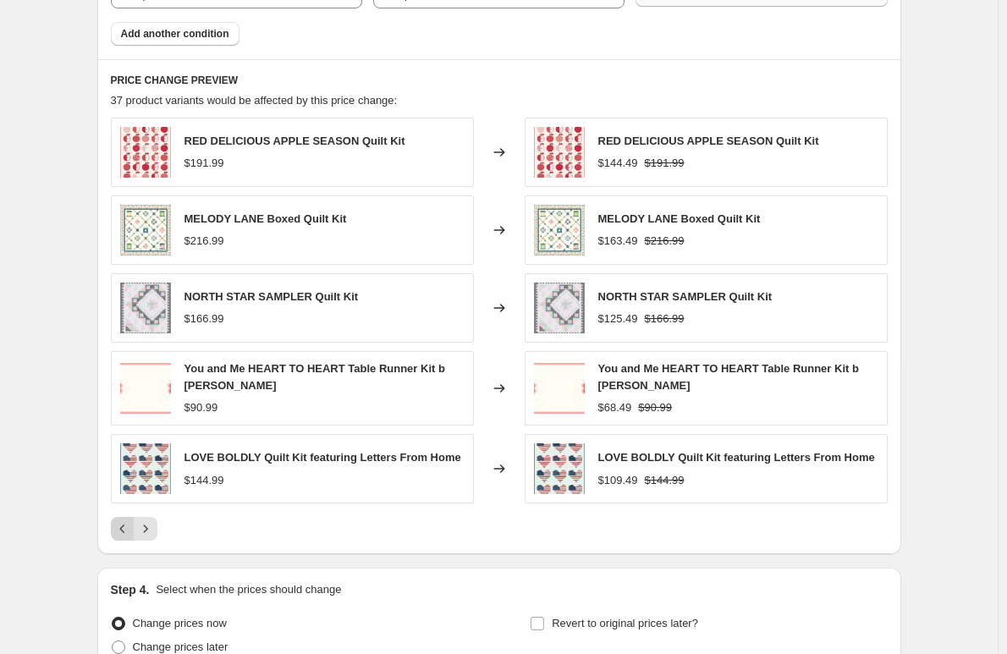
click at [129, 524] on icon "Previous" at bounding box center [122, 528] width 17 height 17
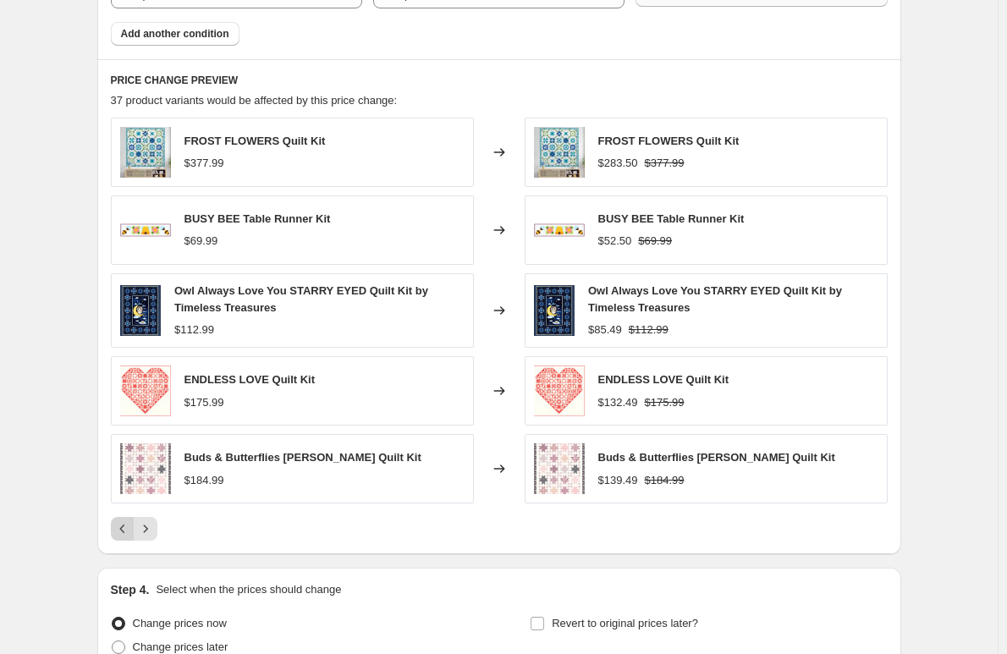
click at [129, 524] on icon "Previous" at bounding box center [122, 528] width 17 height 17
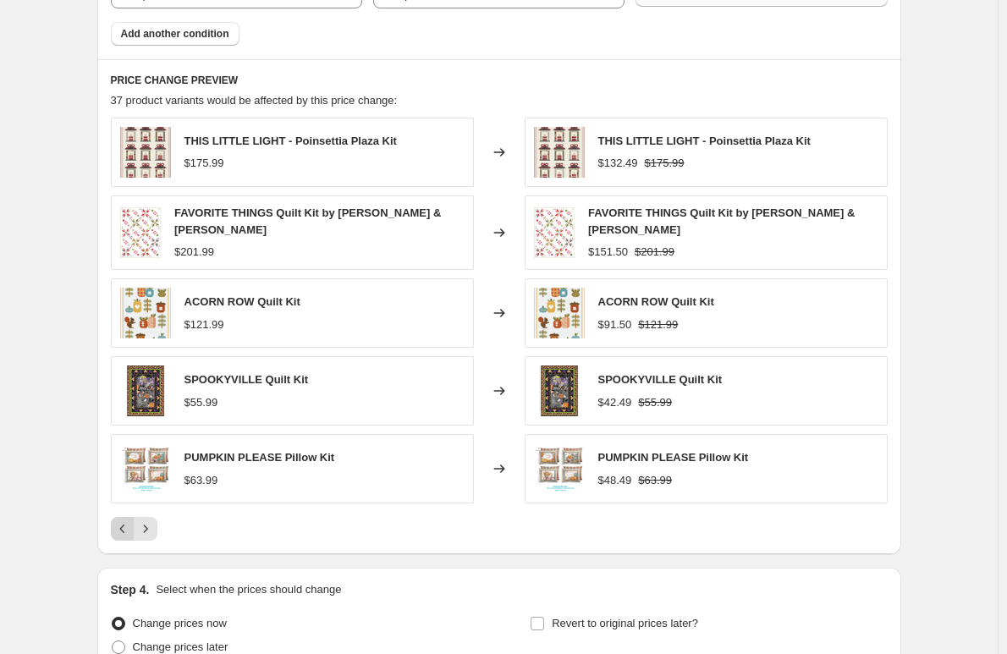
click at [129, 524] on div "Pagination" at bounding box center [123, 529] width 24 height 24
click at [151, 520] on icon "Next" at bounding box center [145, 528] width 17 height 17
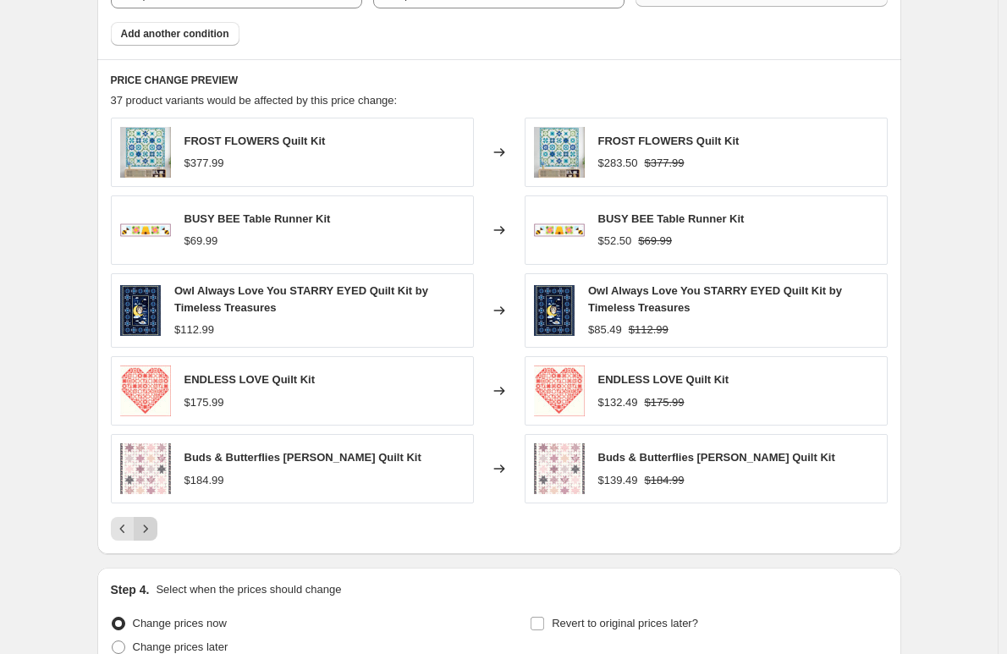
click at [152, 520] on button "Next" at bounding box center [146, 529] width 24 height 24
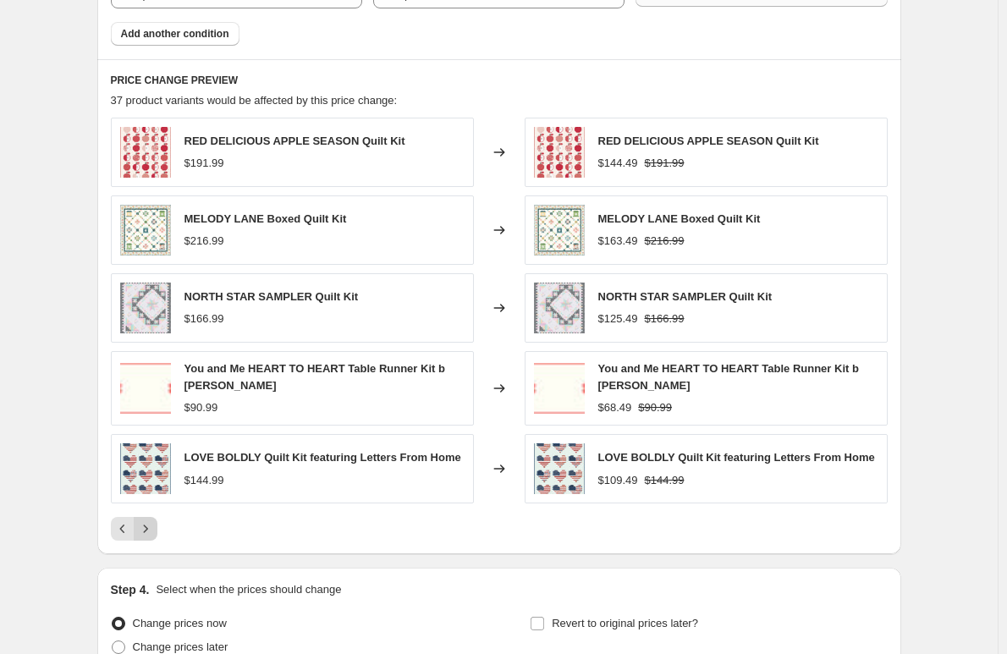
click at [154, 520] on button "Next" at bounding box center [146, 529] width 24 height 24
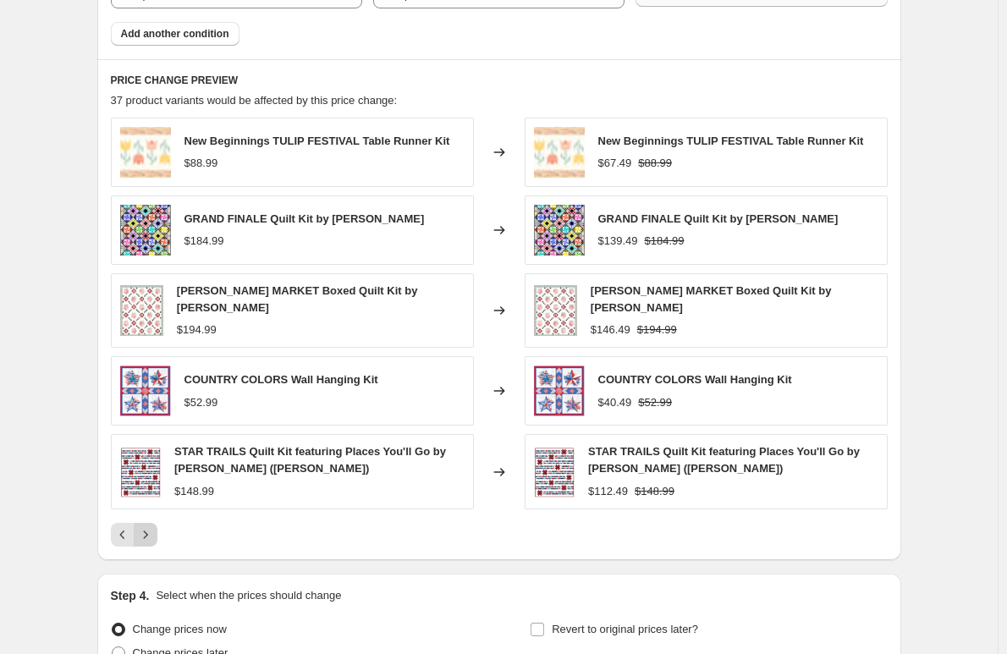
click at [152, 531] on icon "Next" at bounding box center [145, 534] width 17 height 17
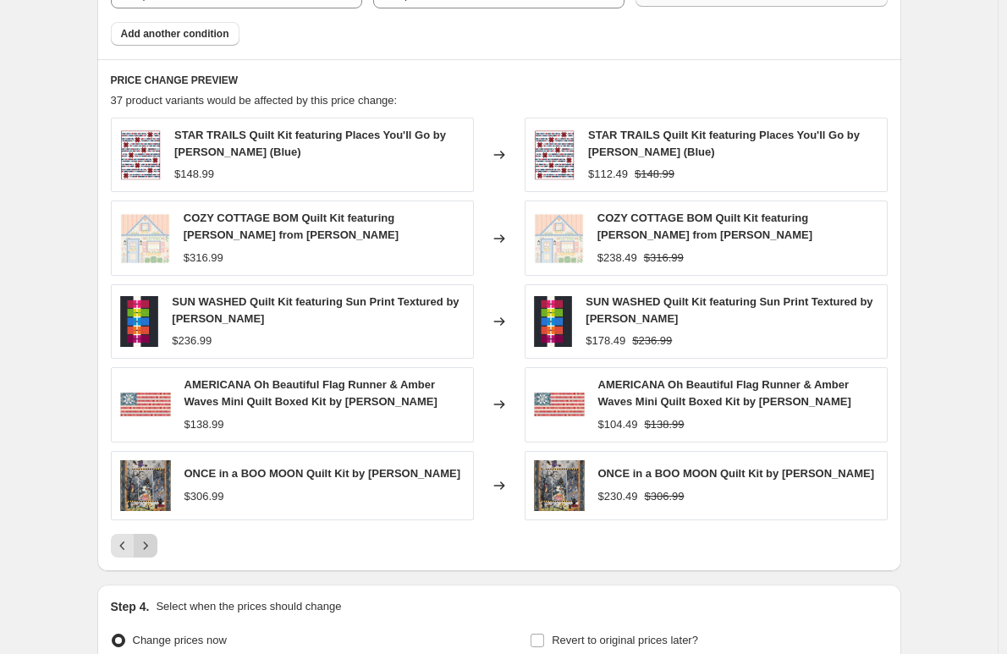
click at [154, 535] on button "Next" at bounding box center [146, 546] width 24 height 24
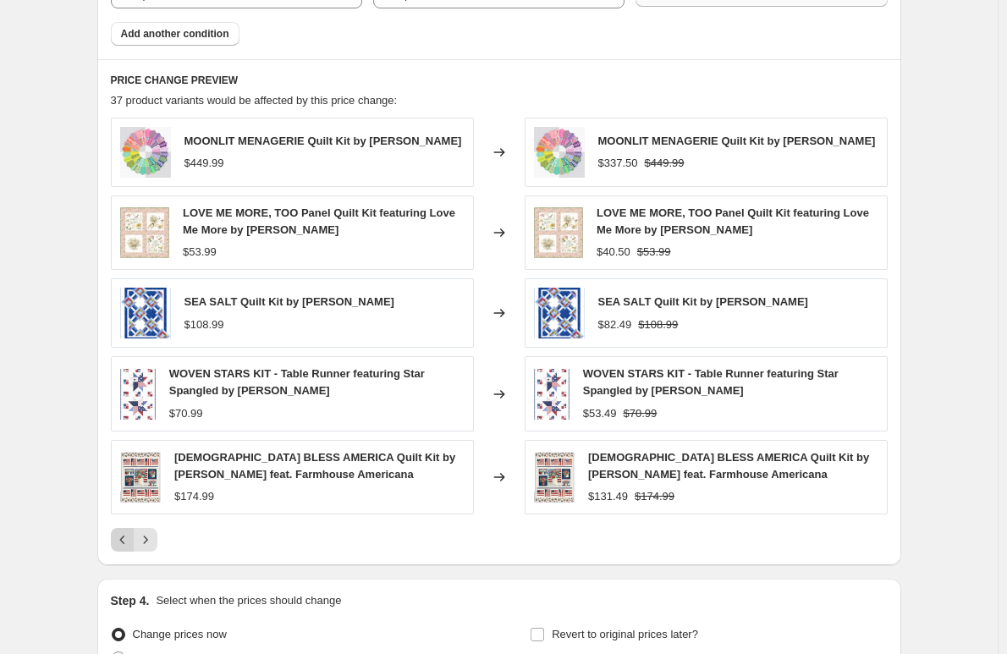
click at [123, 530] on button "Previous" at bounding box center [123, 540] width 24 height 24
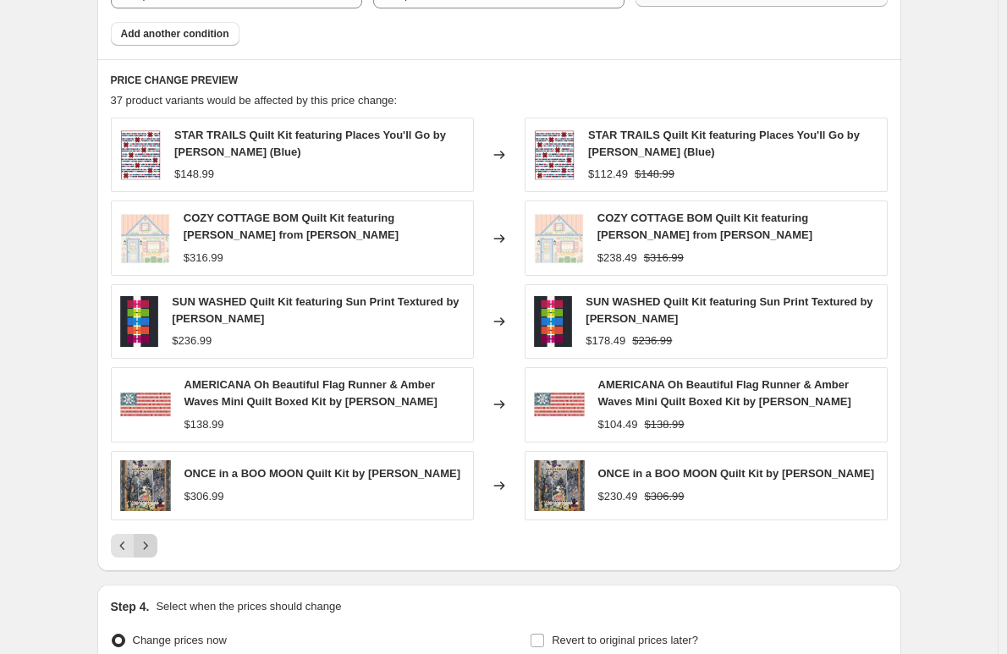
click at [151, 543] on icon "Next" at bounding box center [145, 545] width 17 height 17
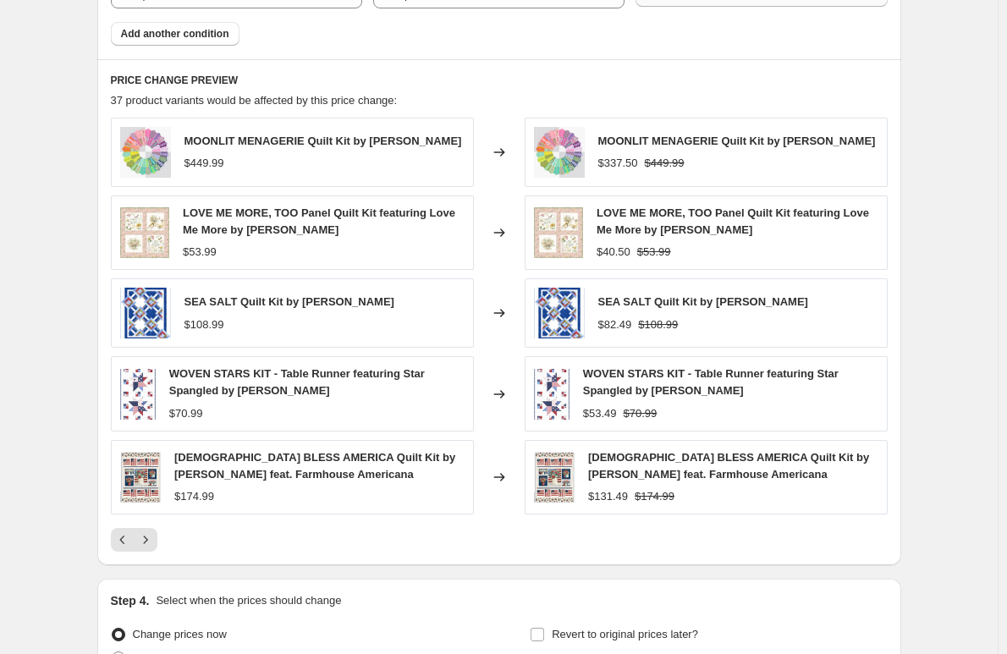
click at [151, 542] on icon "Next" at bounding box center [145, 539] width 17 height 17
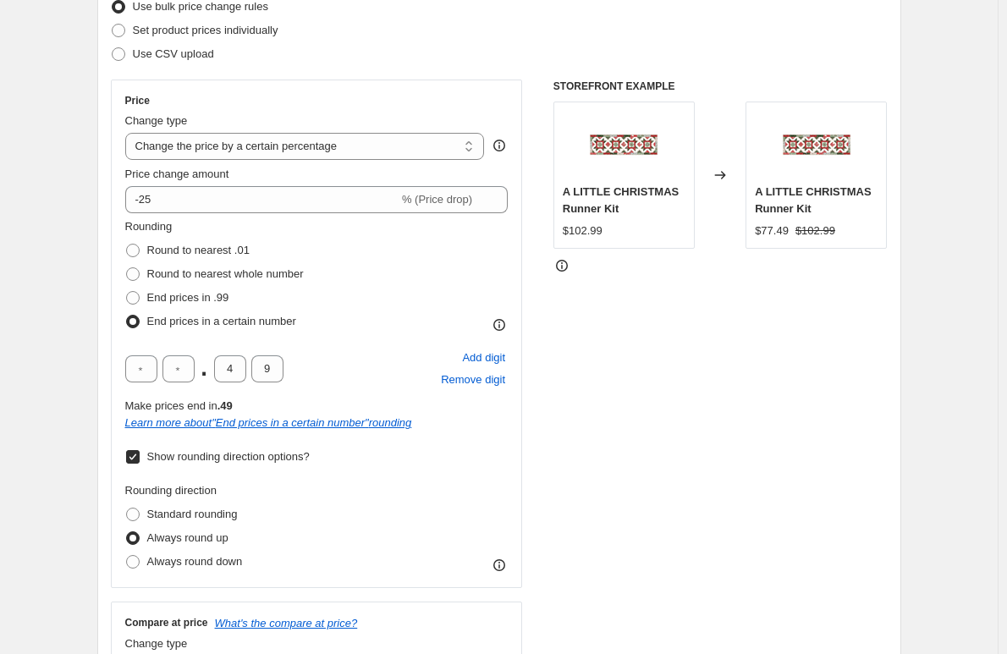
scroll to position [254, 0]
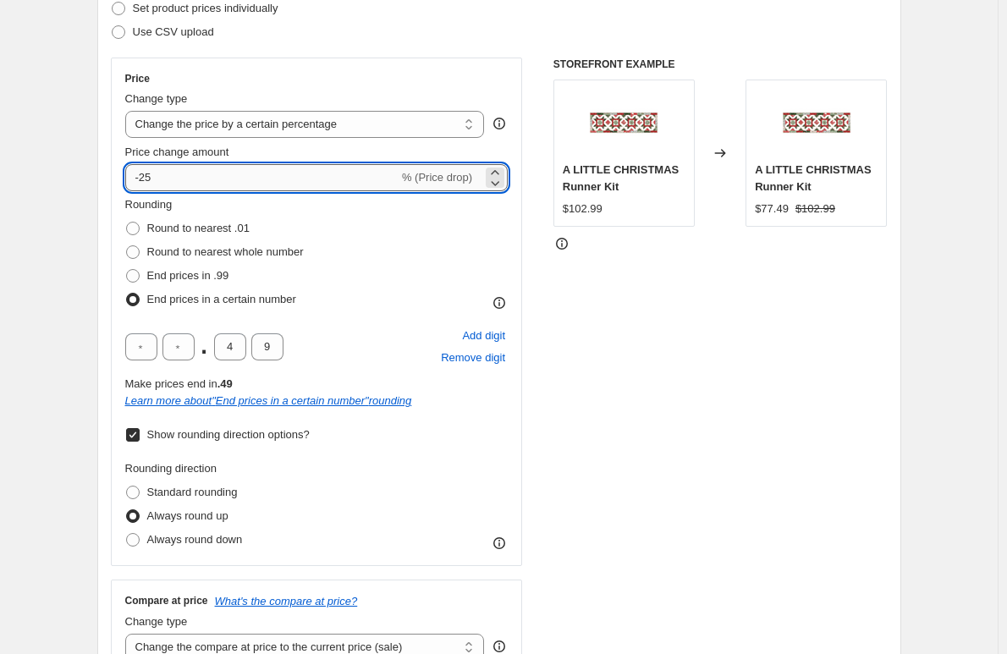
drag, startPoint x: 159, startPoint y: 179, endPoint x: 143, endPoint y: 182, distance: 16.4
click at [143, 182] on input "-25" at bounding box center [261, 177] width 273 height 27
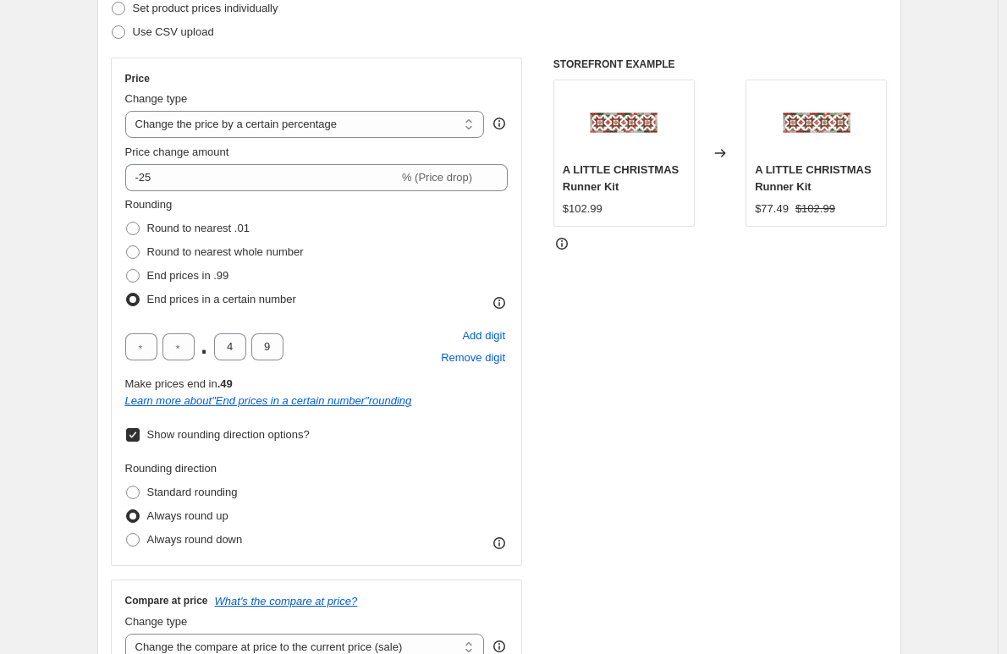
click at [366, 248] on div "Rounding Round to nearest .01 Round to nearest whole number End prices in .99 E…" at bounding box center [316, 253] width 383 height 115
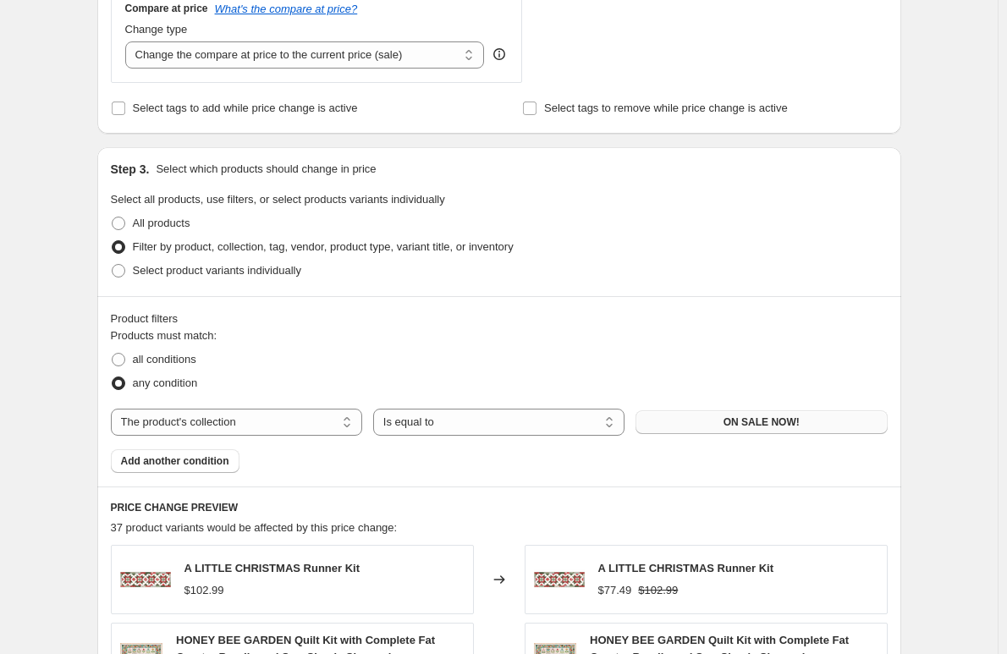
scroll to position [1454, 0]
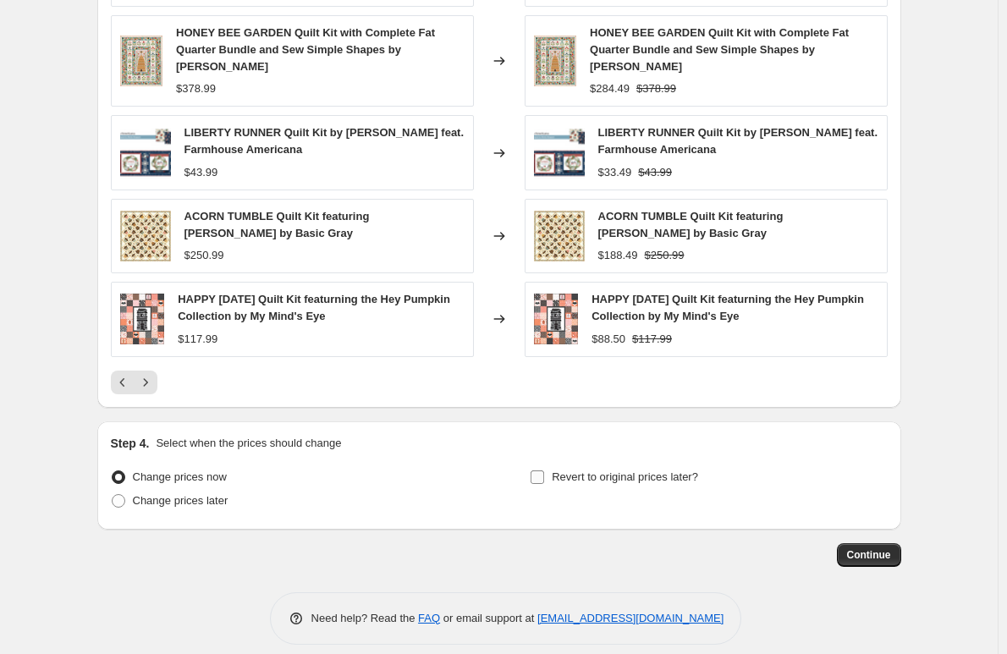
click at [542, 470] on input "Revert to original prices later?" at bounding box center [538, 477] width 14 height 14
checkbox input "true"
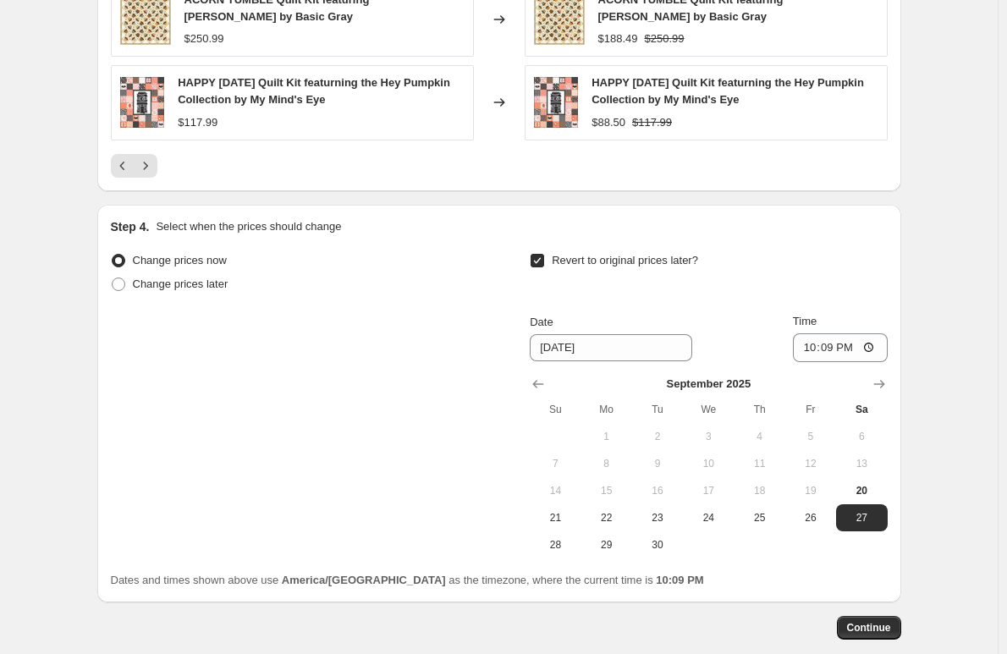
scroll to position [1743, 0]
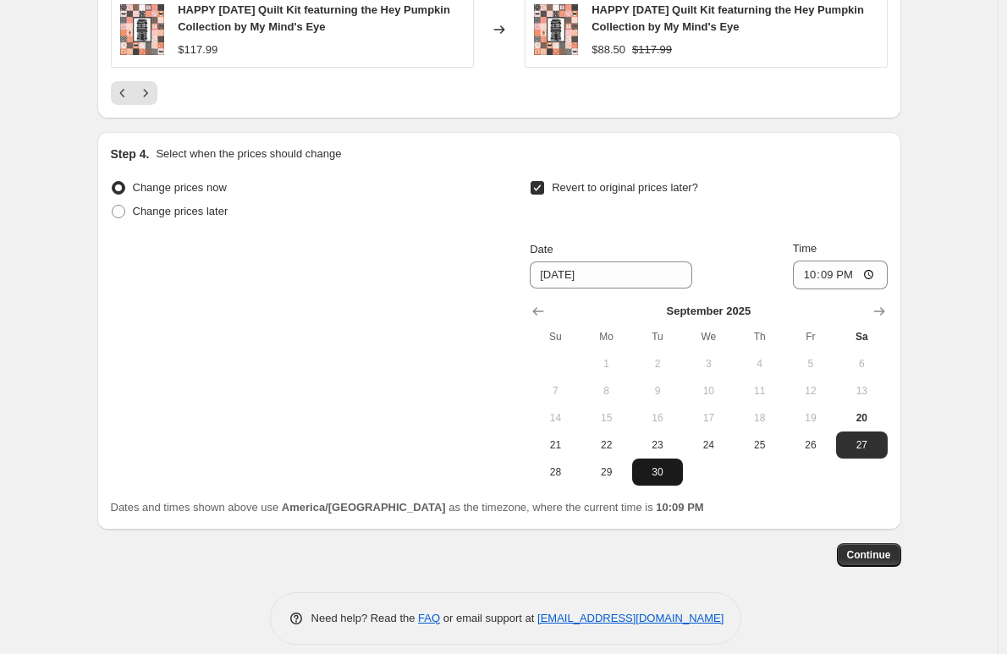
click at [659, 465] on span "30" at bounding box center [657, 472] width 37 height 14
type input "9/30/2025"
click at [664, 465] on span "30" at bounding box center [657, 472] width 37 height 14
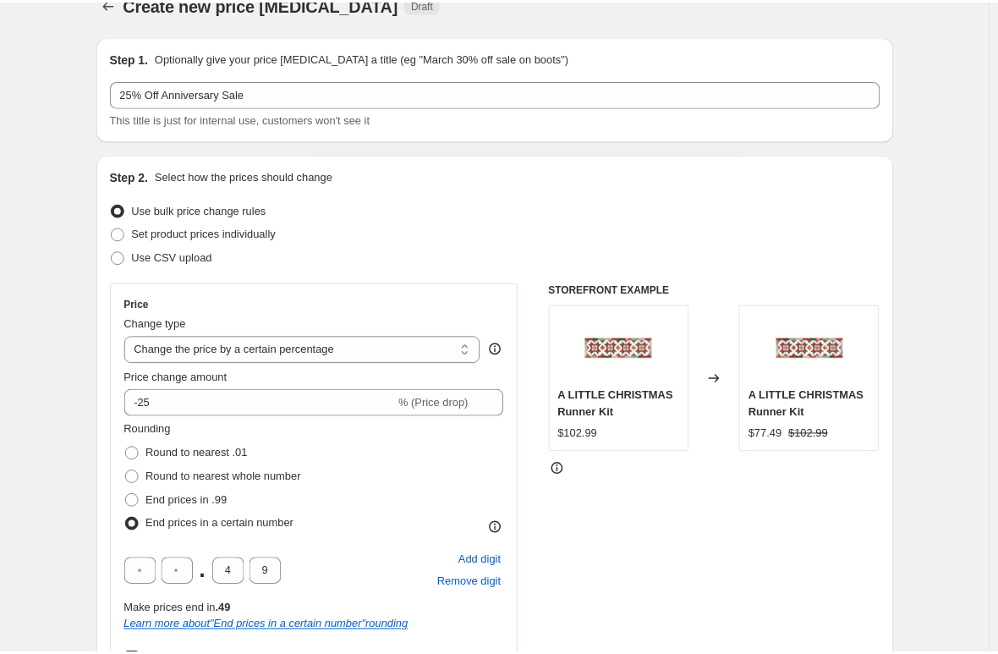
scroll to position [0, 0]
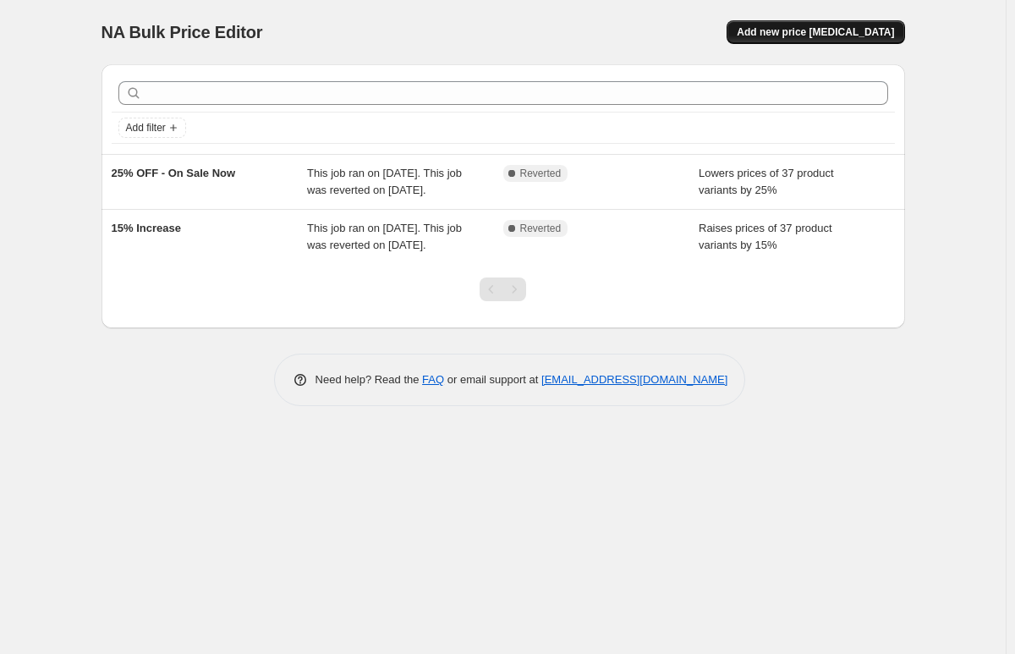
click at [861, 30] on span "Add new price [MEDICAL_DATA]" at bounding box center [815, 32] width 157 height 14
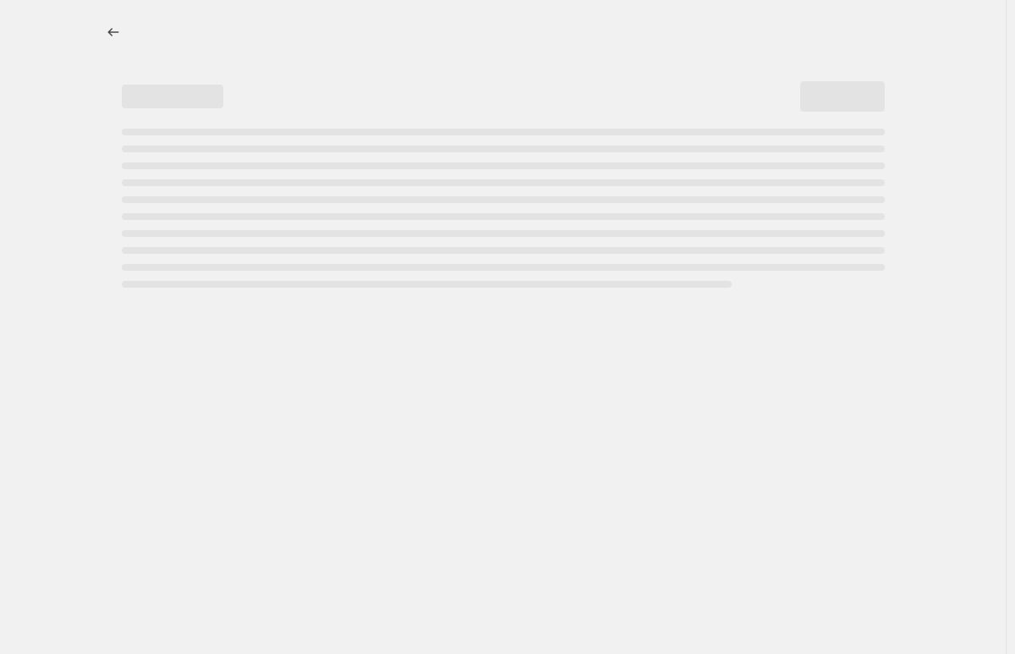
select select "percentage"
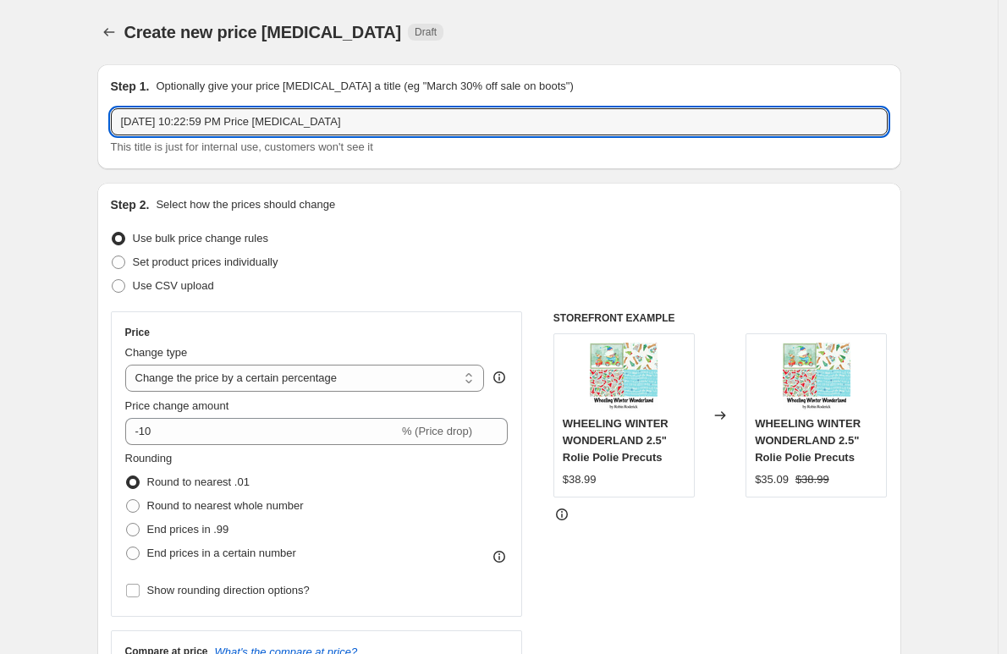
drag, startPoint x: 342, startPoint y: 125, endPoint x: 76, endPoint y: 129, distance: 265.7
click at [161, 120] on input "+15% iNCREASE" at bounding box center [499, 121] width 777 height 27
type input "+15% INCREASE"
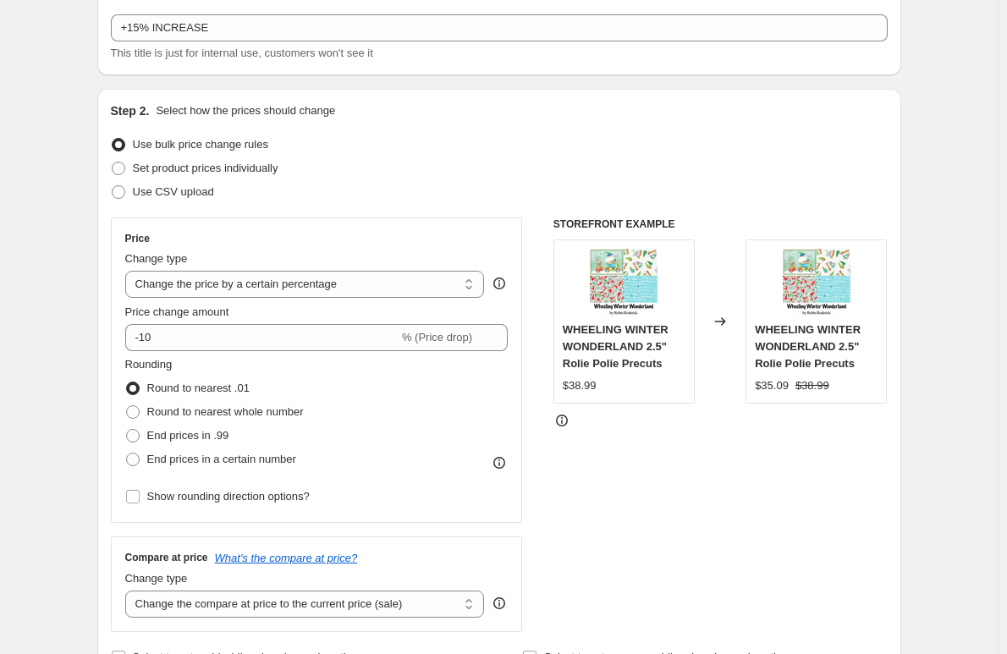
scroll to position [169, 0]
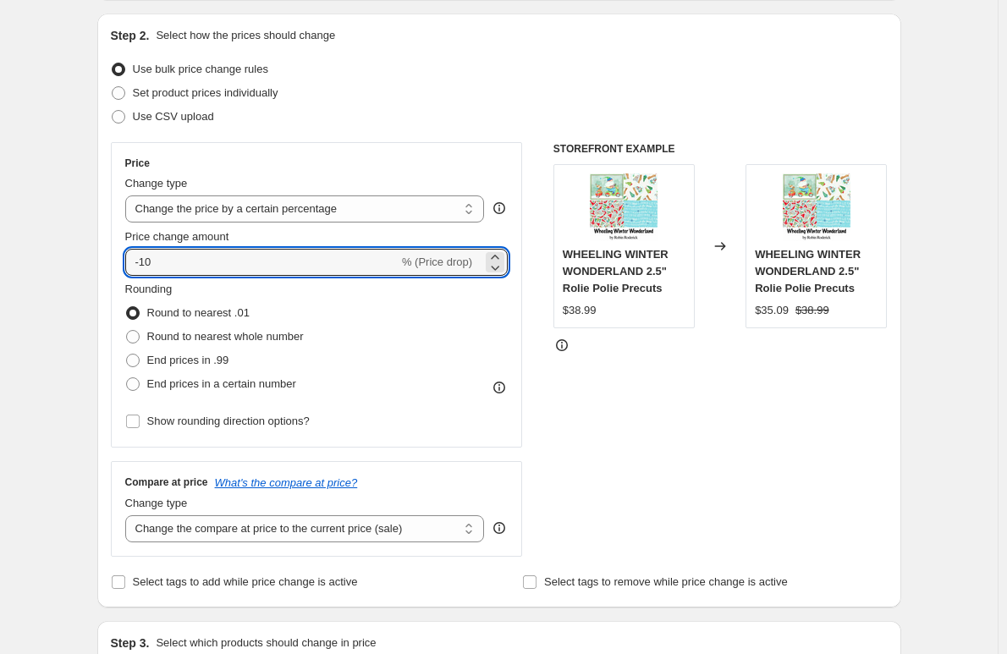
drag, startPoint x: 154, startPoint y: 257, endPoint x: 116, endPoint y: 257, distance: 38.1
click at [116, 257] on div "Price Change type Change the price to a certain amount Change the price by a ce…" at bounding box center [317, 294] width 412 height 305
type input "15"
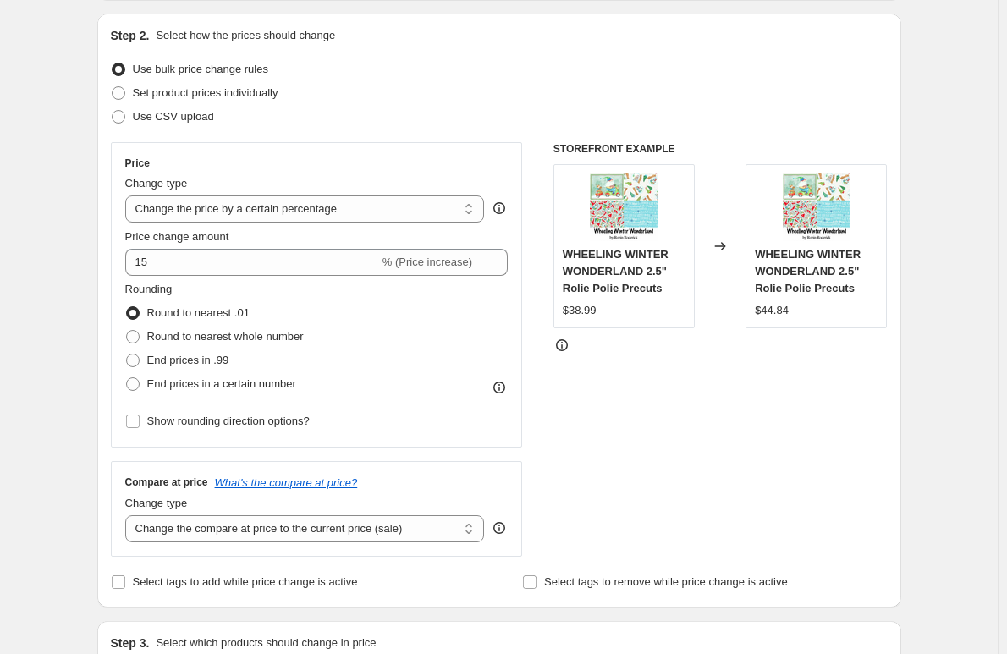
scroll to position [338, 0]
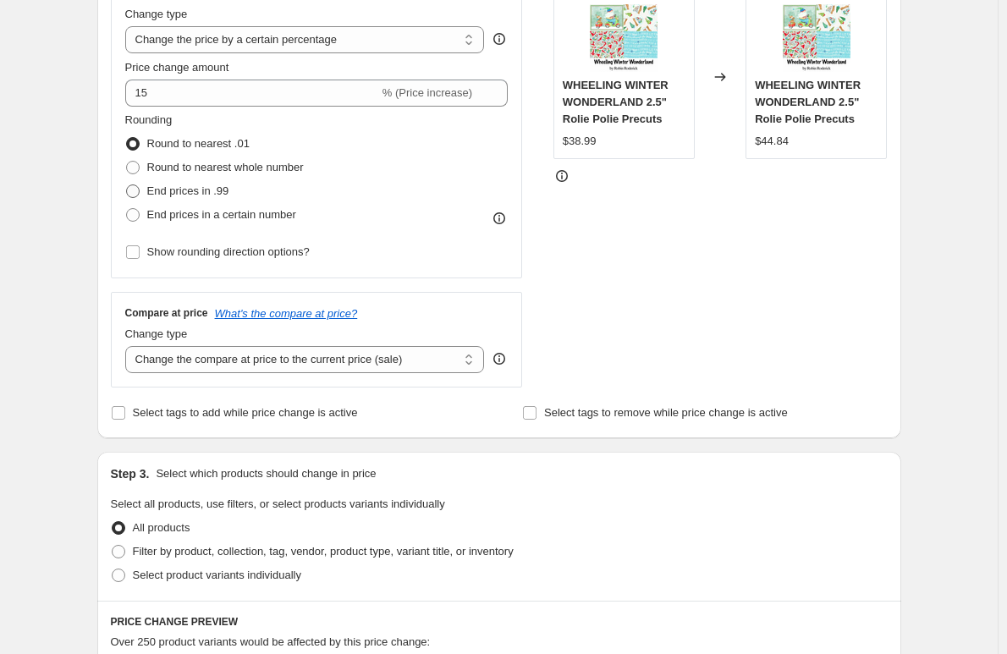
click at [150, 194] on label "End prices in .99" at bounding box center [177, 191] width 104 height 24
click at [127, 185] on input "End prices in .99" at bounding box center [126, 184] width 1 height 1
radio input "true"
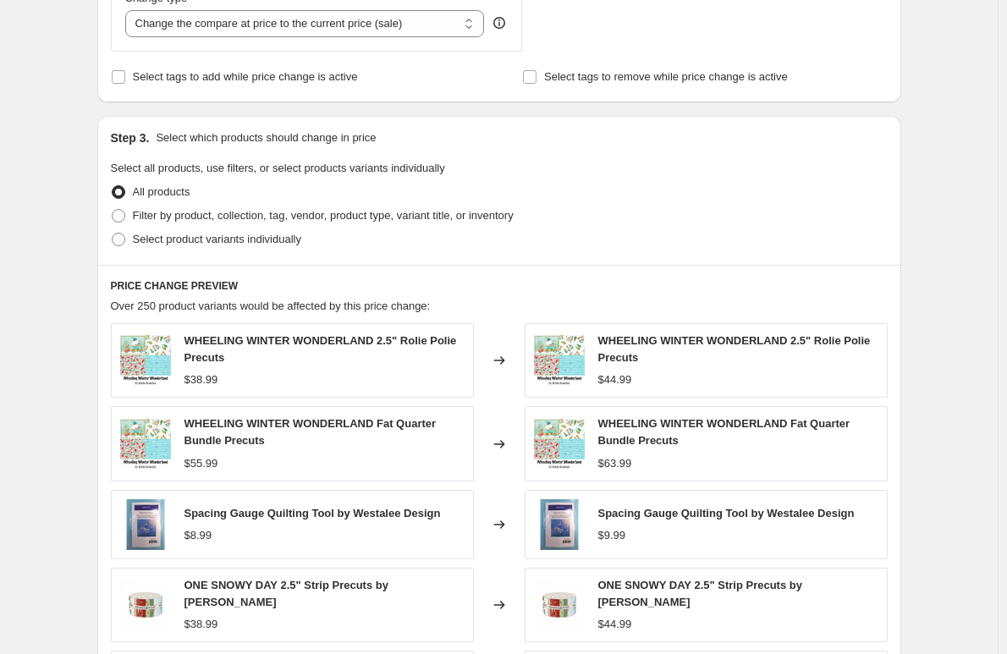
scroll to position [677, 0]
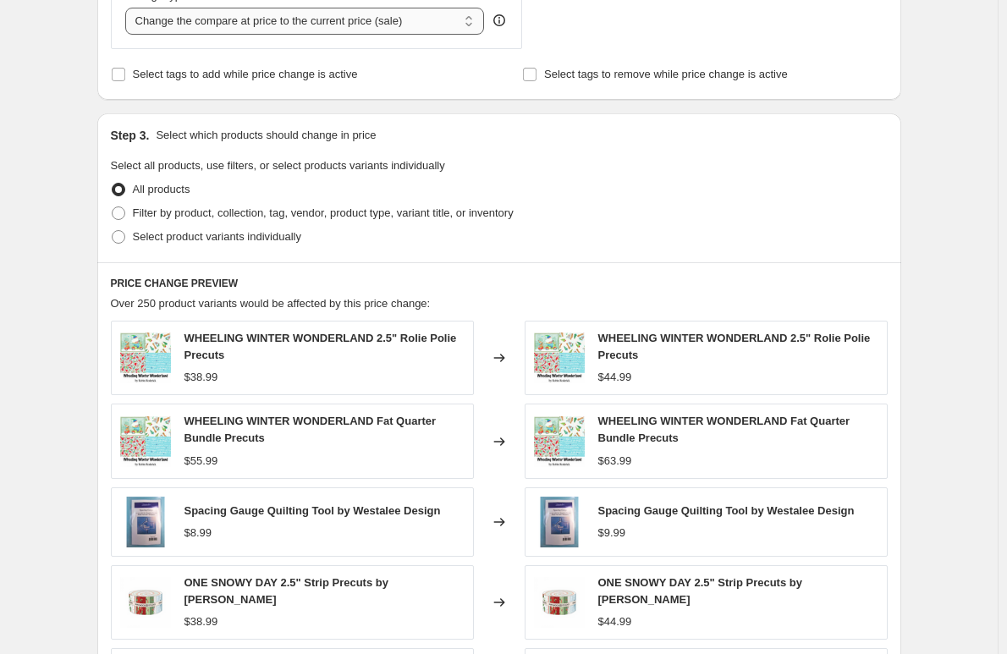
click at [355, 12] on select "Change the compare at price to the current price (sale) Change the compare at p…" at bounding box center [305, 21] width 360 height 27
select select "no_change"
click at [129, 8] on select "Change the compare at price to the current price (sale) Change the compare at p…" at bounding box center [305, 21] width 360 height 27
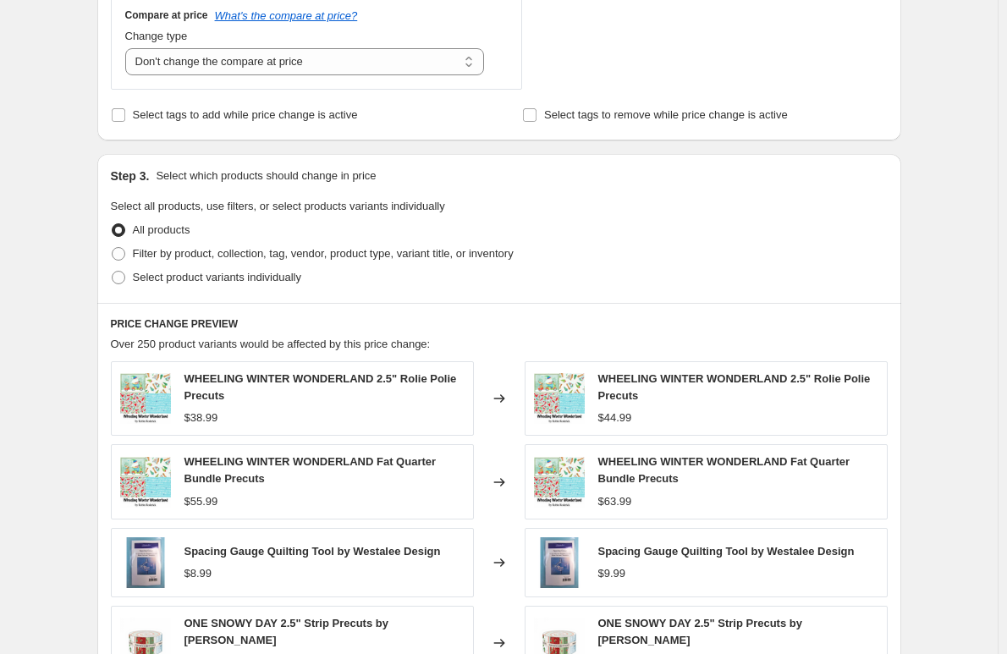
scroll to position [592, 0]
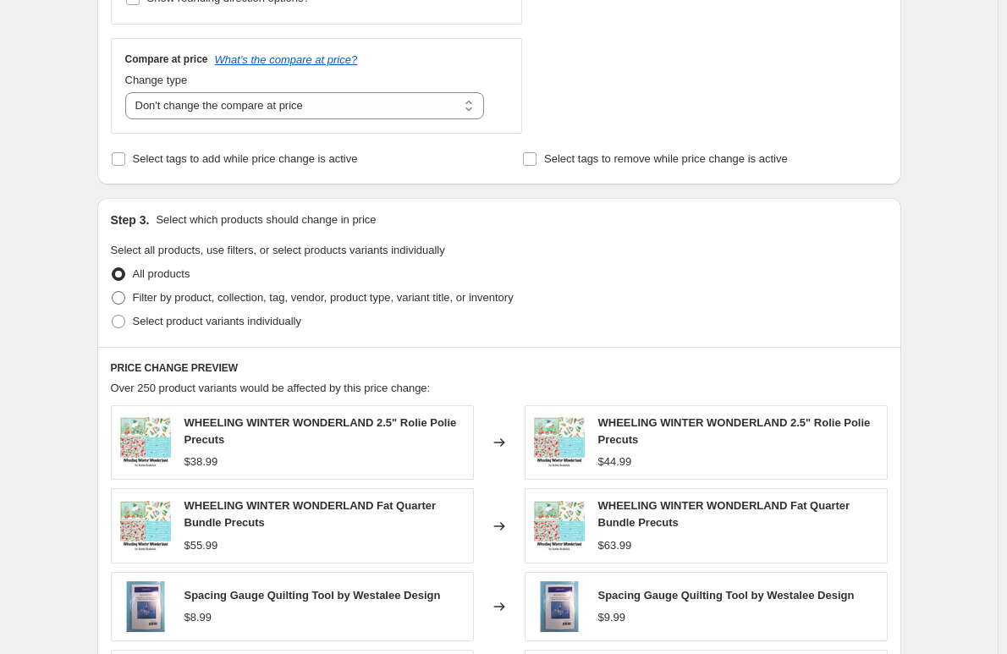
click at [148, 295] on span "Filter by product, collection, tag, vendor, product type, variant title, or inv…" at bounding box center [323, 297] width 381 height 13
click at [113, 292] on input "Filter by product, collection, tag, vendor, product type, variant title, or inv…" at bounding box center [112, 291] width 1 height 1
radio input "true"
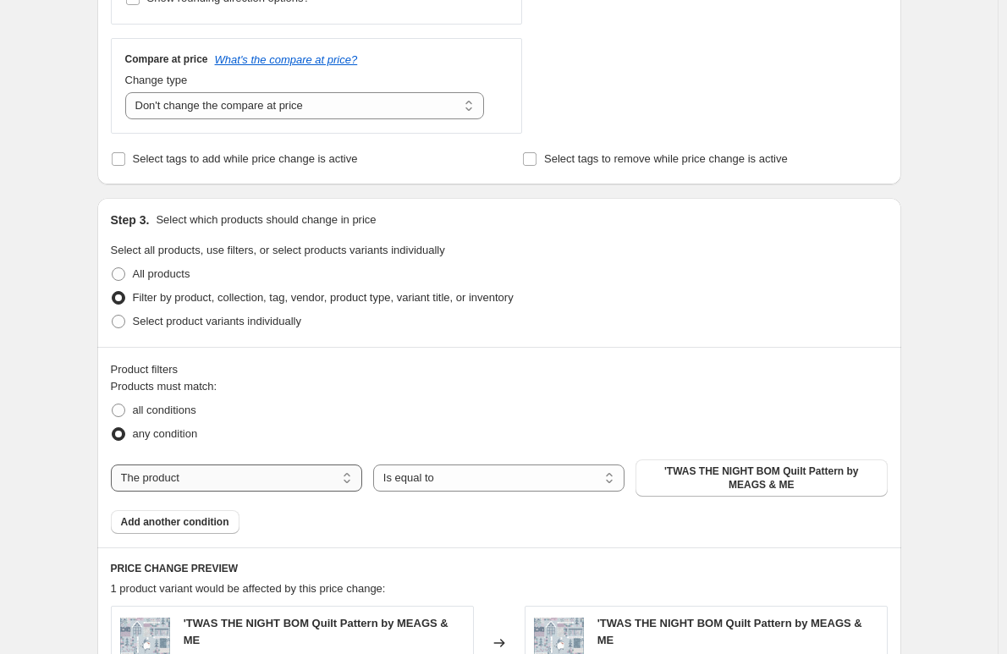
click at [169, 474] on select "The product The product's collection The product's tag The product's vendor The…" at bounding box center [236, 478] width 251 height 27
select select "collection"
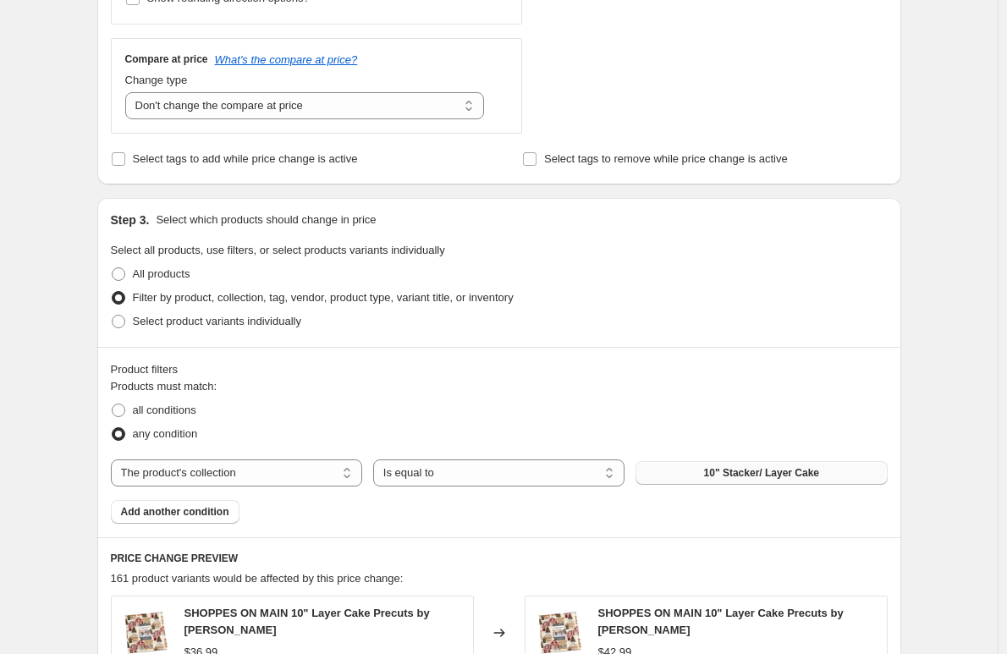
click at [733, 474] on span "10" Stacker/ Layer Cake" at bounding box center [761, 473] width 115 height 14
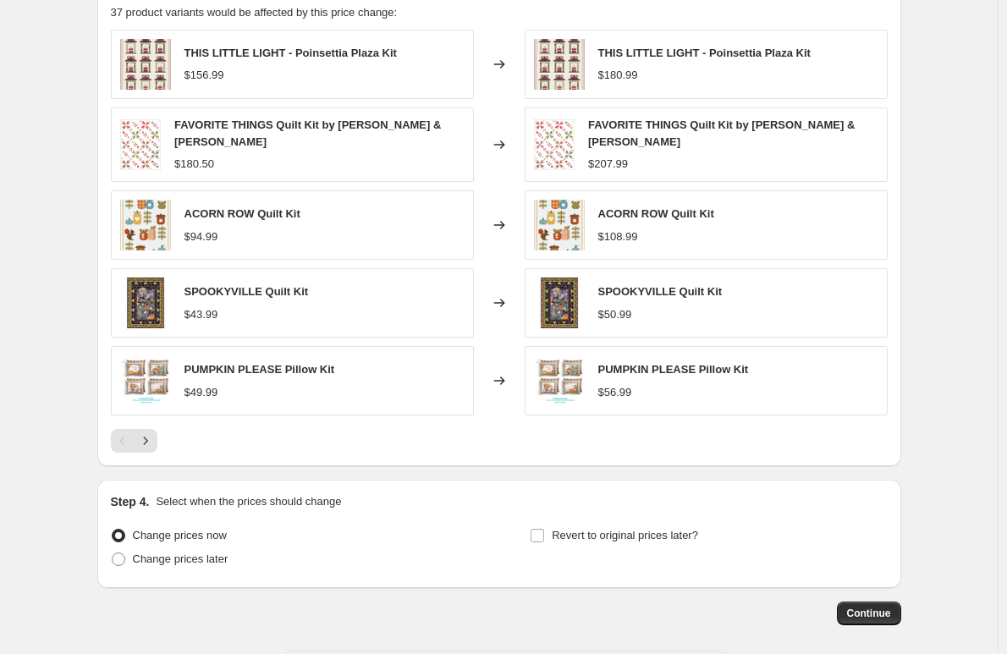
scroll to position [1185, 0]
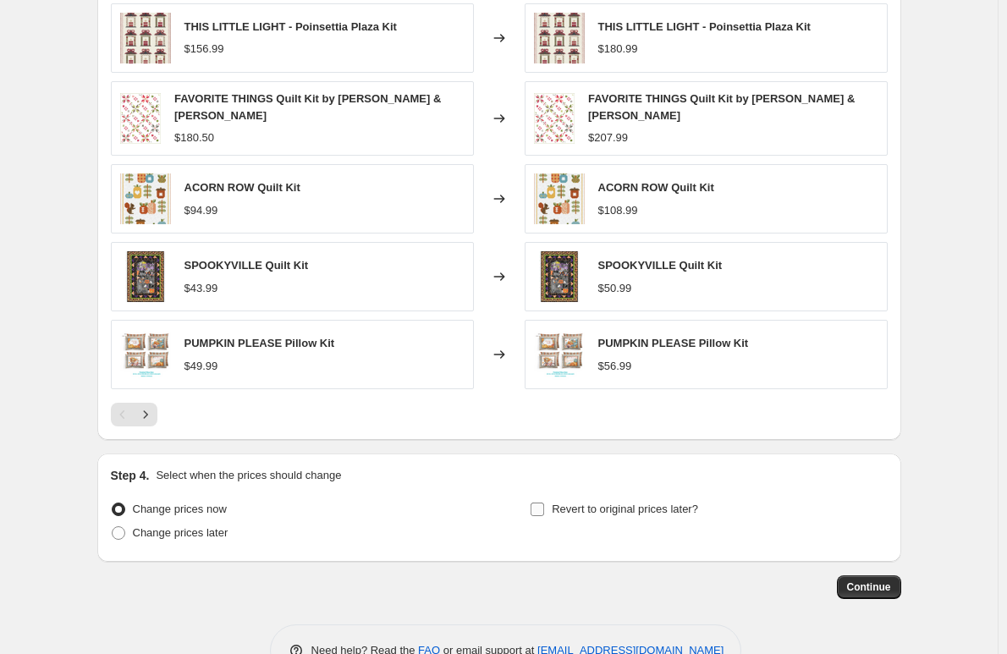
click at [639, 506] on span "Revert to original prices later?" at bounding box center [625, 509] width 146 height 13
click at [544, 506] on input "Revert to original prices later?" at bounding box center [538, 510] width 14 height 14
checkbox input "true"
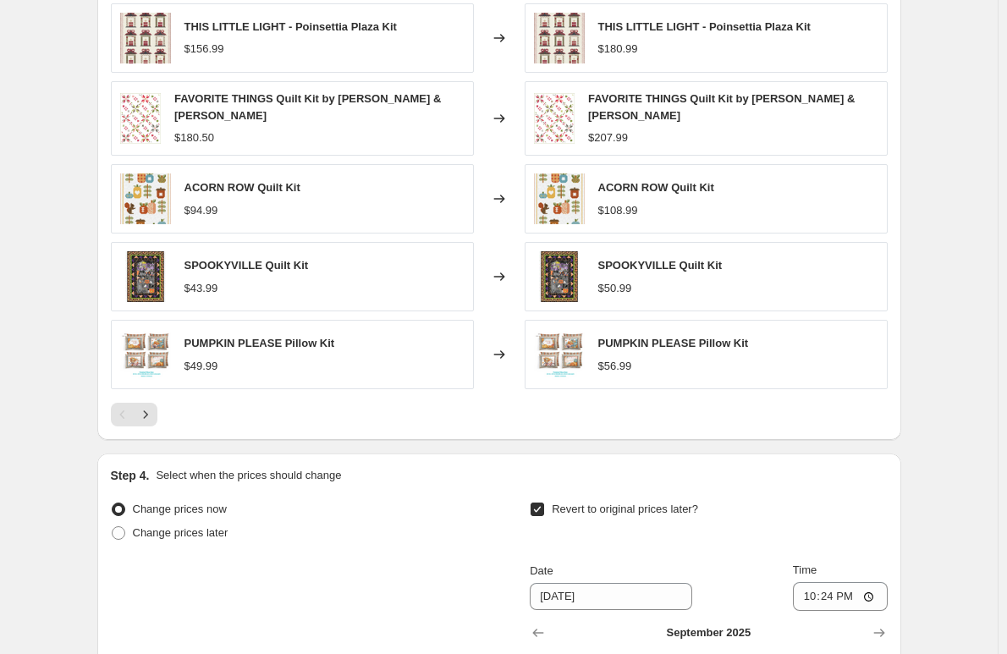
scroll to position [1518, 0]
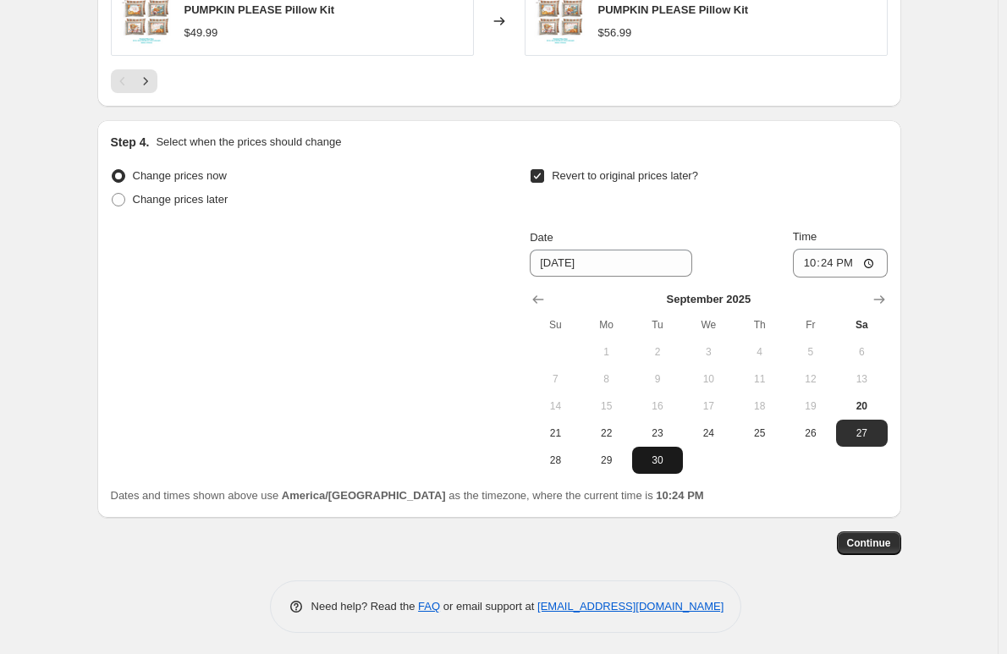
click at [667, 455] on span "30" at bounding box center [657, 461] width 37 height 14
type input "[DATE]"
click at [870, 258] on input "22:24" at bounding box center [840, 263] width 95 height 29
type input "23:59"
click at [848, 256] on input "23:59" at bounding box center [840, 263] width 95 height 29
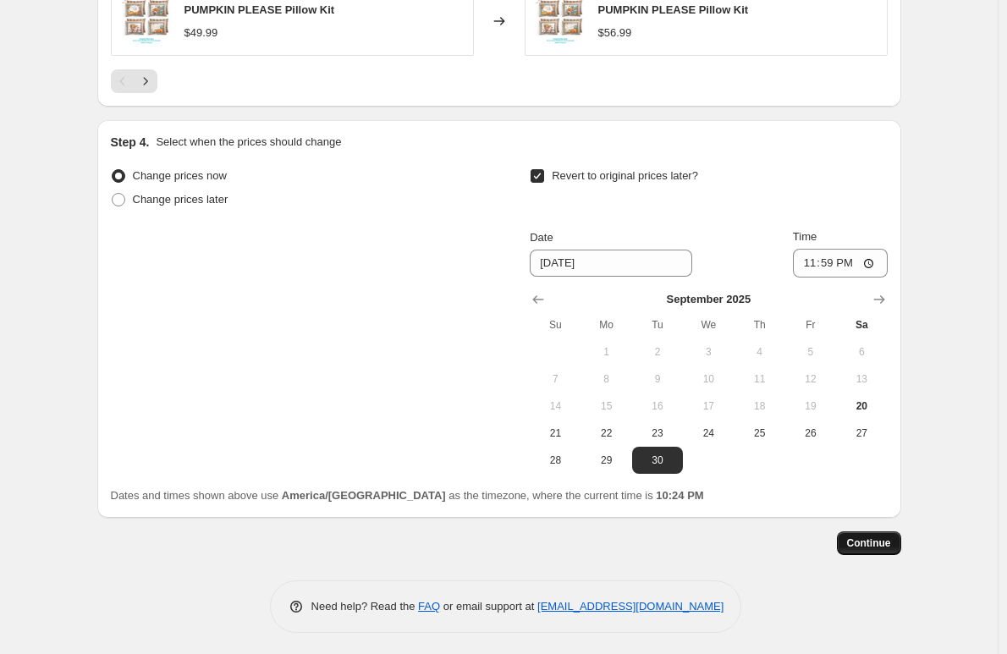
click at [867, 536] on span "Continue" at bounding box center [869, 543] width 44 height 14
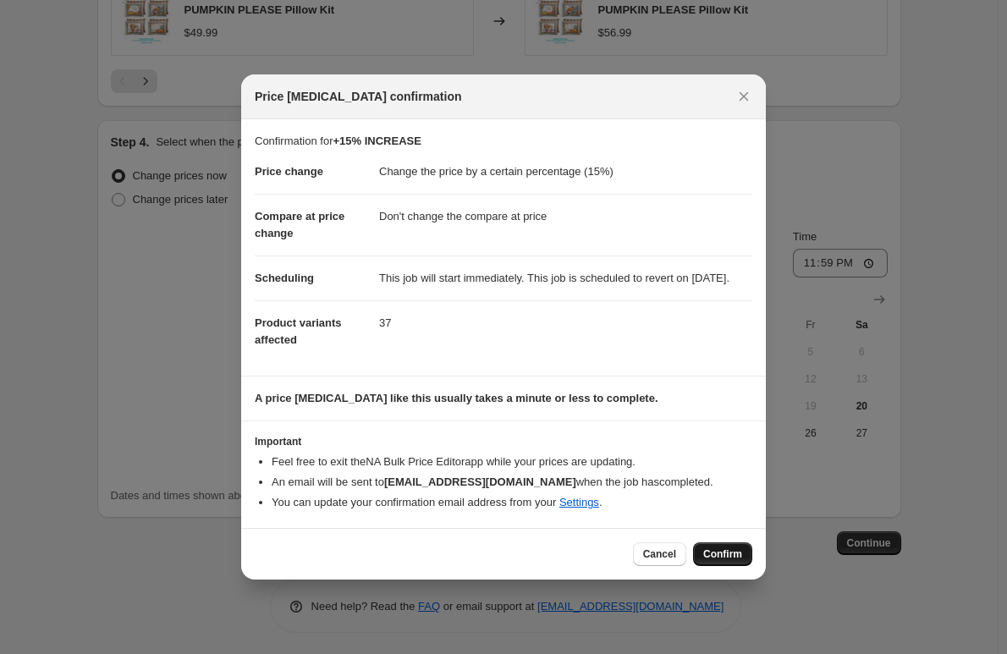
click at [717, 561] on span "Confirm" at bounding box center [722, 554] width 39 height 14
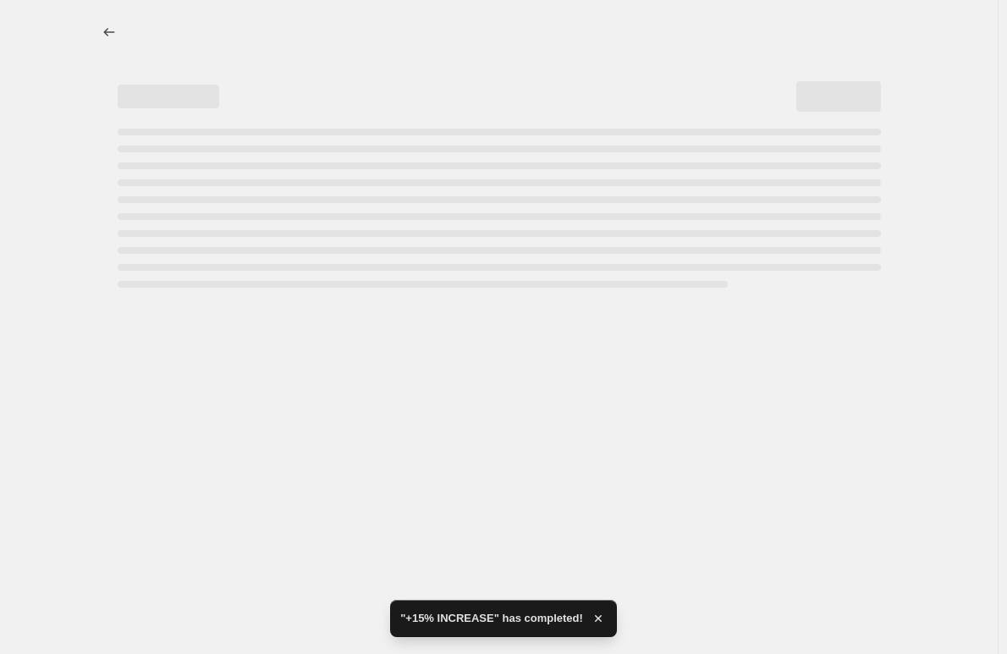
select select "percentage"
select select "no_change"
select select "collection"
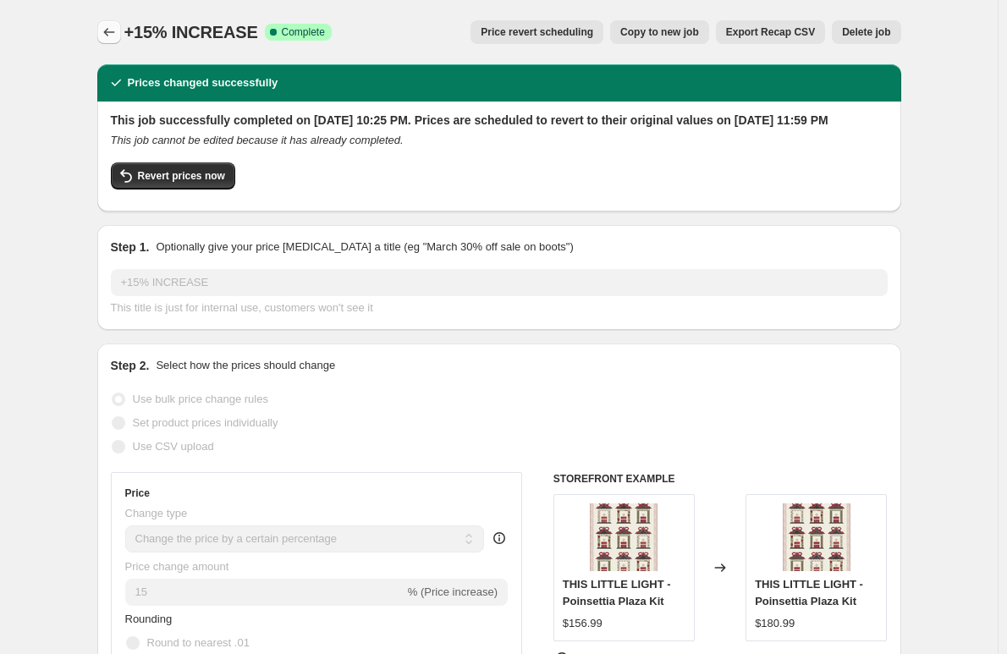
click at [108, 25] on icon "Price change jobs" at bounding box center [109, 32] width 17 height 17
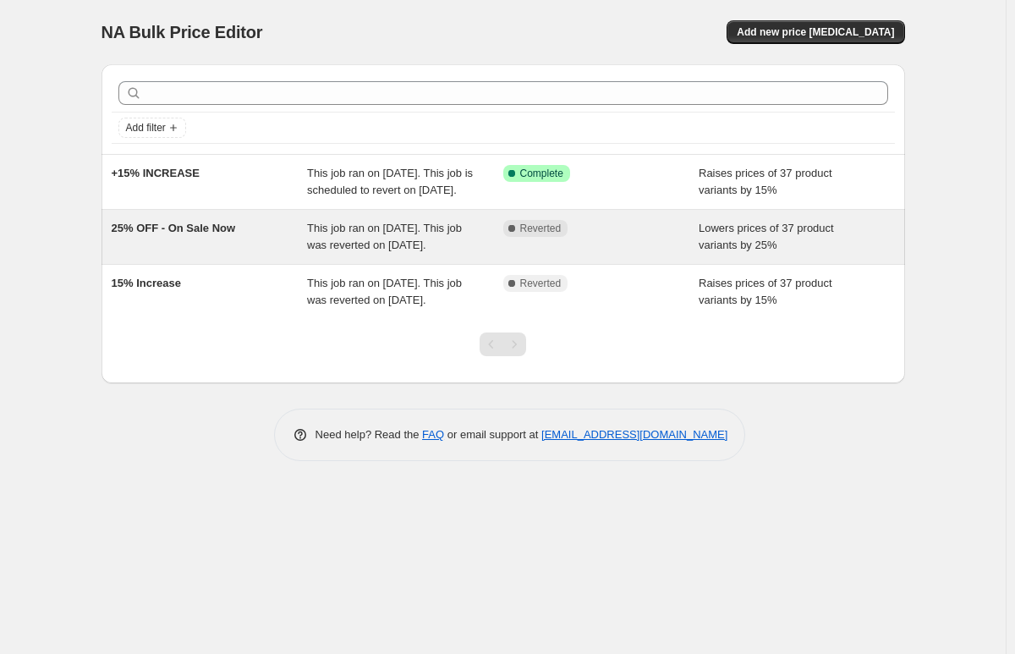
click at [206, 234] on span "25% OFF - On Sale Now" at bounding box center [174, 228] width 124 height 13
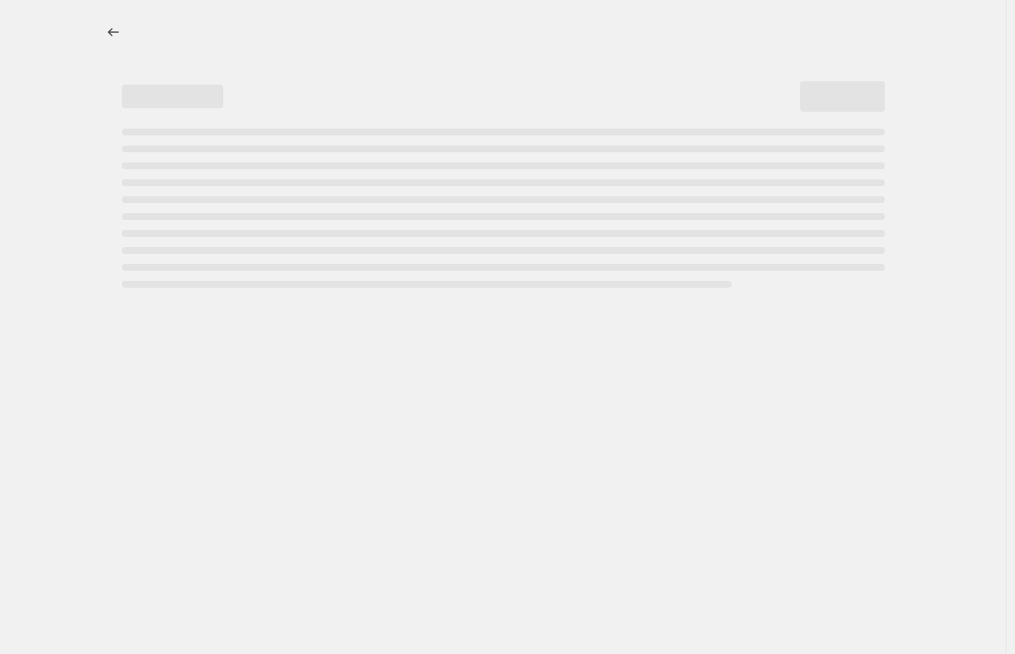
select select "percentage"
select select "collection"
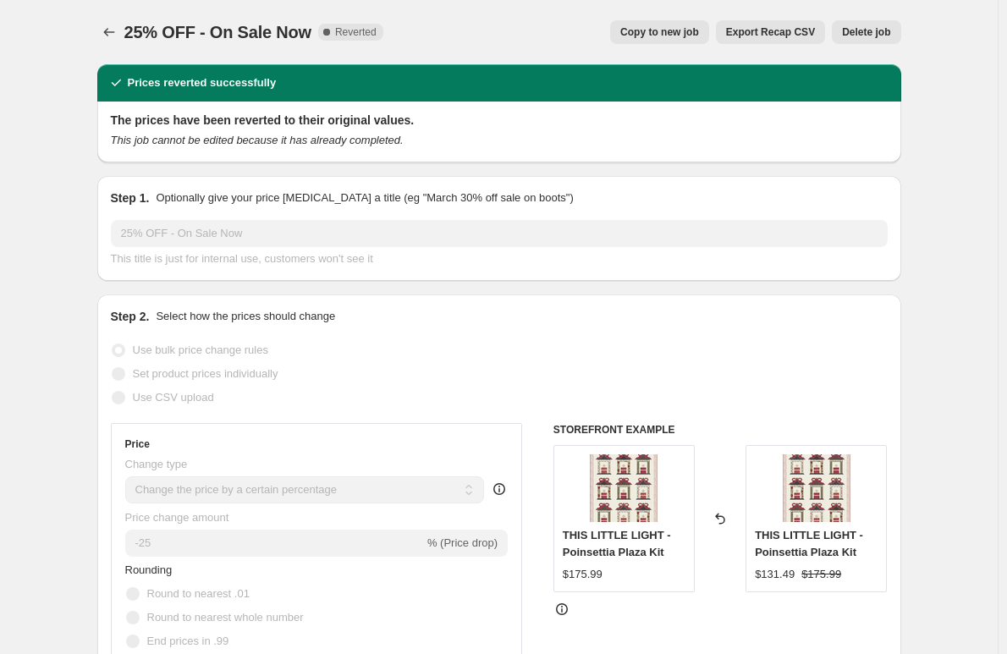
click at [877, 27] on span "Delete job" at bounding box center [866, 32] width 48 height 14
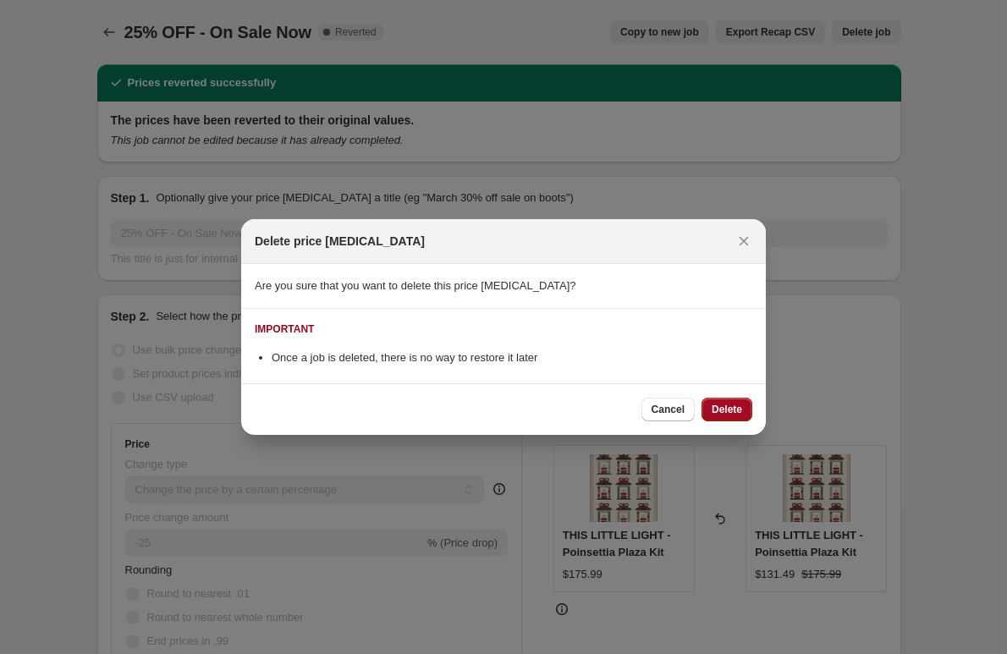
click at [715, 407] on span "Delete" at bounding box center [727, 410] width 30 height 14
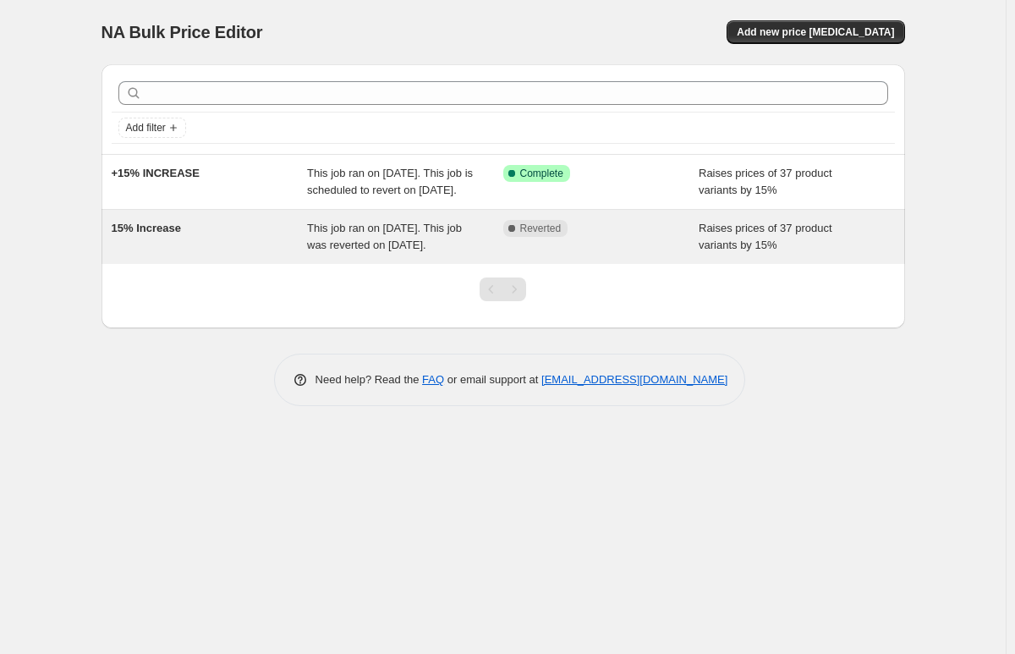
click at [163, 234] on span "15% Increase" at bounding box center [146, 228] width 69 height 13
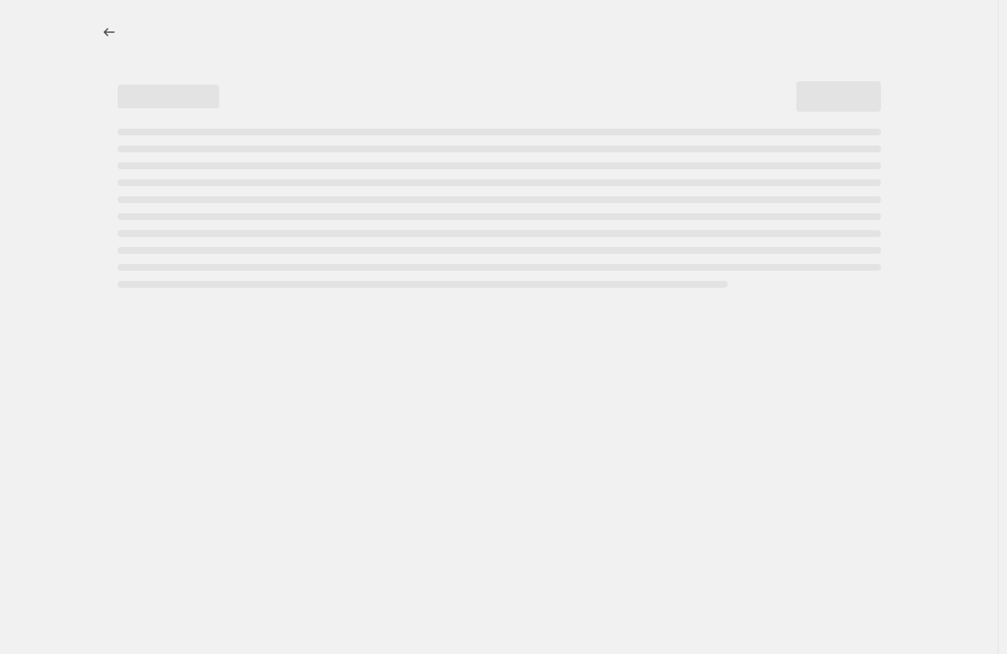
select select "percentage"
select select "remove"
select select "collection"
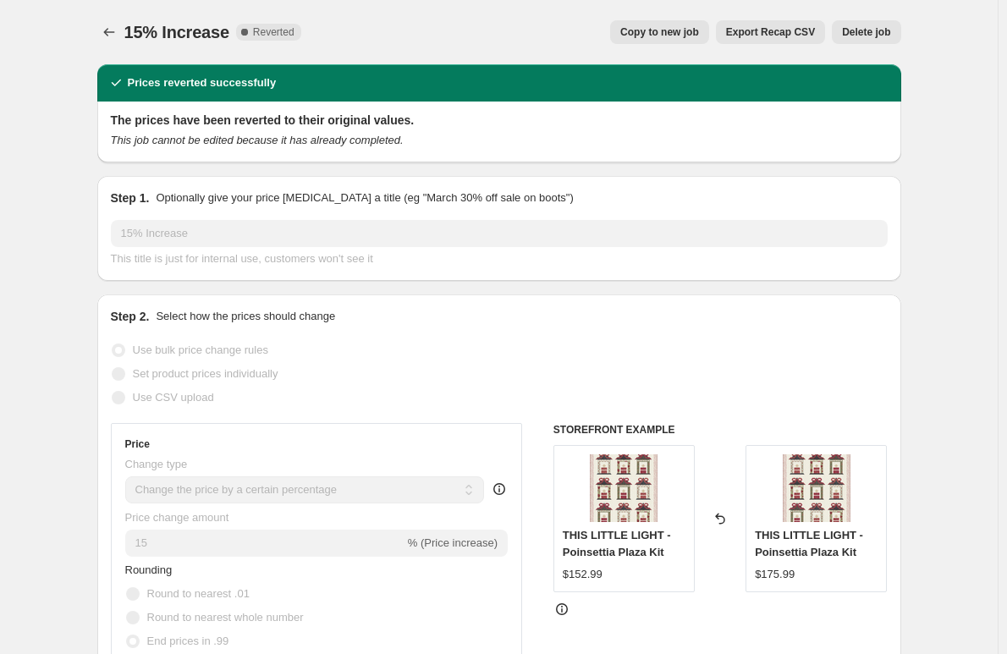
click at [870, 31] on span "Delete job" at bounding box center [866, 32] width 48 height 14
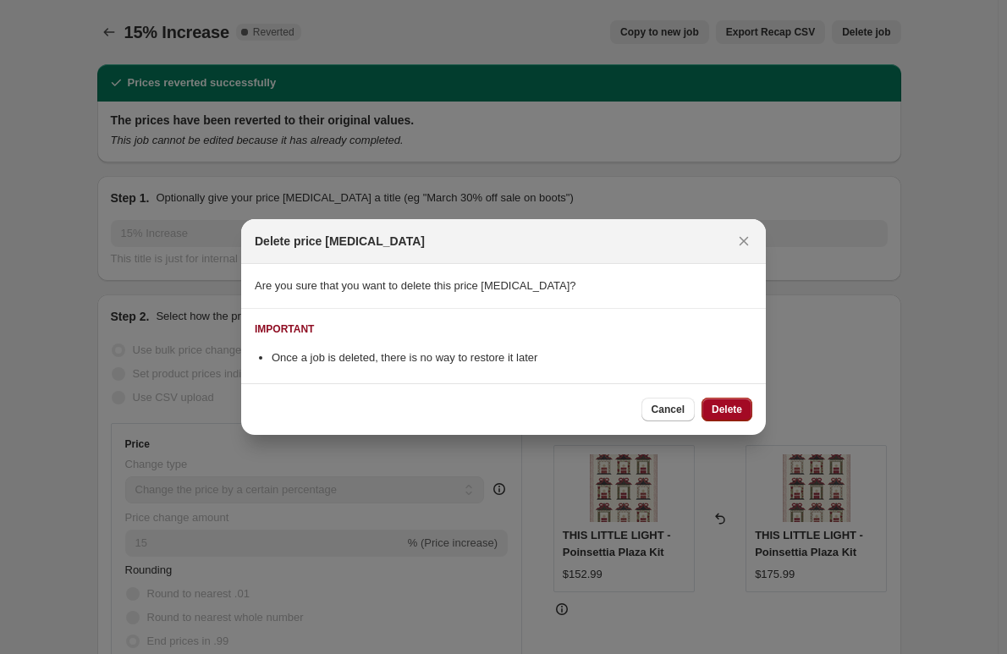
click at [726, 411] on span "Delete" at bounding box center [727, 410] width 30 height 14
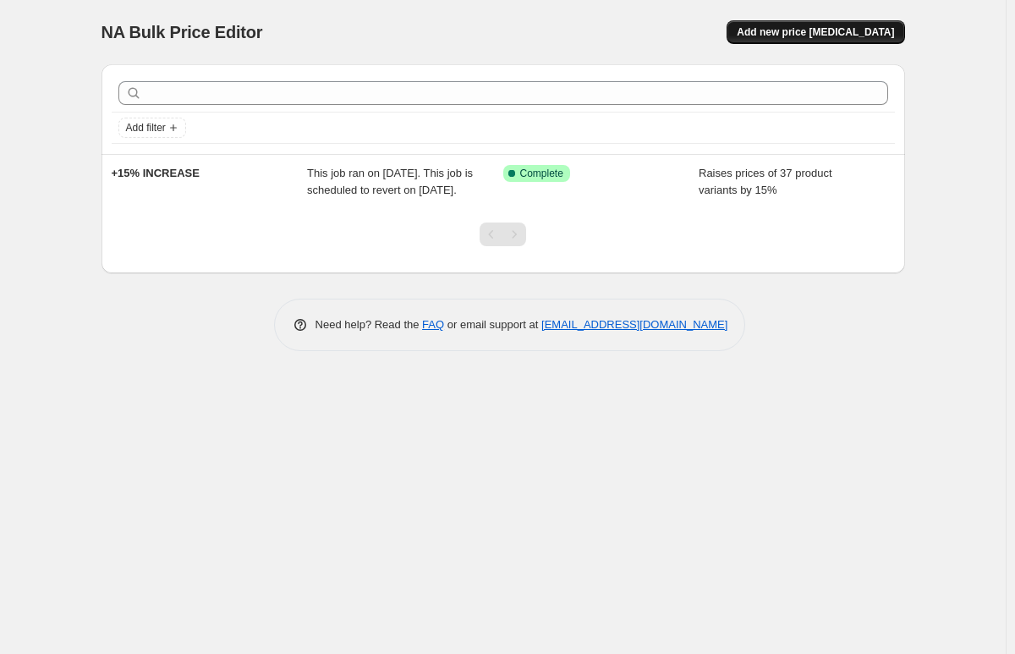
click at [816, 25] on button "Add new price [MEDICAL_DATA]" at bounding box center [816, 32] width 178 height 24
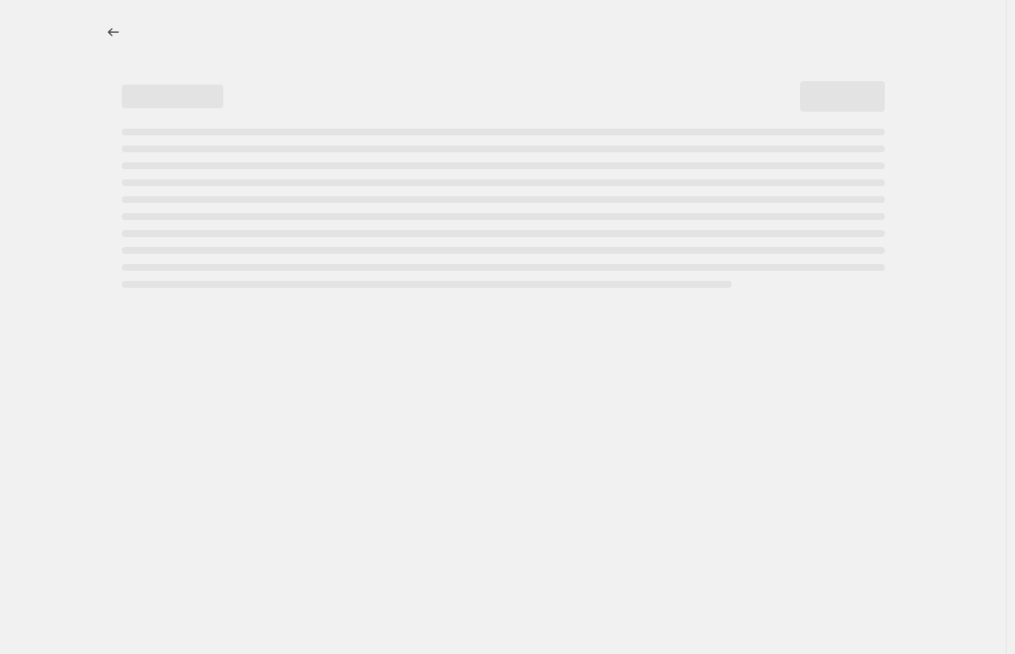
select select "percentage"
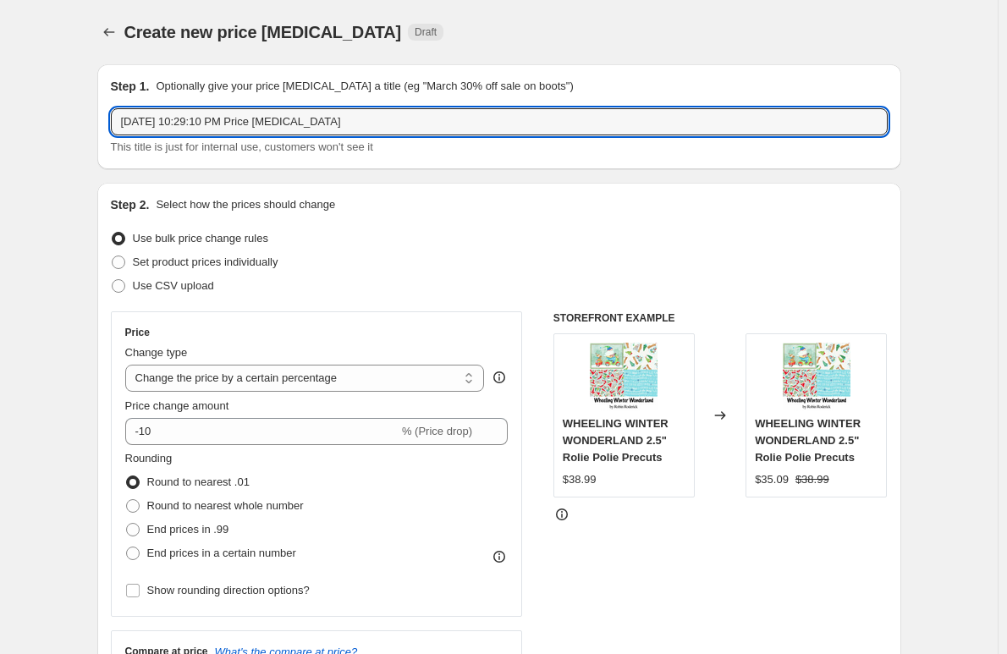
drag, startPoint x: 306, startPoint y: 122, endPoint x: 57, endPoint y: 112, distance: 249.8
type input "25% Anniversary Sale - KITS"
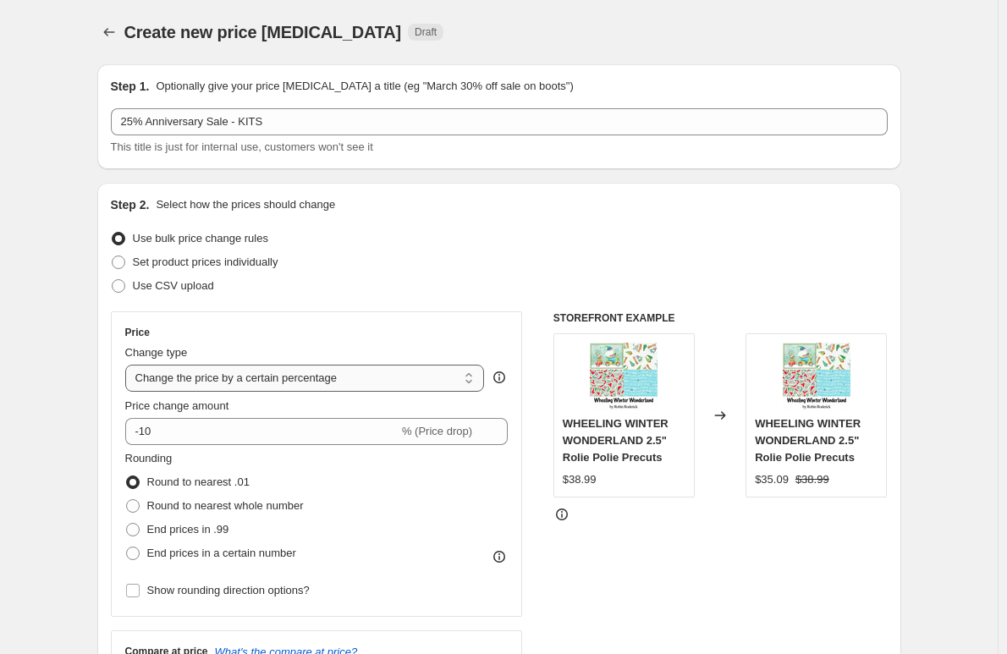
click at [167, 377] on select "Change the price to a certain amount Change the price by a certain amount Chang…" at bounding box center [305, 378] width 360 height 27
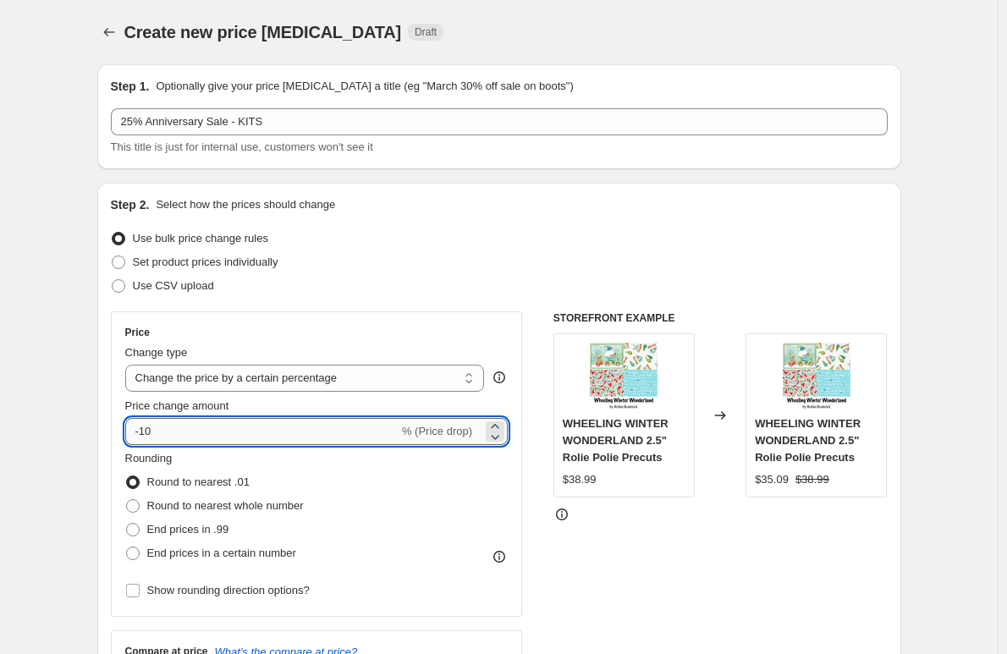
click at [152, 432] on input "-10" at bounding box center [261, 431] width 273 height 27
click at [165, 432] on input "-10" at bounding box center [261, 431] width 273 height 27
drag, startPoint x: 164, startPoint y: 432, endPoint x: 119, endPoint y: 438, distance: 45.2
click at [119, 438] on div "Price Change type Change the price to a certain amount Change the price by a ce…" at bounding box center [317, 463] width 412 height 305
type input "-25"
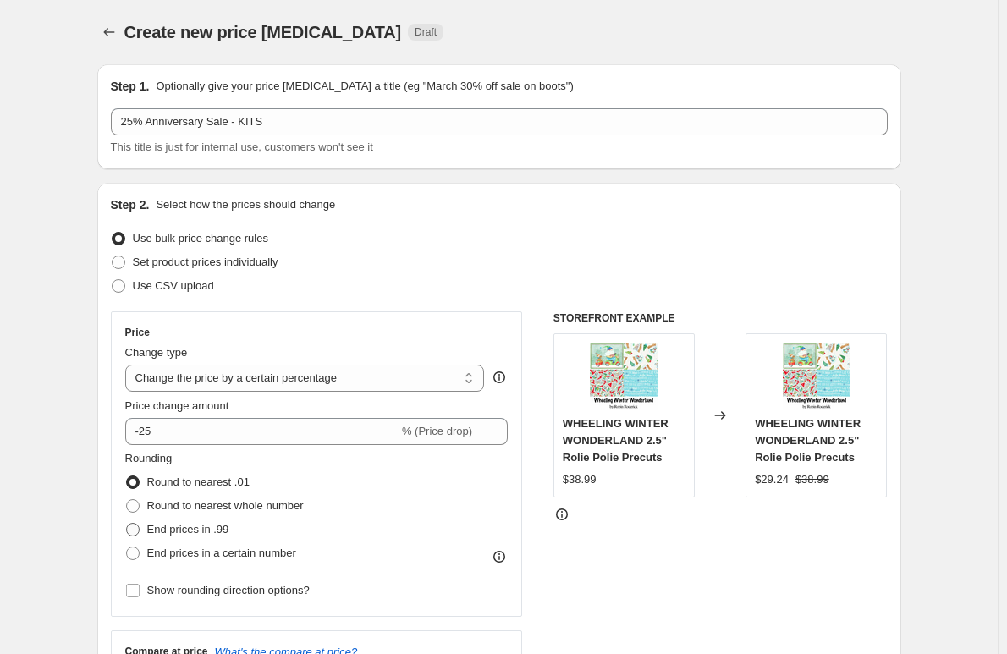
click at [138, 532] on span at bounding box center [133, 530] width 14 height 14
click at [127, 524] on input "End prices in .99" at bounding box center [126, 523] width 1 height 1
radio input "true"
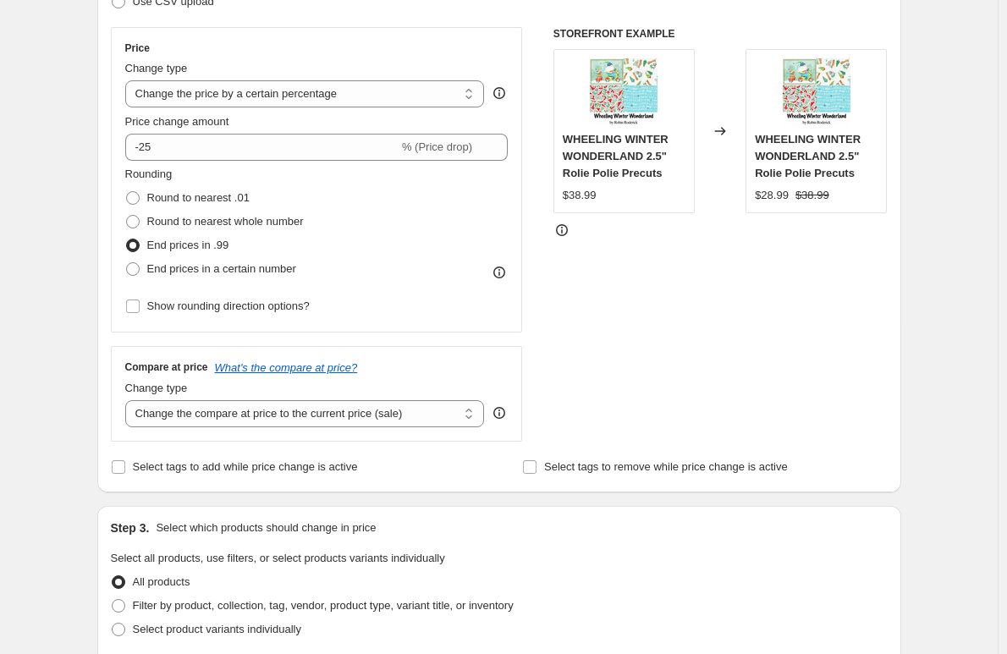
scroll to position [338, 0]
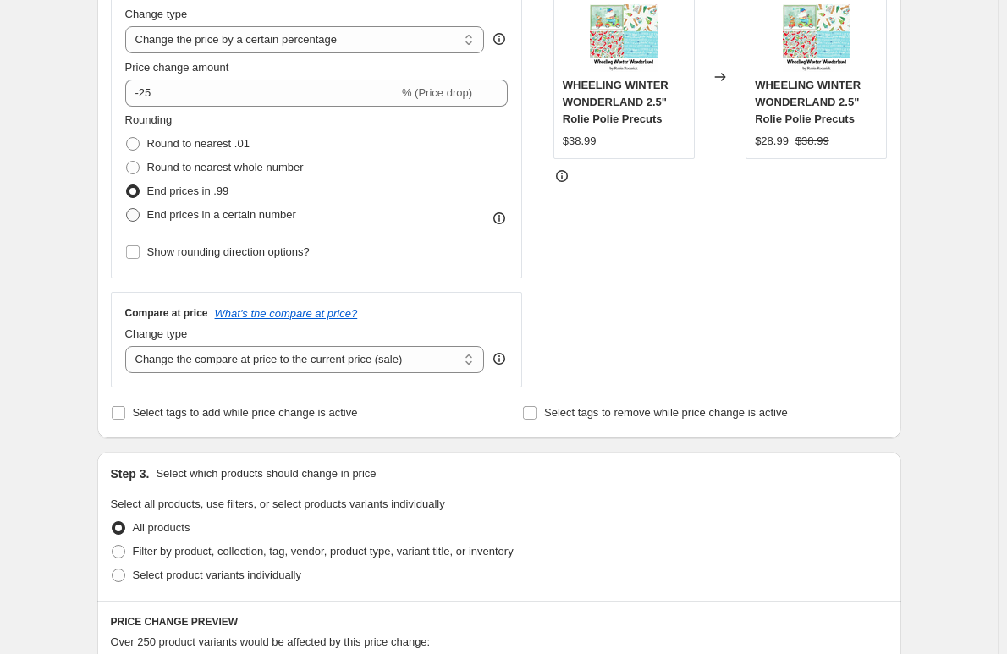
click at [138, 215] on span at bounding box center [133, 215] width 14 height 14
click at [127, 209] on input "End prices in a certain number" at bounding box center [126, 208] width 1 height 1
radio input "true"
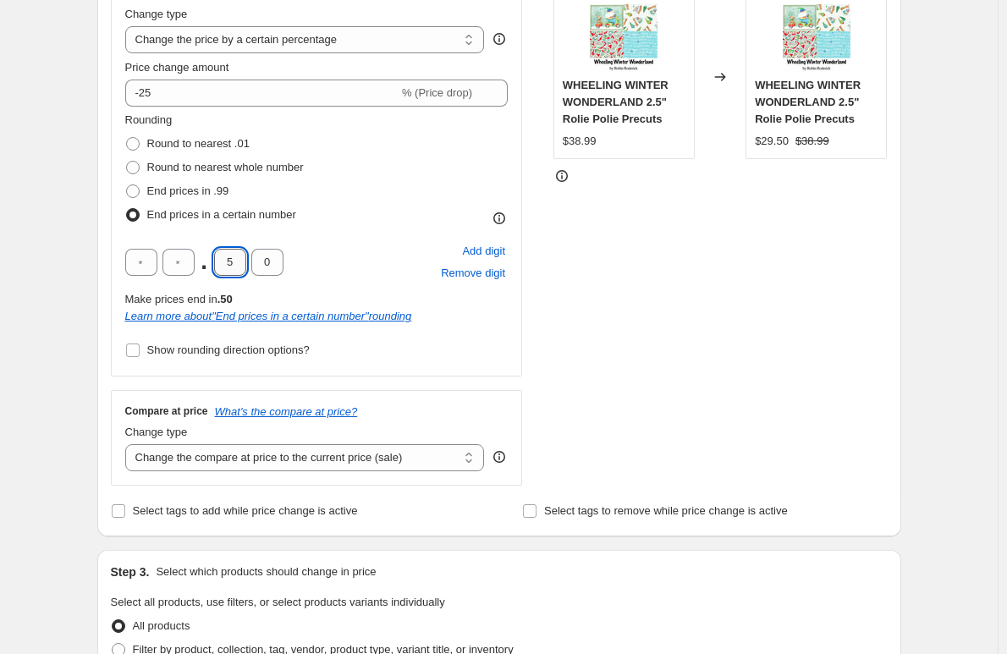
drag, startPoint x: 224, startPoint y: 255, endPoint x: 247, endPoint y: 253, distance: 22.9
click at [246, 253] on input "5" at bounding box center [230, 262] width 32 height 27
type input "4"
type input "9"
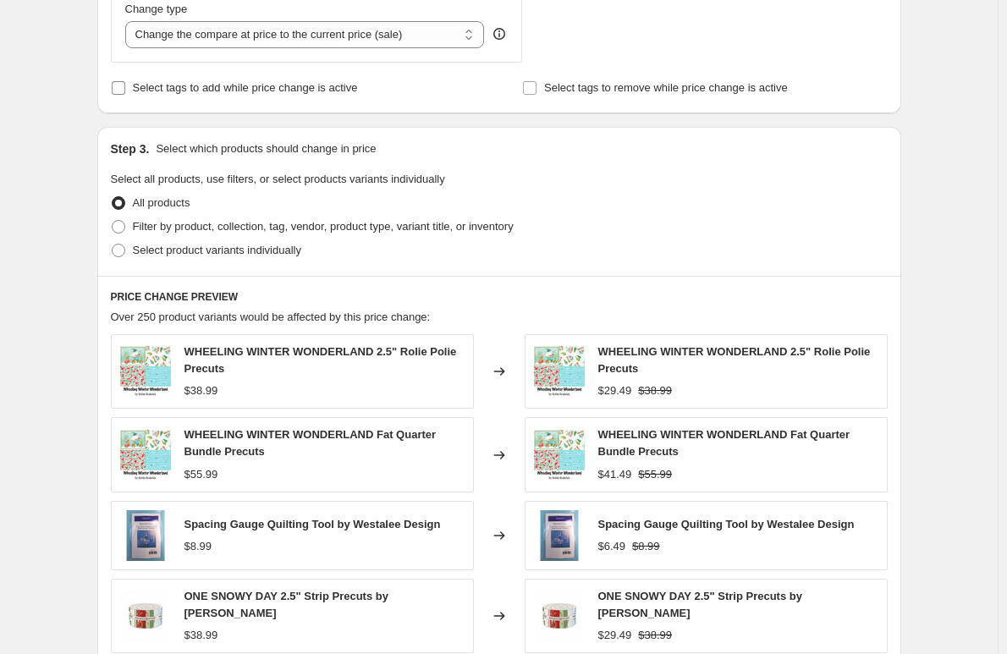
scroll to position [846, 0]
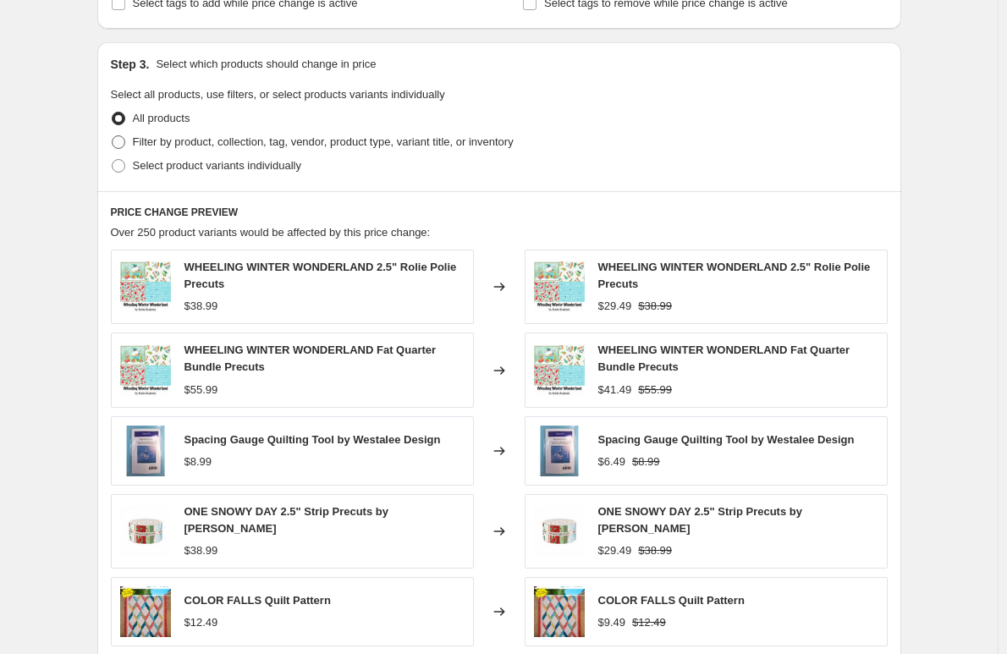
click at [166, 141] on span "Filter by product, collection, tag, vendor, product type, variant title, or inv…" at bounding box center [323, 141] width 381 height 13
click at [113, 136] on input "Filter by product, collection, tag, vendor, product type, variant title, or inv…" at bounding box center [112, 135] width 1 height 1
radio input "true"
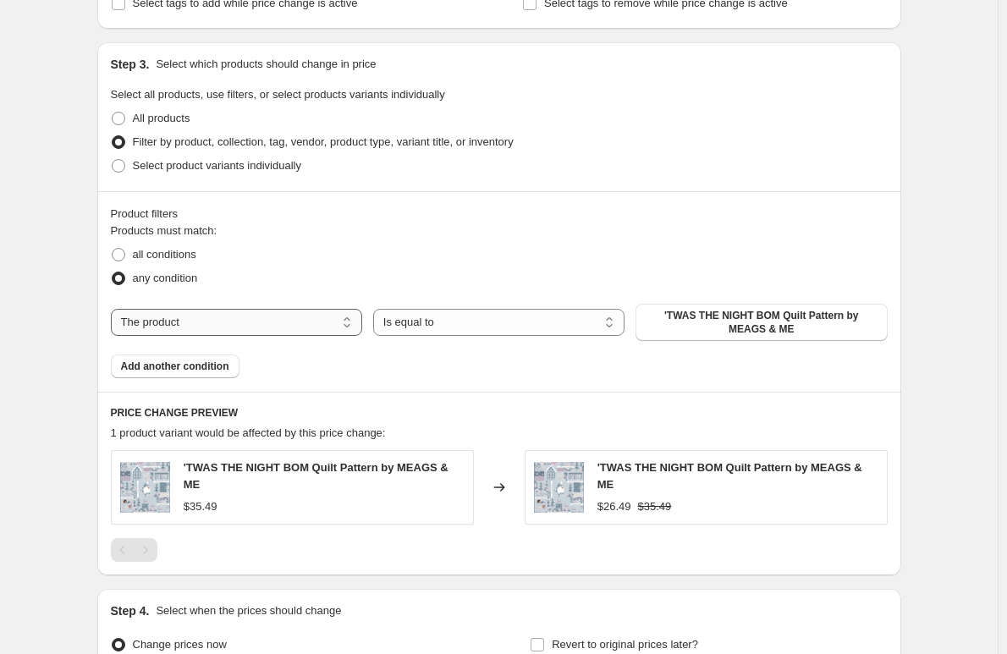
click at [190, 316] on select "The product The product's collection The product's tag The product's vendor The…" at bounding box center [236, 322] width 251 height 27
select select "collection"
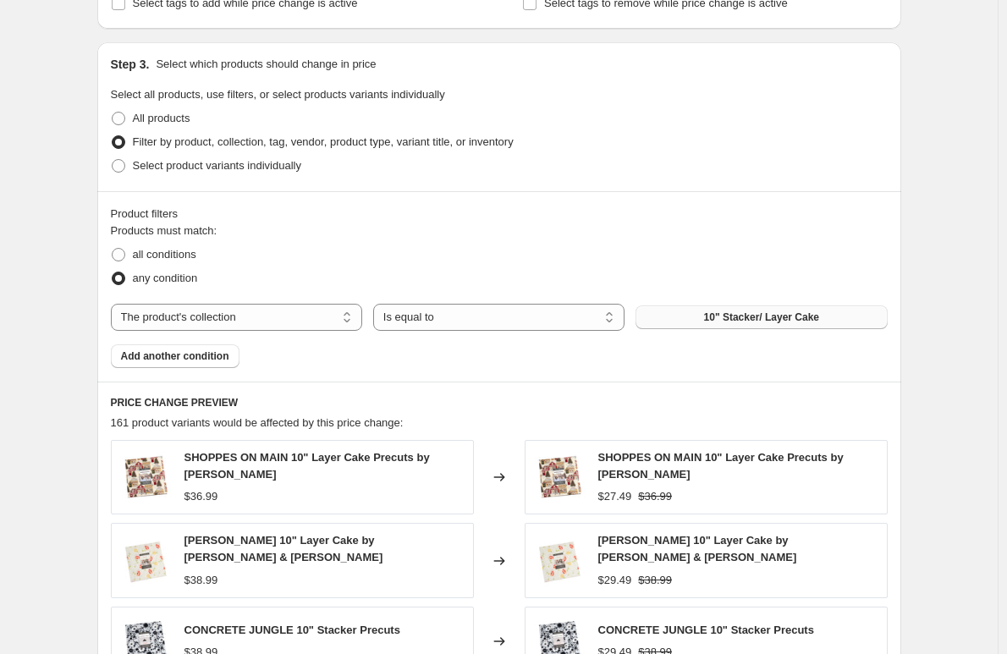
click at [737, 322] on span "10" Stacker/ Layer Cake" at bounding box center [761, 318] width 115 height 14
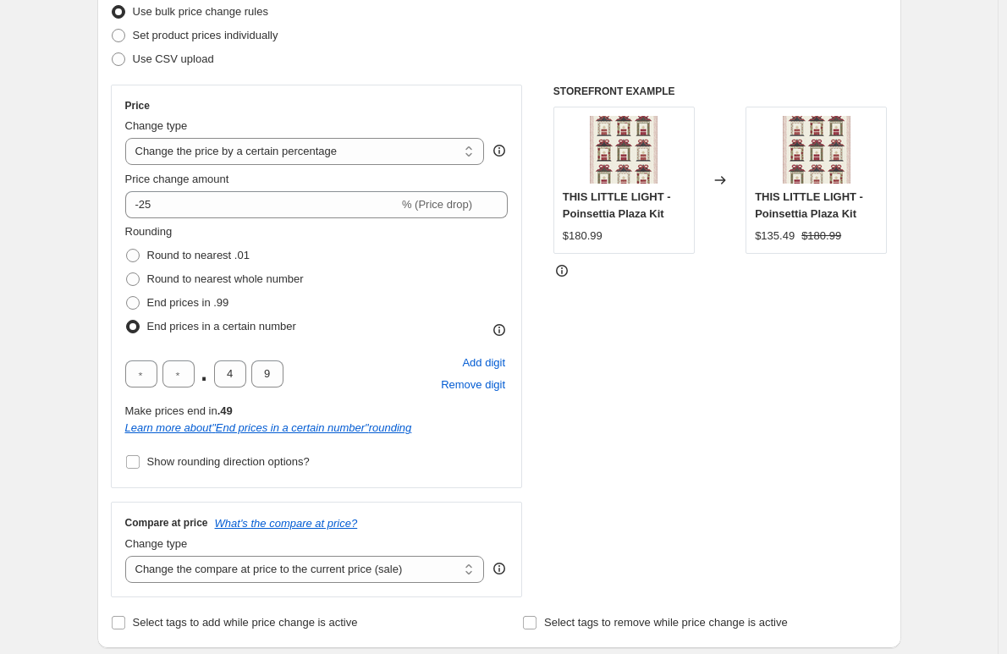
scroll to position [904, 0]
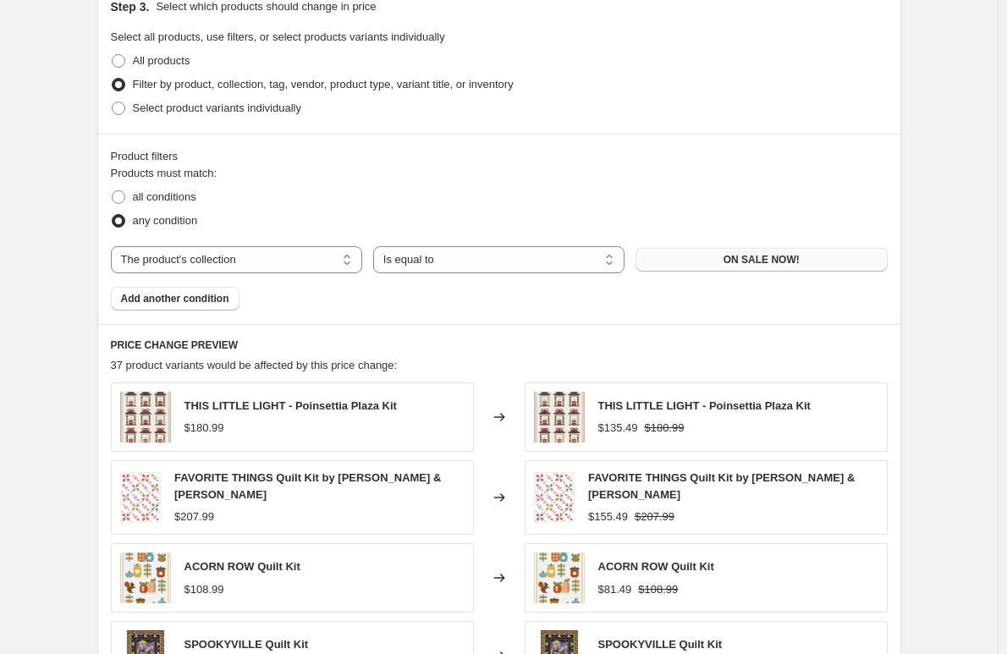
click at [320, 209] on div "all conditions" at bounding box center [499, 197] width 777 height 24
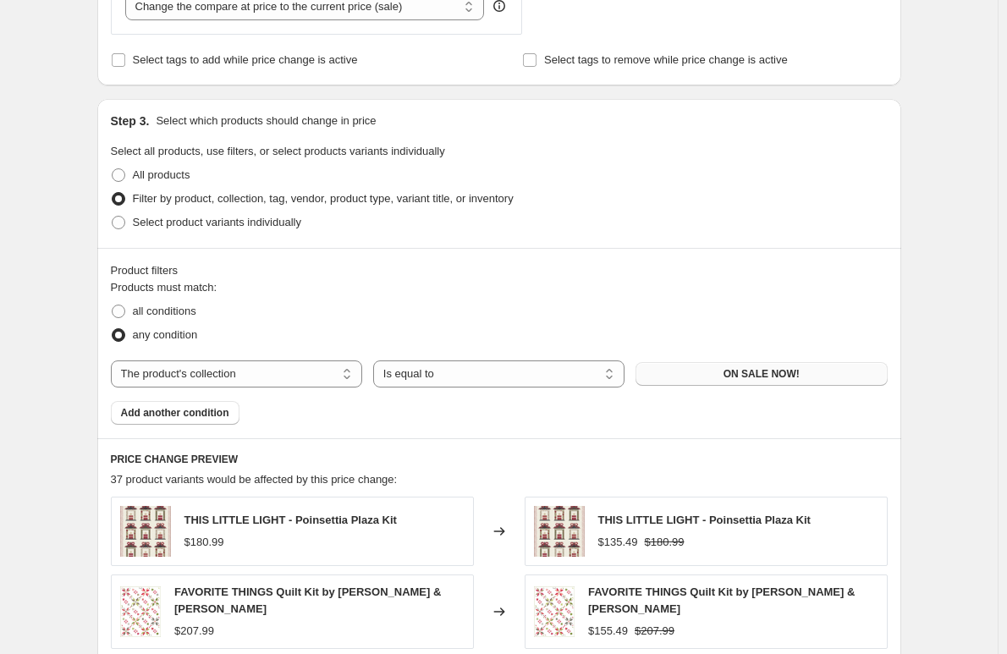
scroll to position [988, 0]
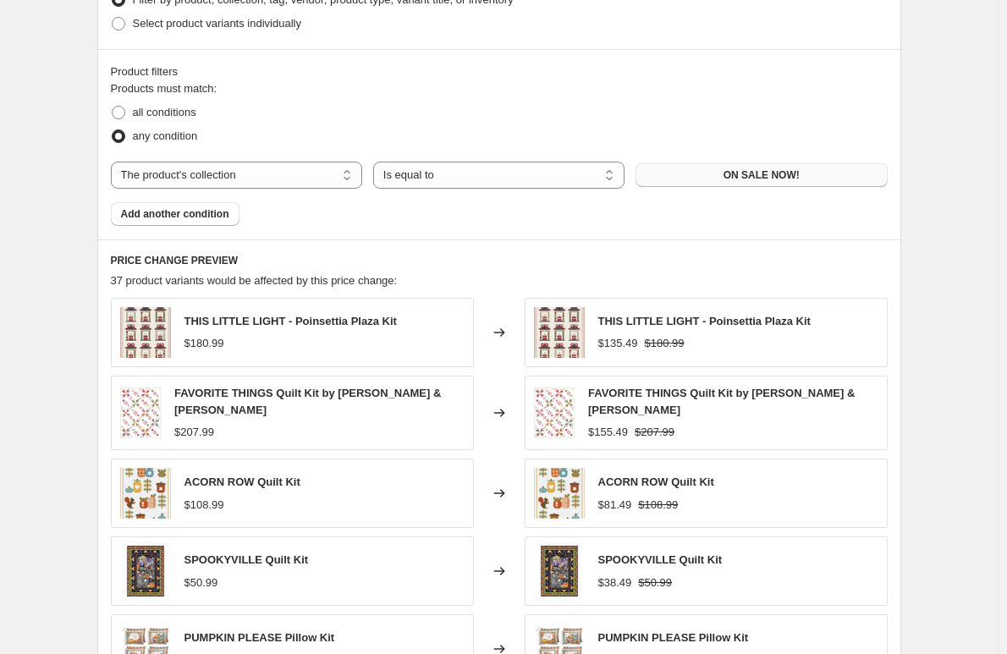
click at [556, 99] on fieldset "Products must match: all conditions any condition" at bounding box center [499, 114] width 777 height 68
click at [169, 176] on select "The product The product's collection The product's tag The product's vendor The…" at bounding box center [236, 175] width 251 height 27
click at [114, 162] on select "The product The product's collection The product's tag The product's vendor The…" at bounding box center [236, 175] width 251 height 27
click at [437, 110] on div "all conditions" at bounding box center [499, 113] width 777 height 24
click at [726, 178] on button "ON SALE NOW!" at bounding box center [760, 175] width 251 height 24
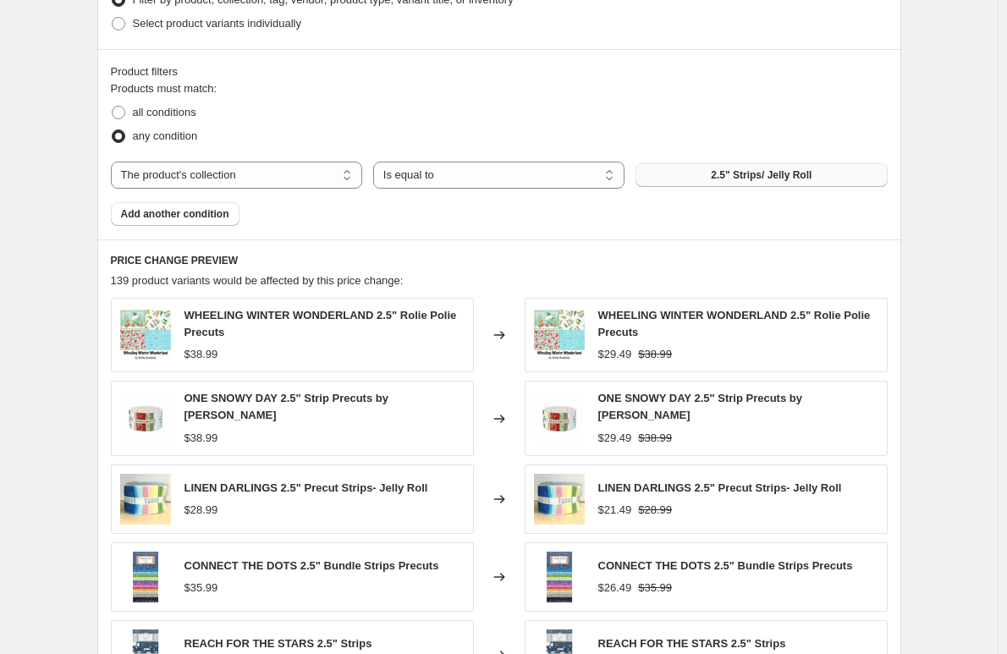
click at [745, 168] on button "2.5" Strips/ Jelly Roll" at bounding box center [760, 175] width 251 height 24
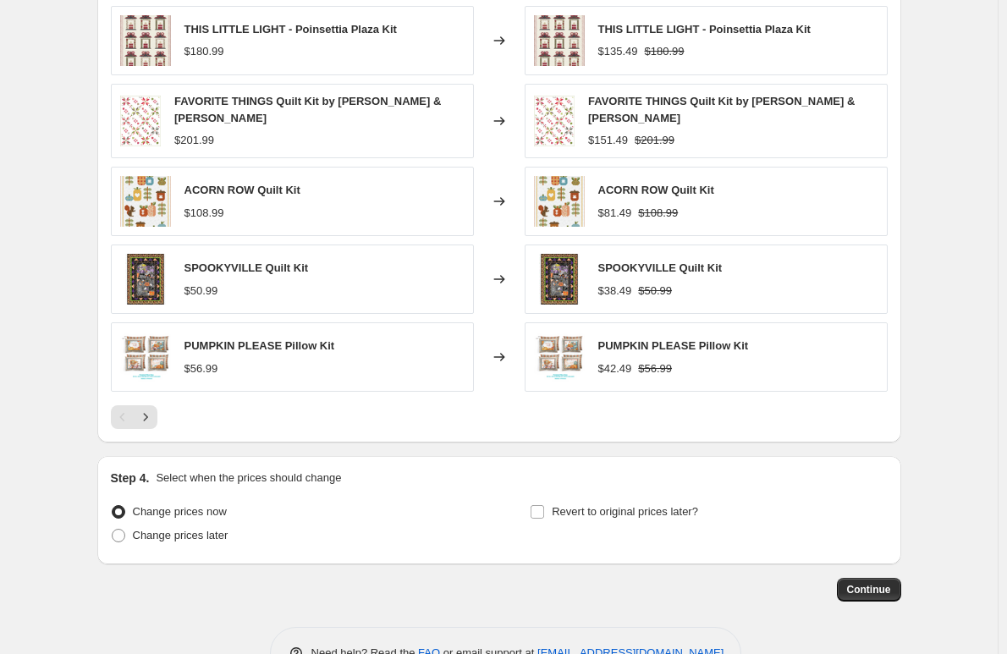
scroll to position [1327, 0]
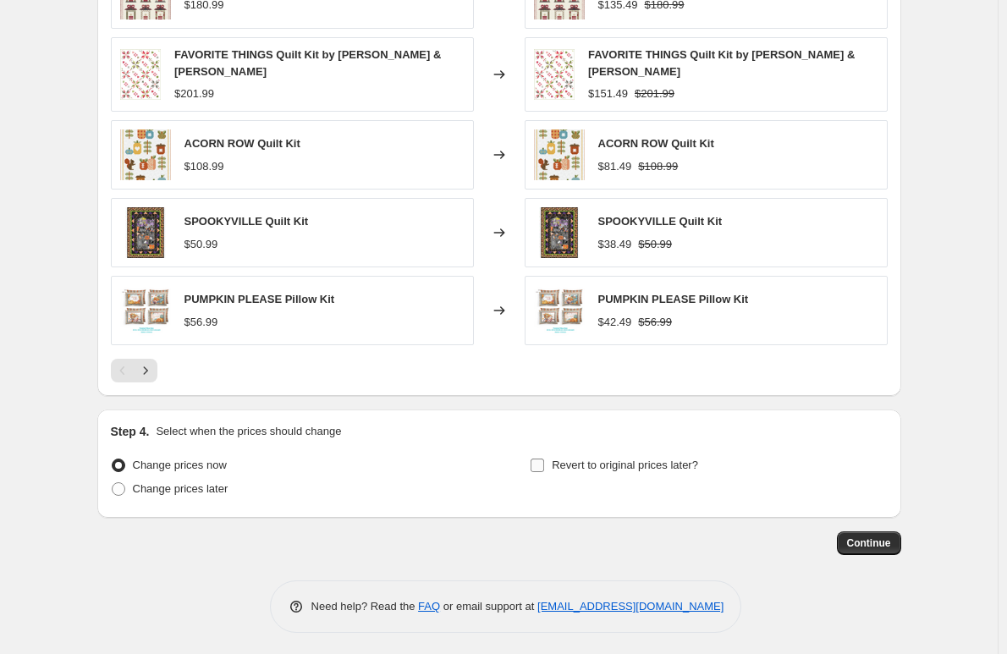
click at [647, 459] on span "Revert to original prices later?" at bounding box center [625, 465] width 146 height 13
click at [544, 459] on input "Revert to original prices later?" at bounding box center [538, 466] width 14 height 14
checkbox input "true"
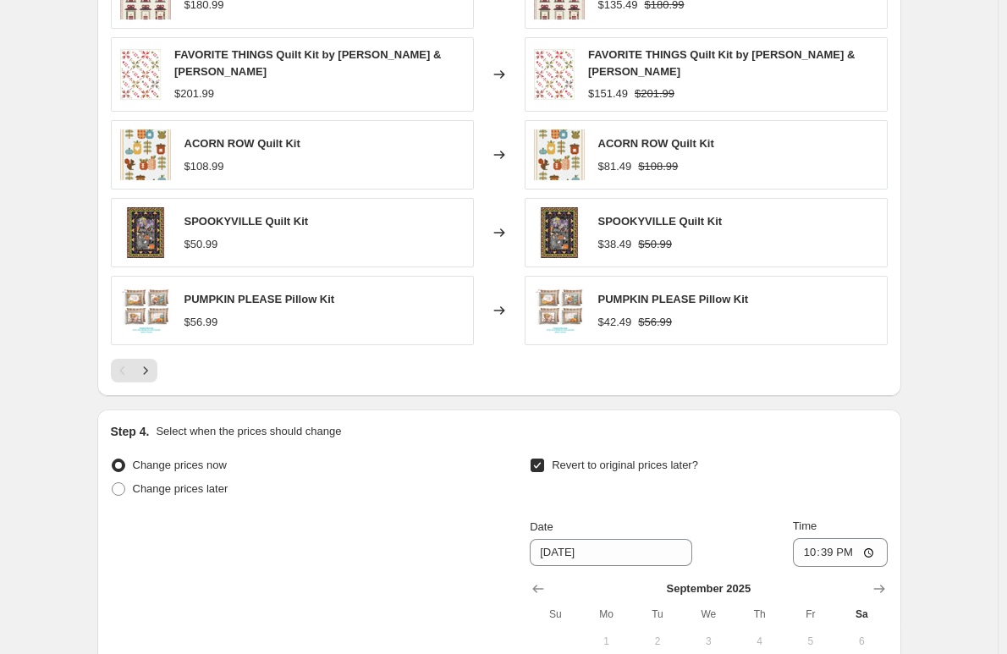
scroll to position [1616, 0]
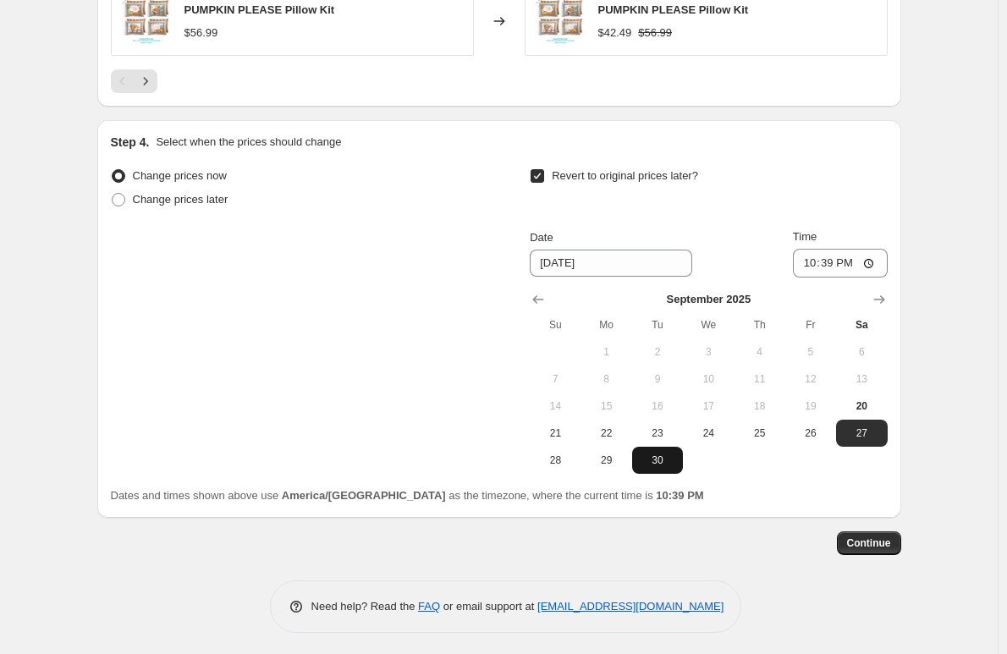
click at [663, 454] on span "30" at bounding box center [657, 461] width 37 height 14
type input "[DATE]"
click at [843, 259] on input "22:39" at bounding box center [840, 263] width 95 height 29
click at [872, 256] on input "22:39" at bounding box center [840, 263] width 95 height 29
type input "23:58"
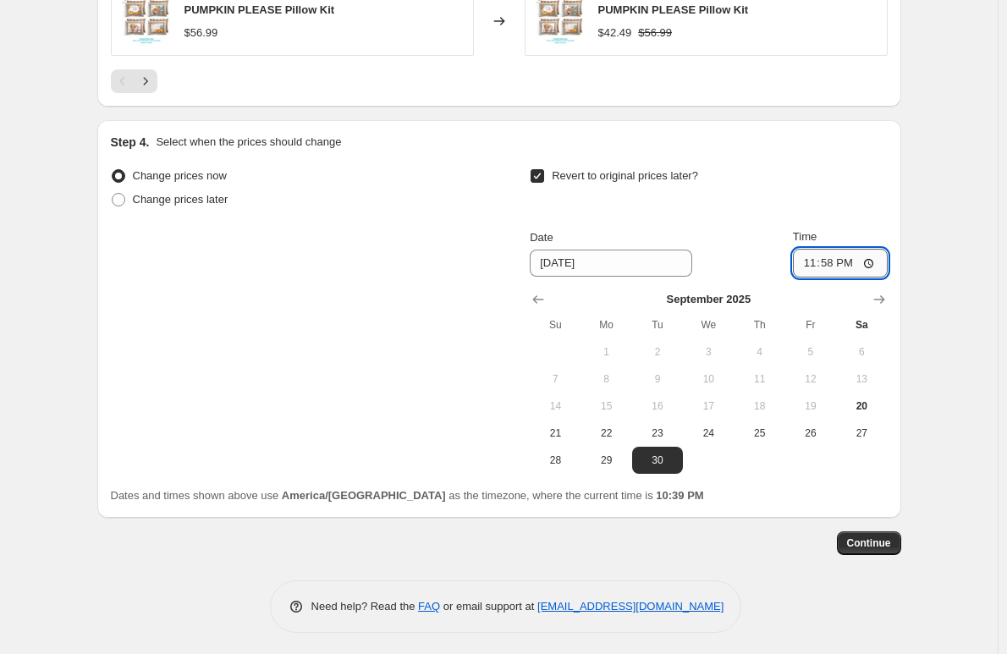
click at [844, 254] on input "23:58" at bounding box center [840, 263] width 95 height 29
click at [866, 537] on span "Continue" at bounding box center [869, 543] width 44 height 14
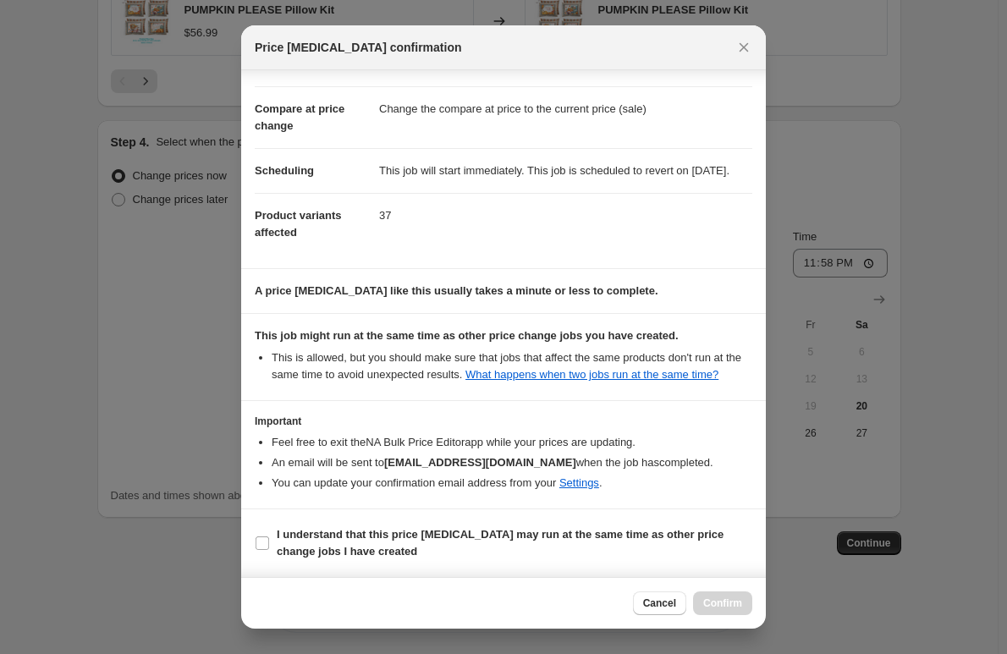
scroll to position [75, 0]
click at [266, 545] on input "I understand that this price [MEDICAL_DATA] may run at the same time as other p…" at bounding box center [263, 543] width 14 height 14
checkbox input "true"
click at [718, 602] on span "Confirm" at bounding box center [722, 604] width 39 height 14
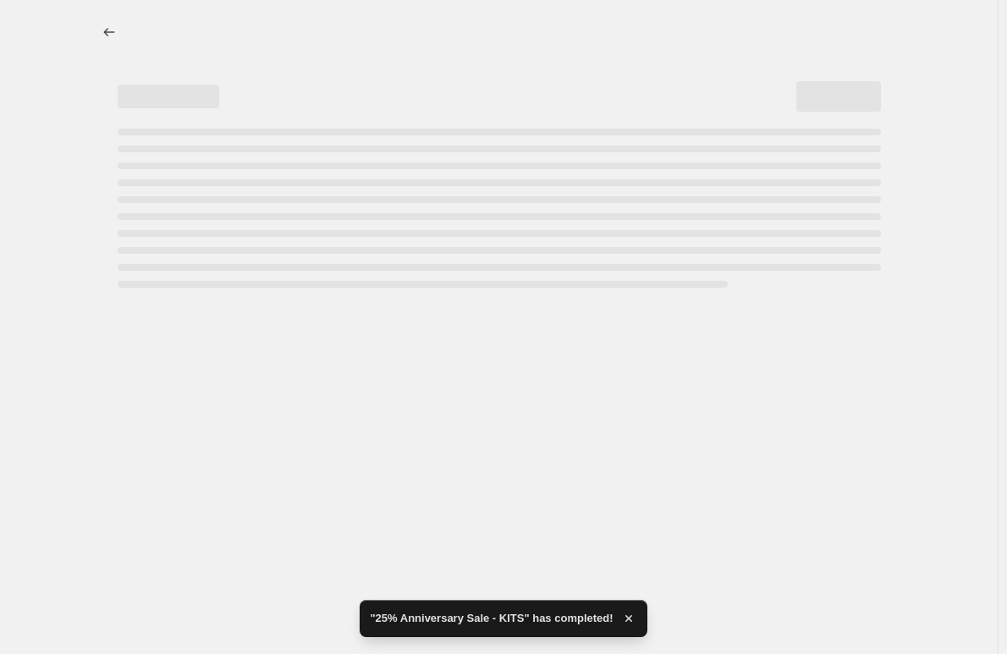
select select "percentage"
select select "collection"
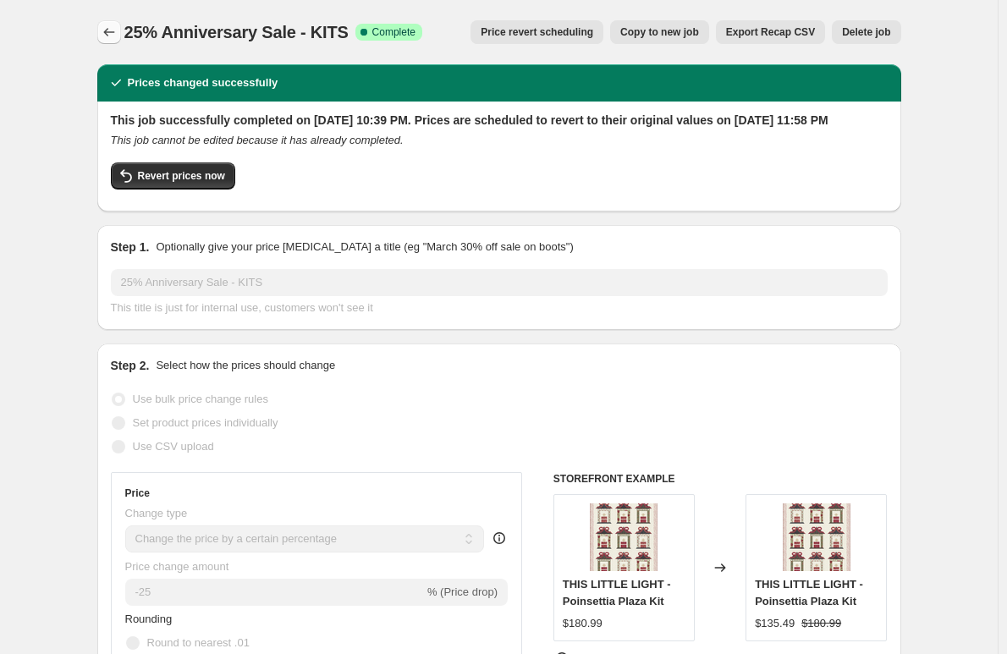
click at [118, 26] on icon "Price change jobs" at bounding box center [109, 32] width 17 height 17
